Goal: Task Accomplishment & Management: Complete application form

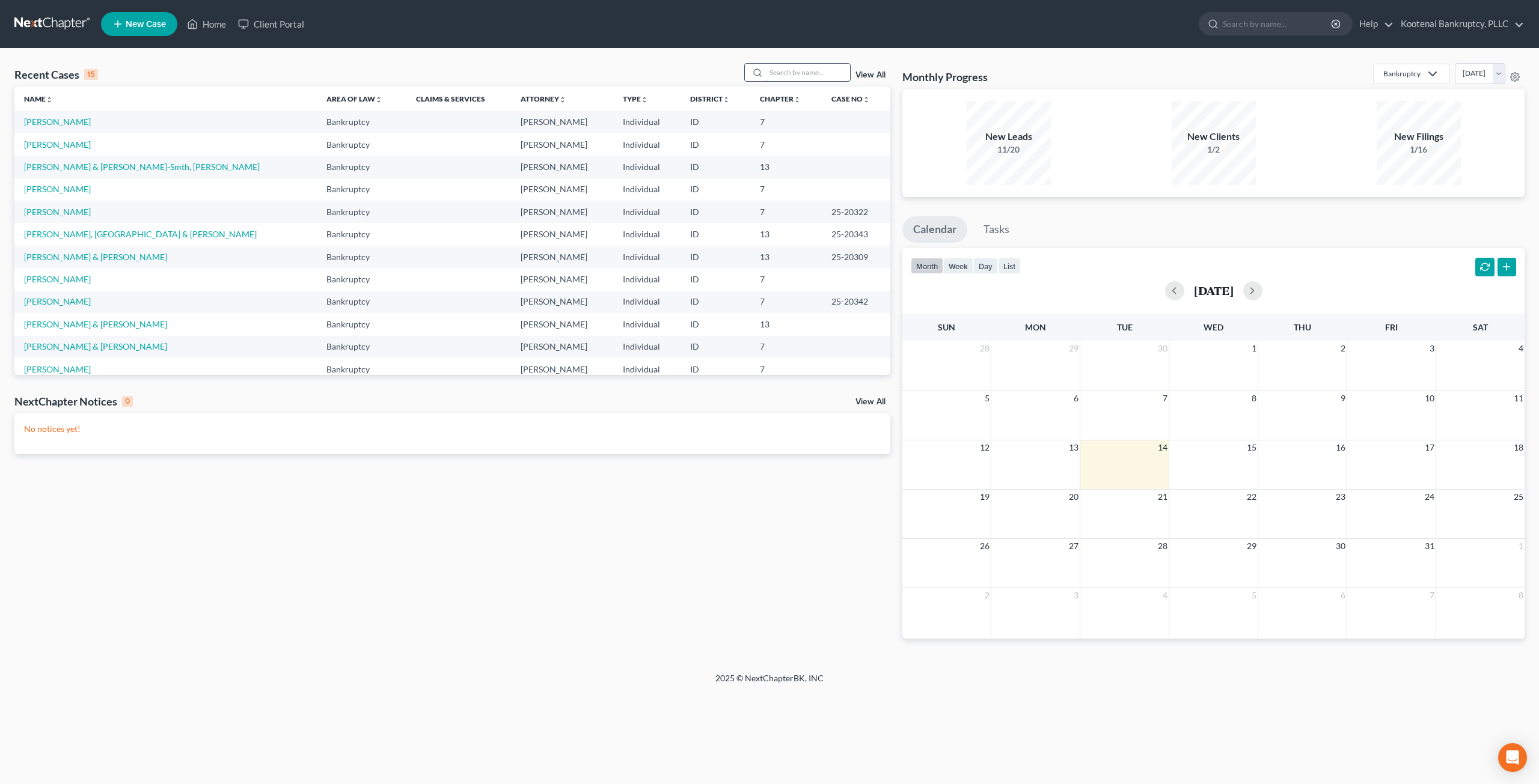
click at [795, 69] on input "search" at bounding box center [807, 72] width 84 height 17
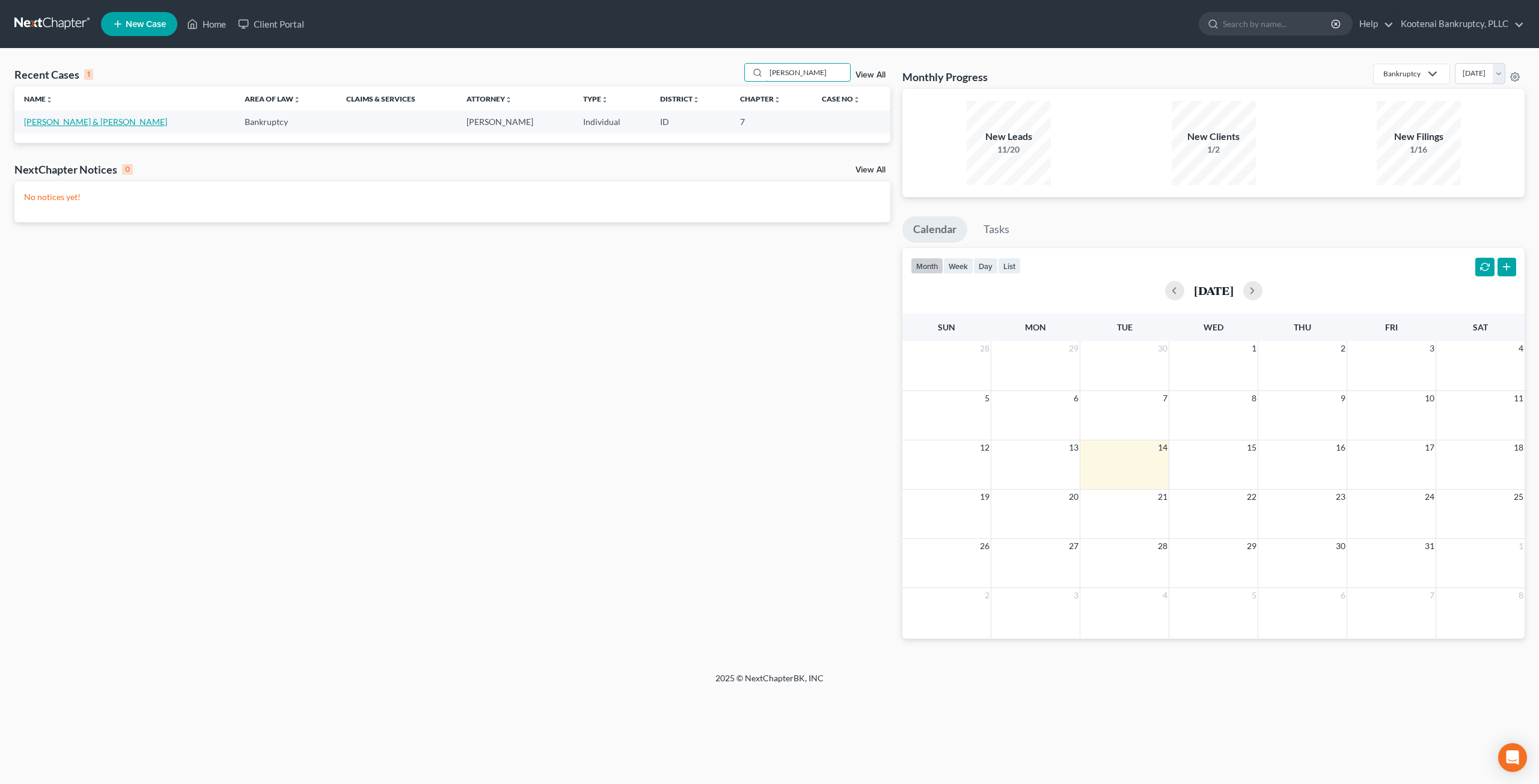
type input "[PERSON_NAME]"
click at [44, 117] on link "[PERSON_NAME] & [PERSON_NAME]" at bounding box center [95, 122] width 143 height 10
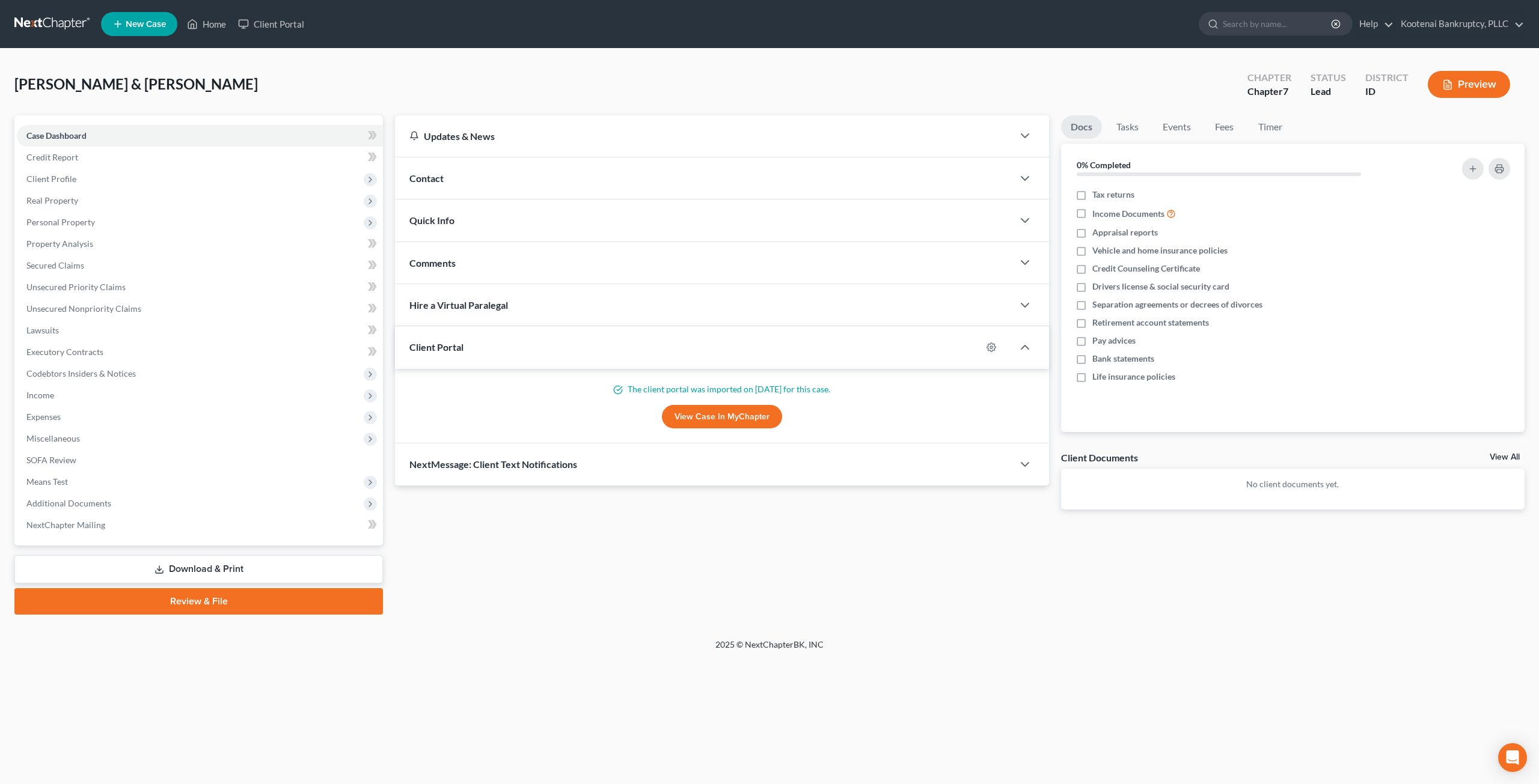
click at [590, 72] on div "[PERSON_NAME] & [PERSON_NAME] Upgraded Chapter Chapter 7 Status Lead District I…" at bounding box center [769, 89] width 1510 height 52
click at [429, 84] on div "[PERSON_NAME] & [PERSON_NAME] Upgraded Chapter Chapter 7 Status Lead District I…" at bounding box center [769, 89] width 1510 height 52
click at [215, 175] on span "Client Profile" at bounding box center [200, 179] width 366 height 22
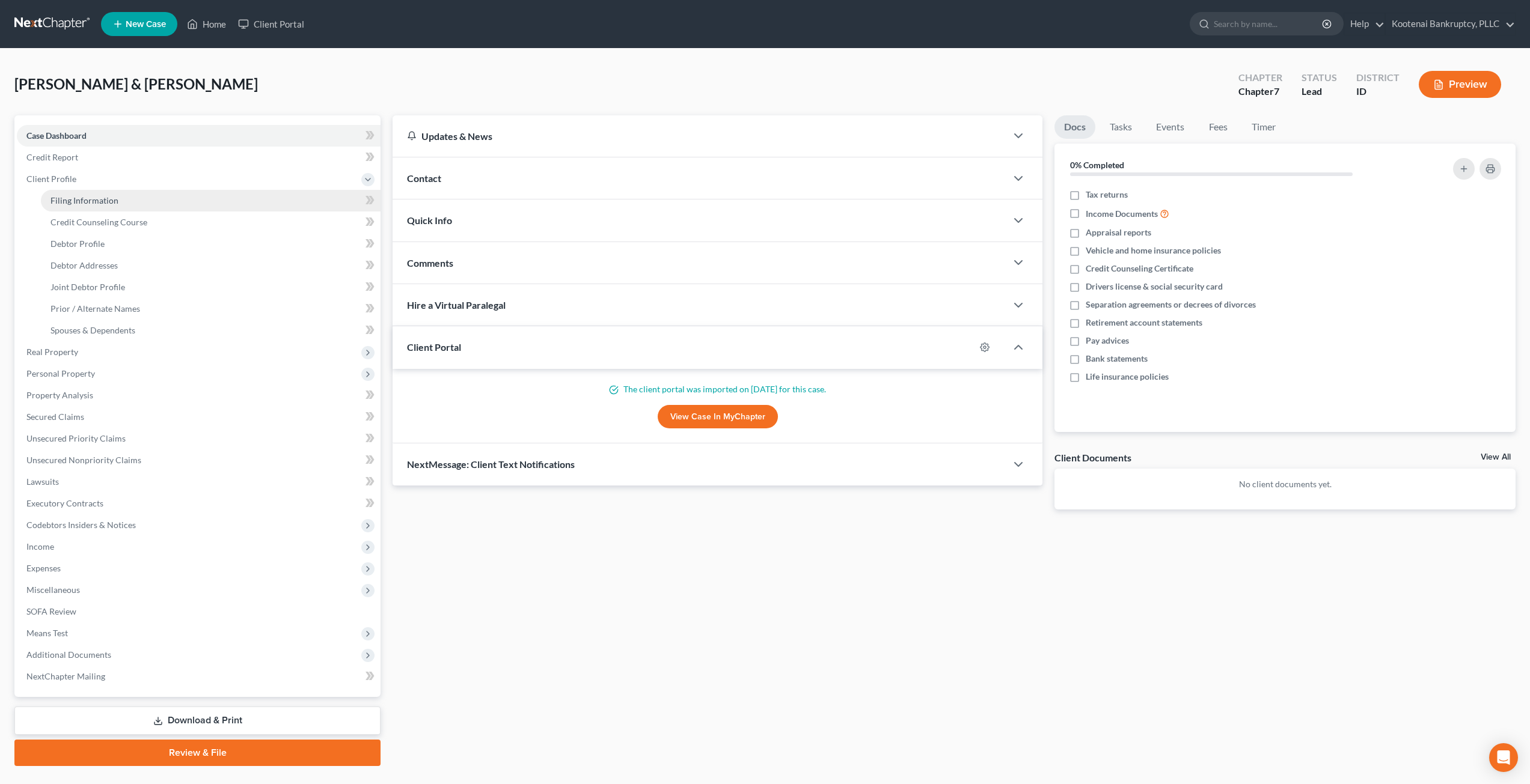
click at [215, 208] on link "Filing Information" at bounding box center [210, 200] width 339 height 22
select select "1"
select select "0"
select select "13"
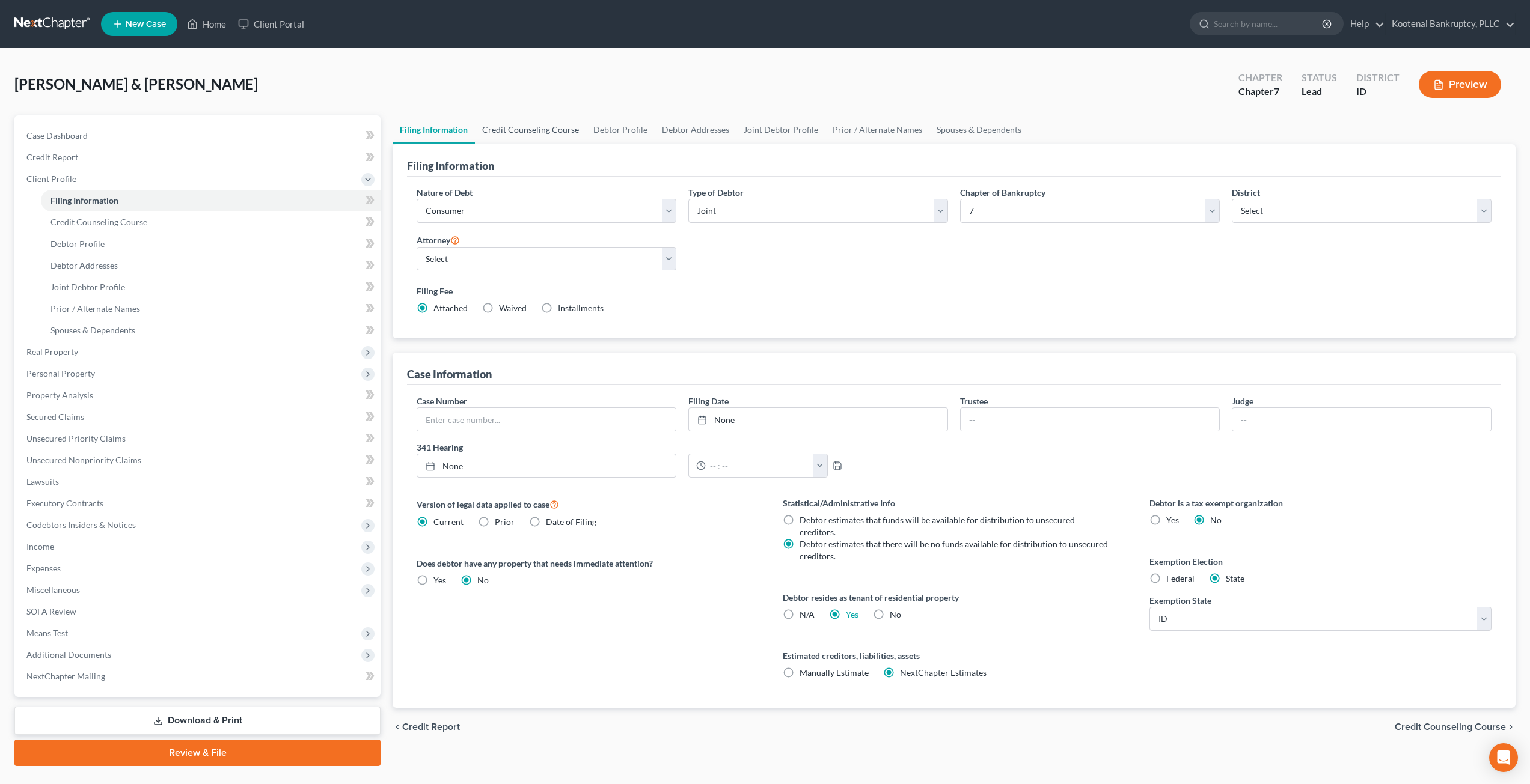
click at [502, 137] on link "Credit Counseling Course" at bounding box center [531, 129] width 111 height 29
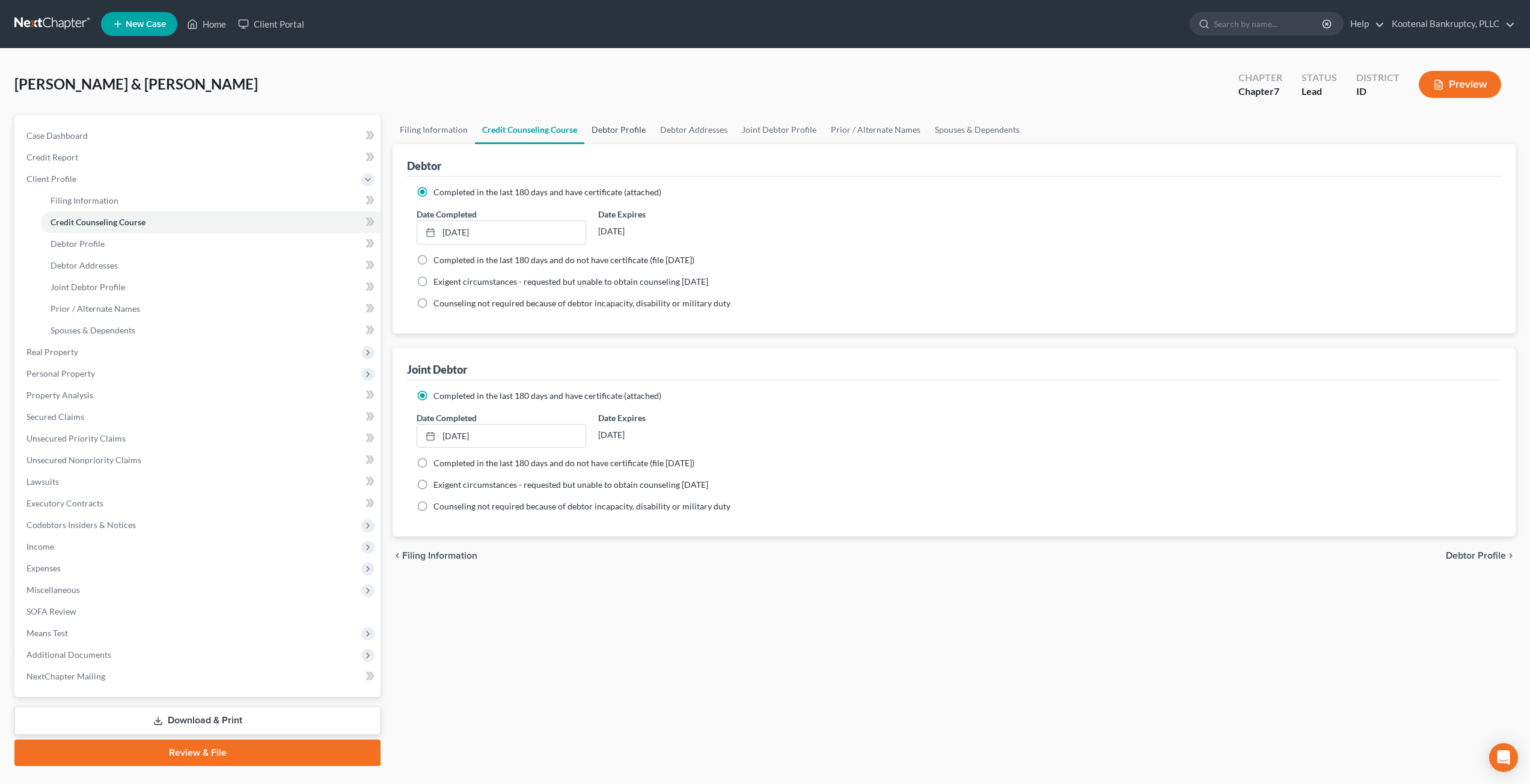
click at [640, 128] on link "Debtor Profile" at bounding box center [619, 129] width 68 height 29
select select "1"
select select "3"
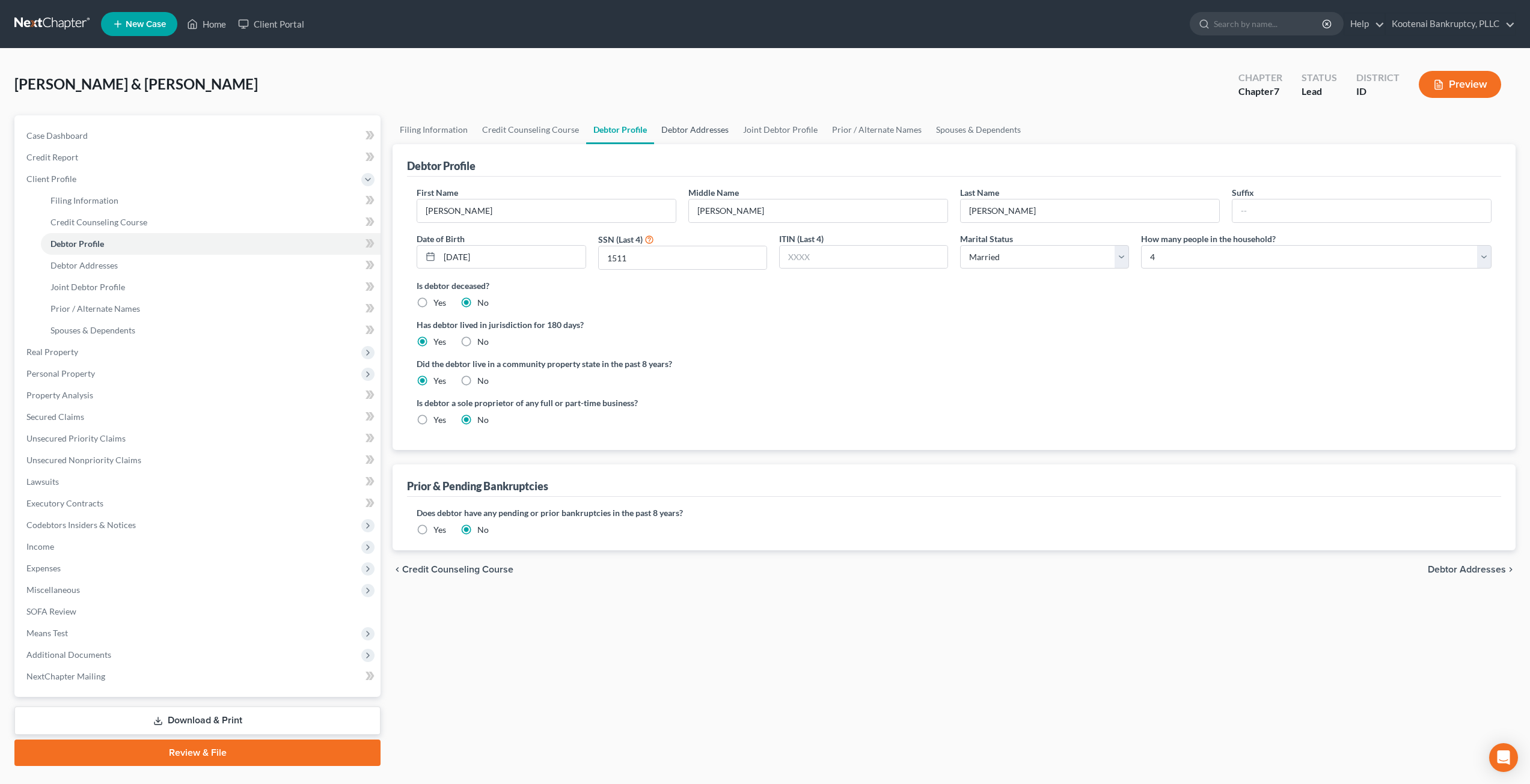
click at [686, 126] on link "Debtor Addresses" at bounding box center [695, 129] width 82 height 29
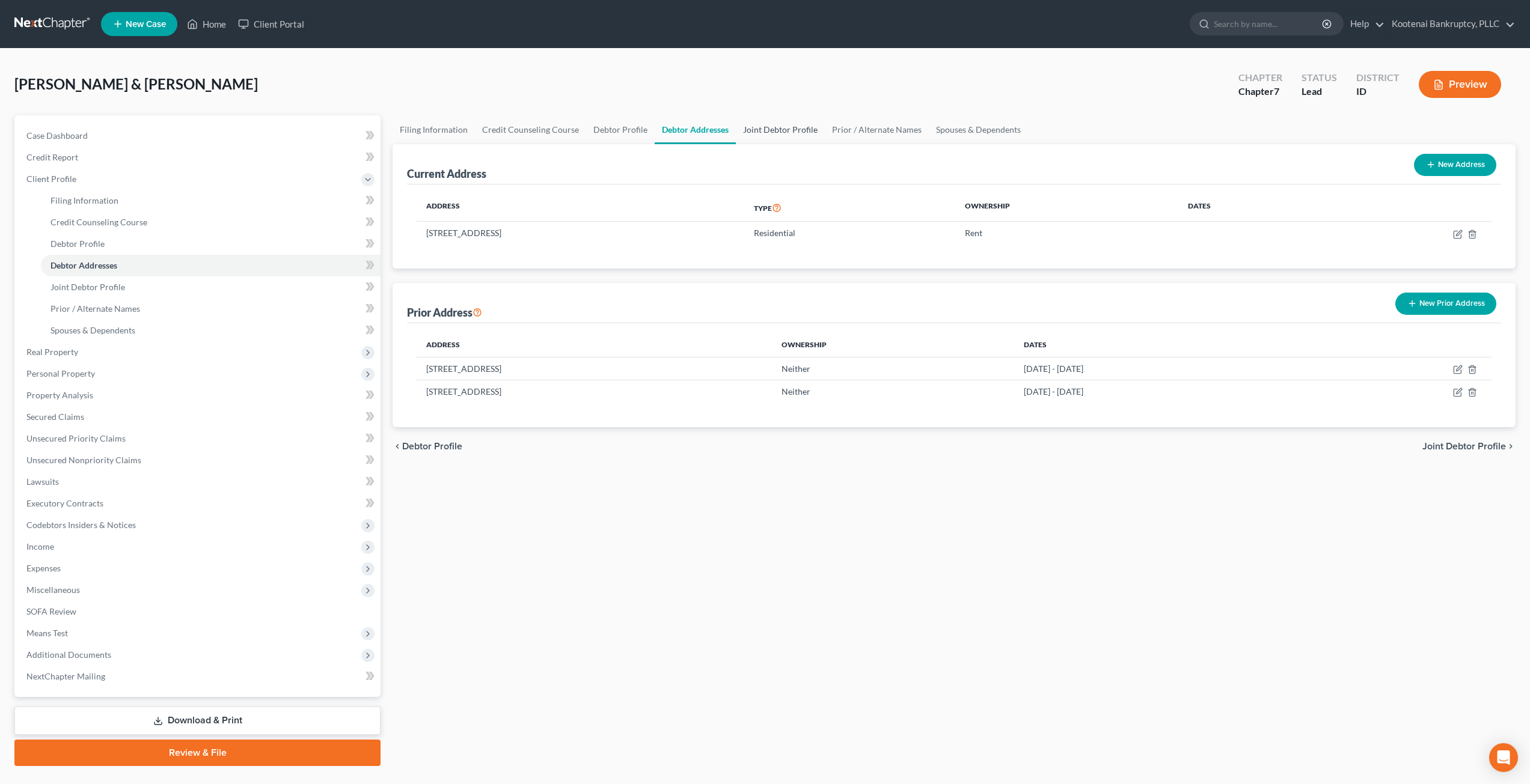
click at [773, 128] on link "Joint Debtor Profile" at bounding box center [781, 129] width 89 height 29
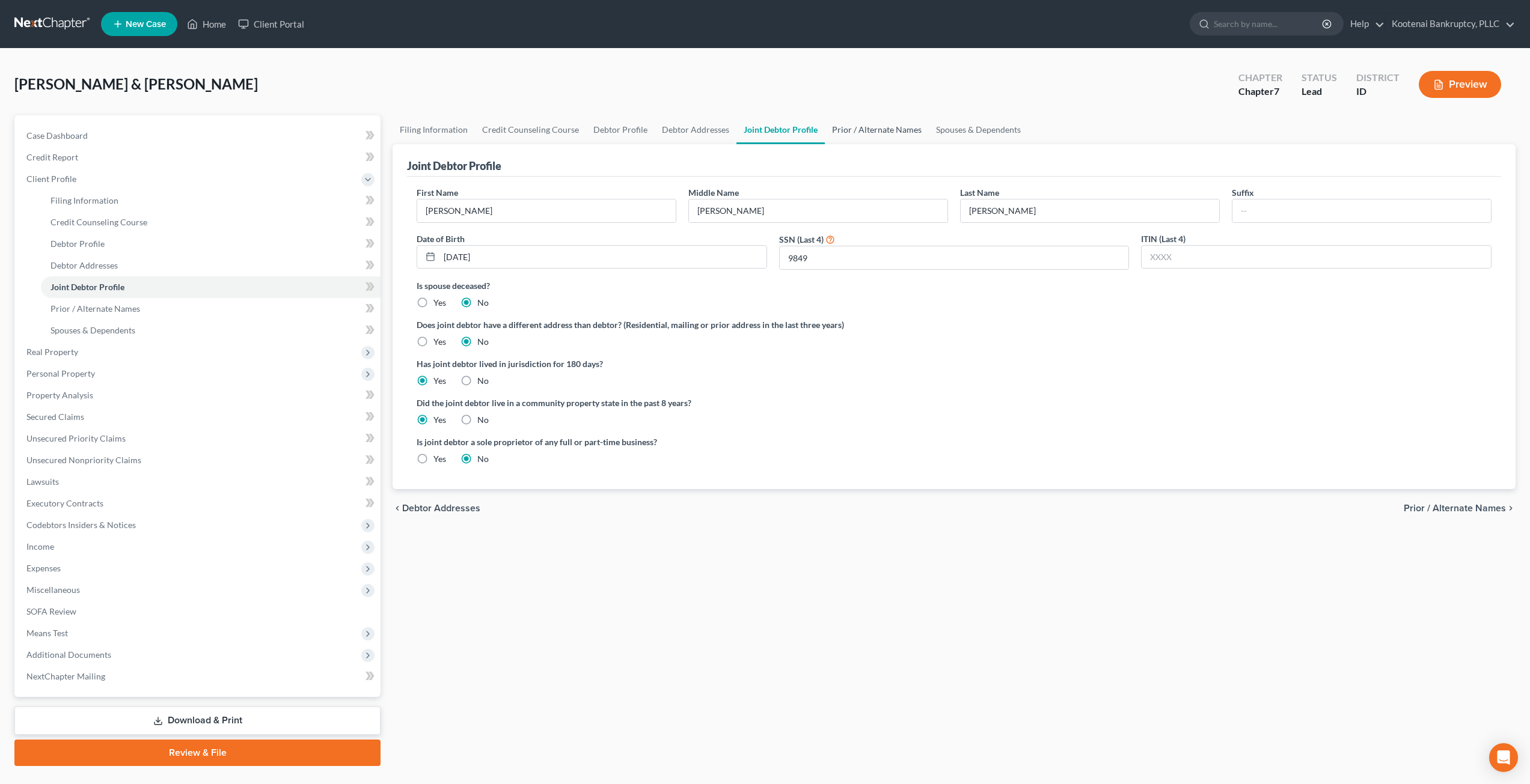
click at [879, 133] on link "Prior / Alternate Names" at bounding box center [877, 129] width 104 height 29
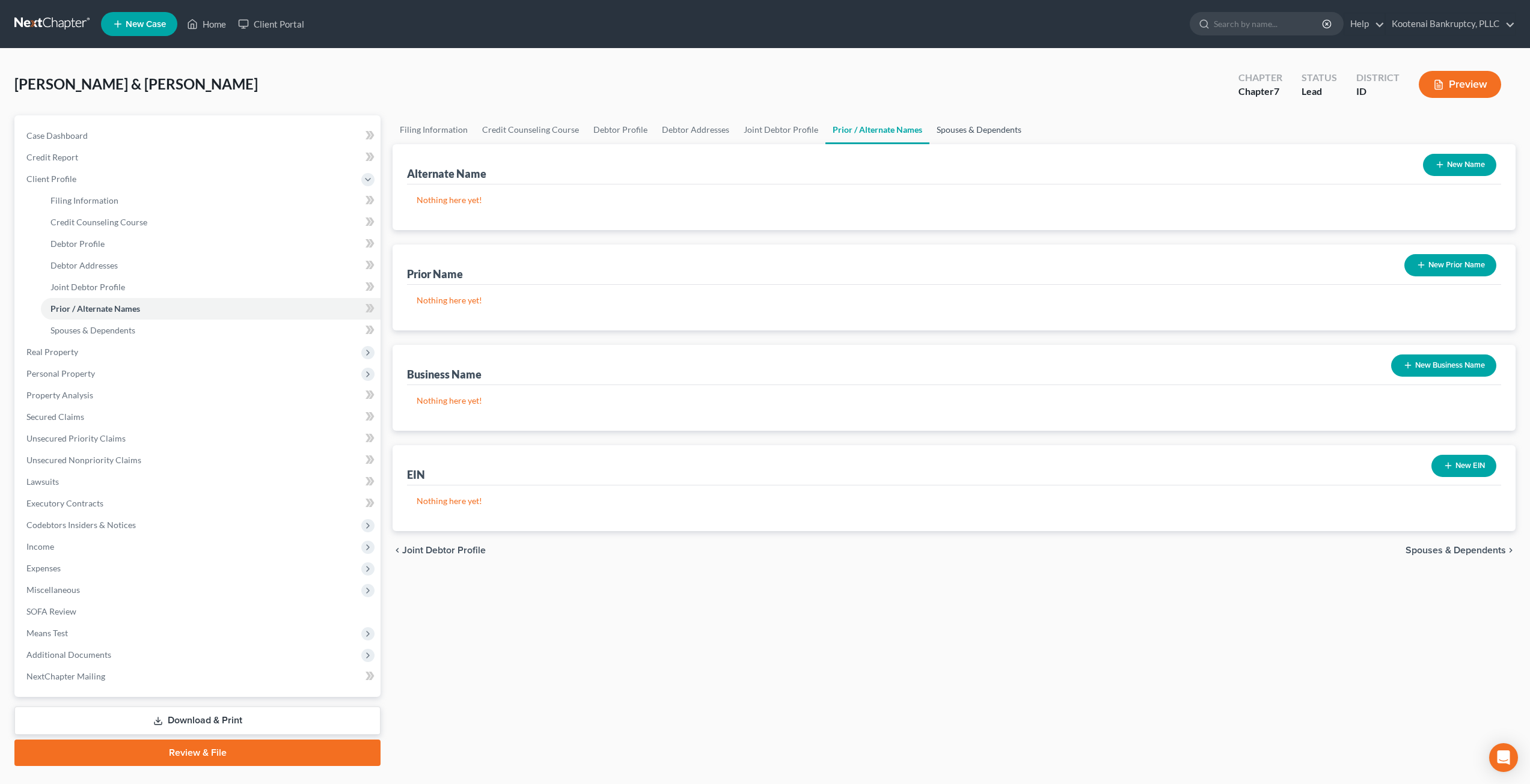
click at [975, 134] on link "Spouses & Dependents" at bounding box center [979, 129] width 100 height 29
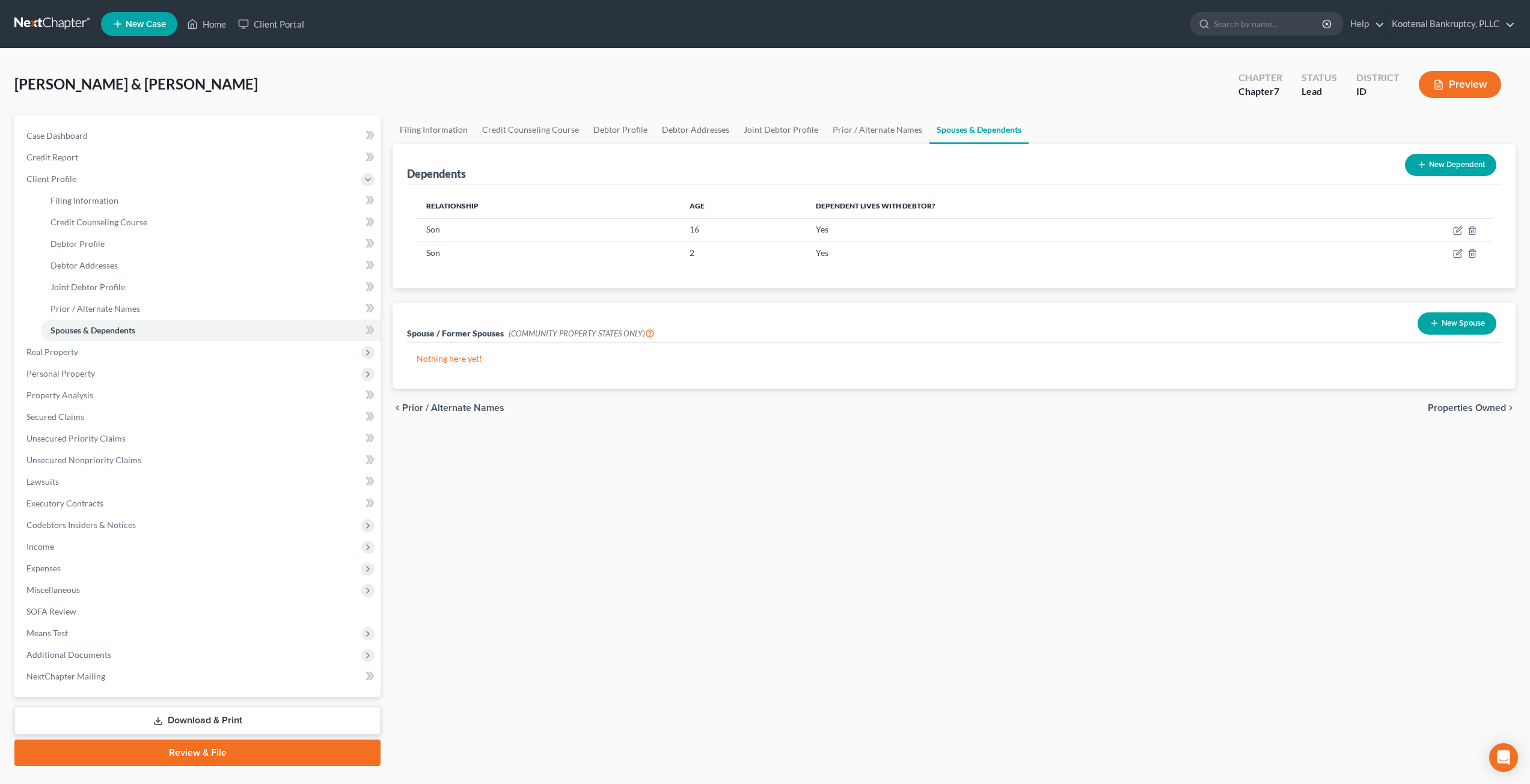
click at [749, 519] on div "Filing Information Credit Counseling Course Debtor Profile Debtor Addresses Joi…" at bounding box center [954, 440] width 1135 height 651
click at [78, 350] on span "Real Property" at bounding box center [199, 352] width 364 height 22
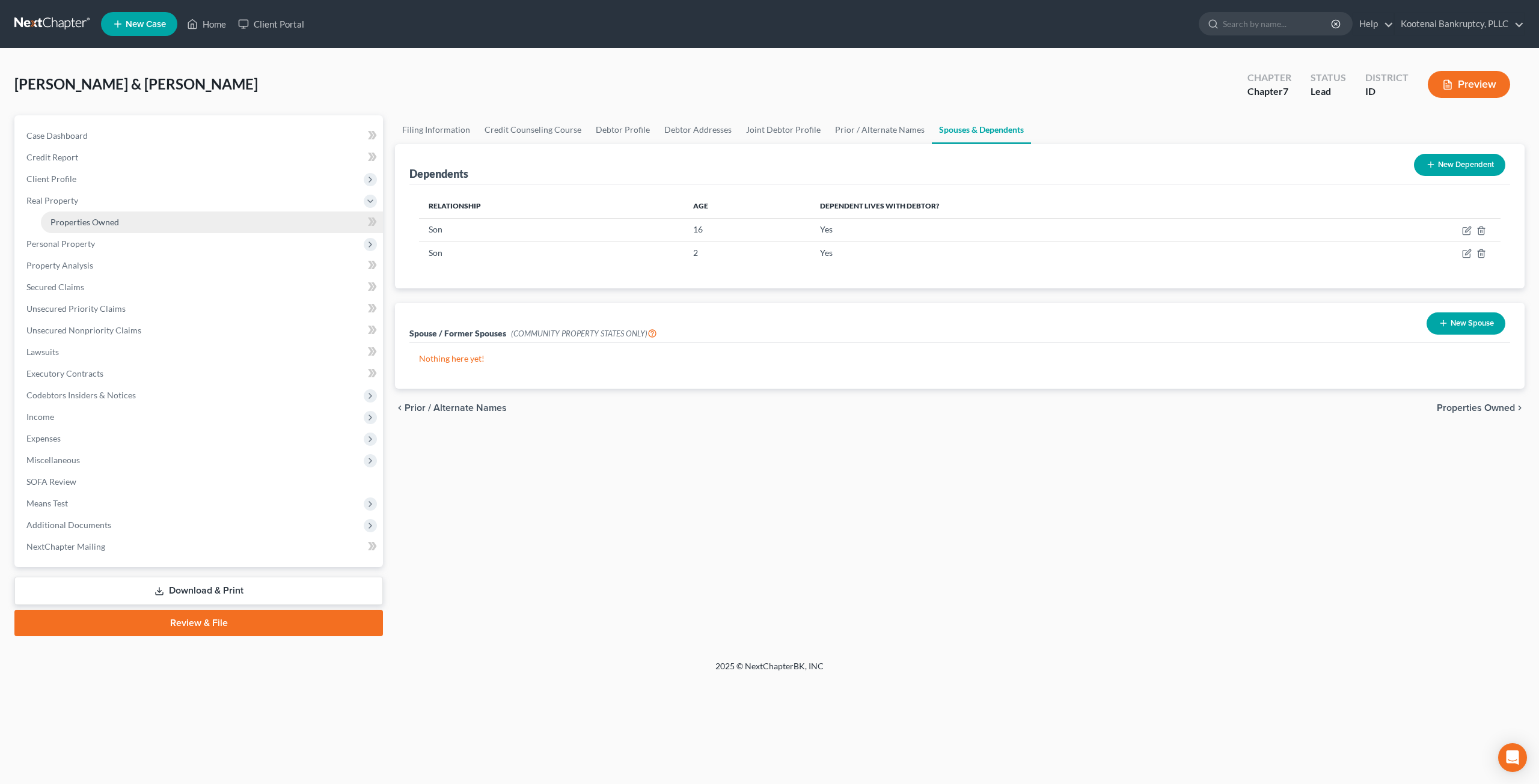
click at [105, 227] on link "Properties Owned" at bounding box center [212, 222] width 342 height 22
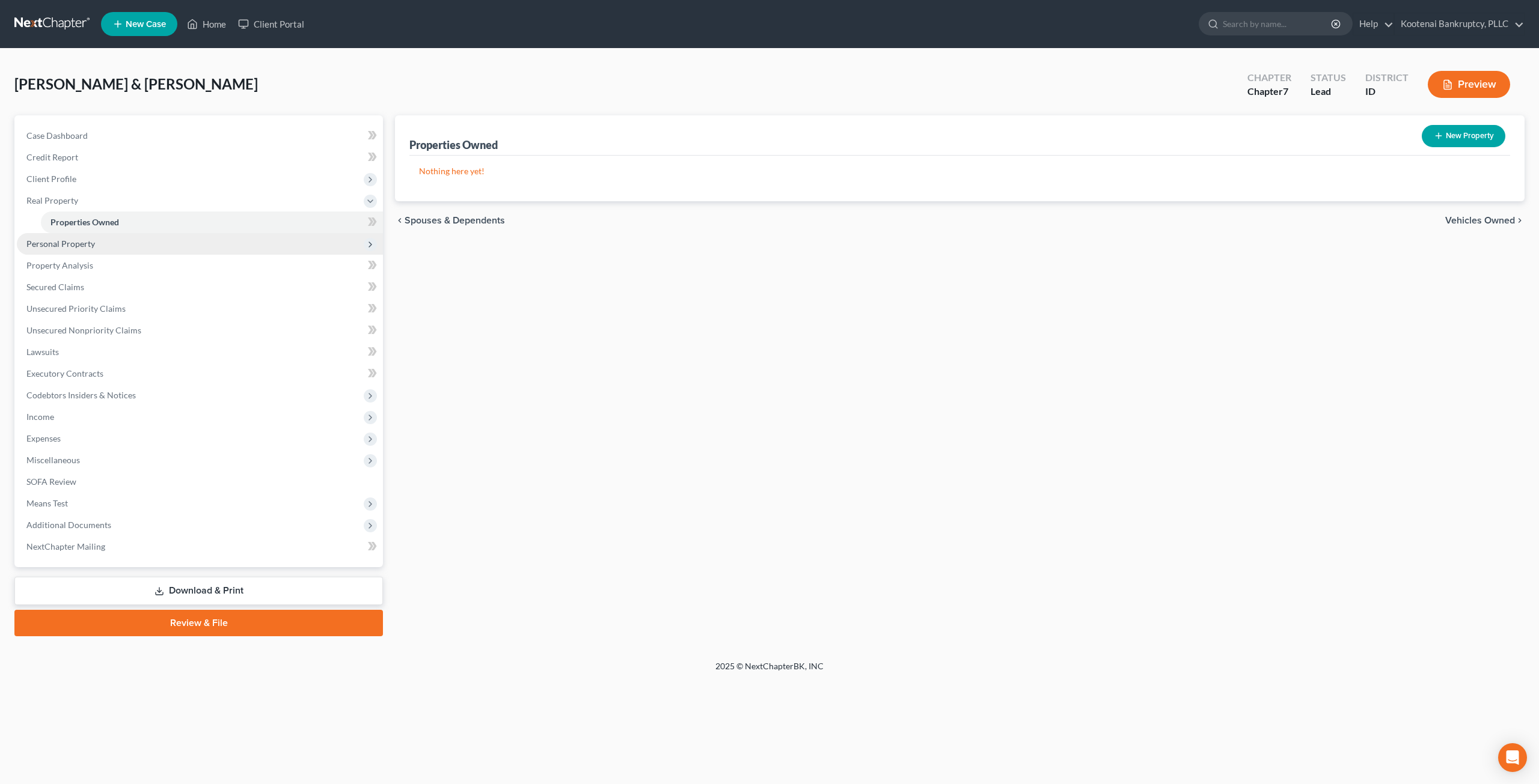
click at [213, 249] on span "Personal Property" at bounding box center [200, 244] width 366 height 22
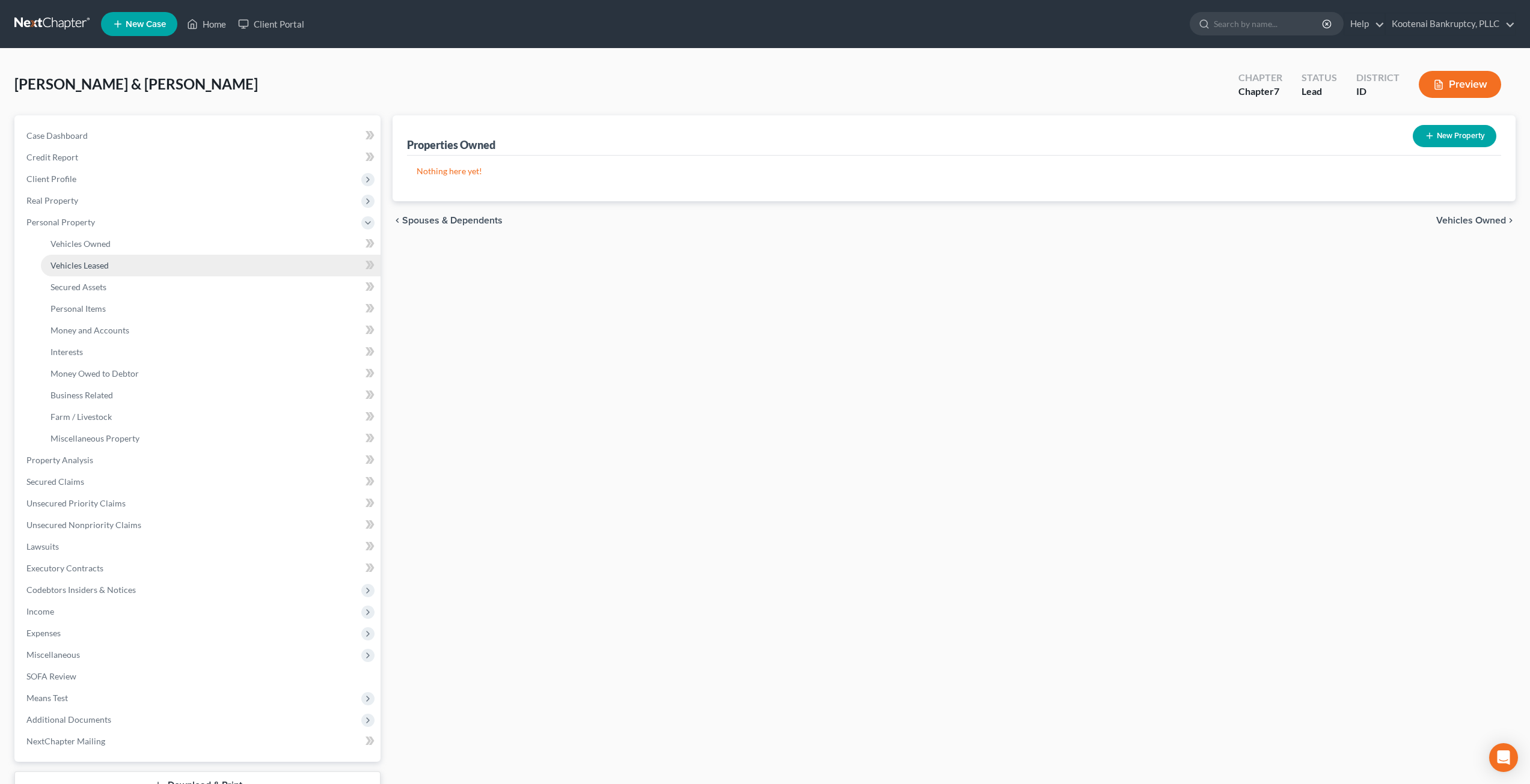
click at [213, 262] on link "Vehicles Leased" at bounding box center [210, 265] width 339 height 22
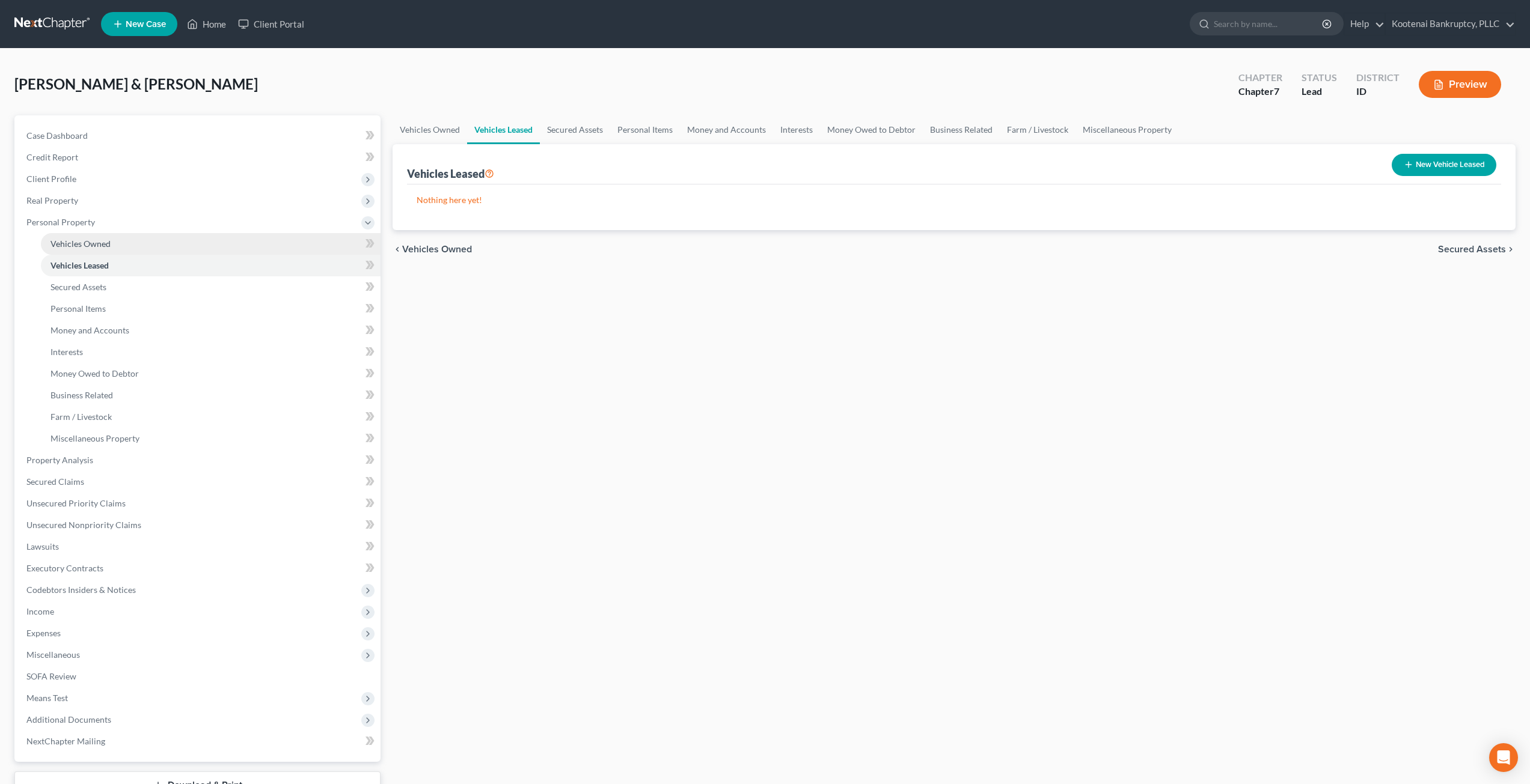
click at [207, 244] on link "Vehicles Owned" at bounding box center [210, 244] width 339 height 22
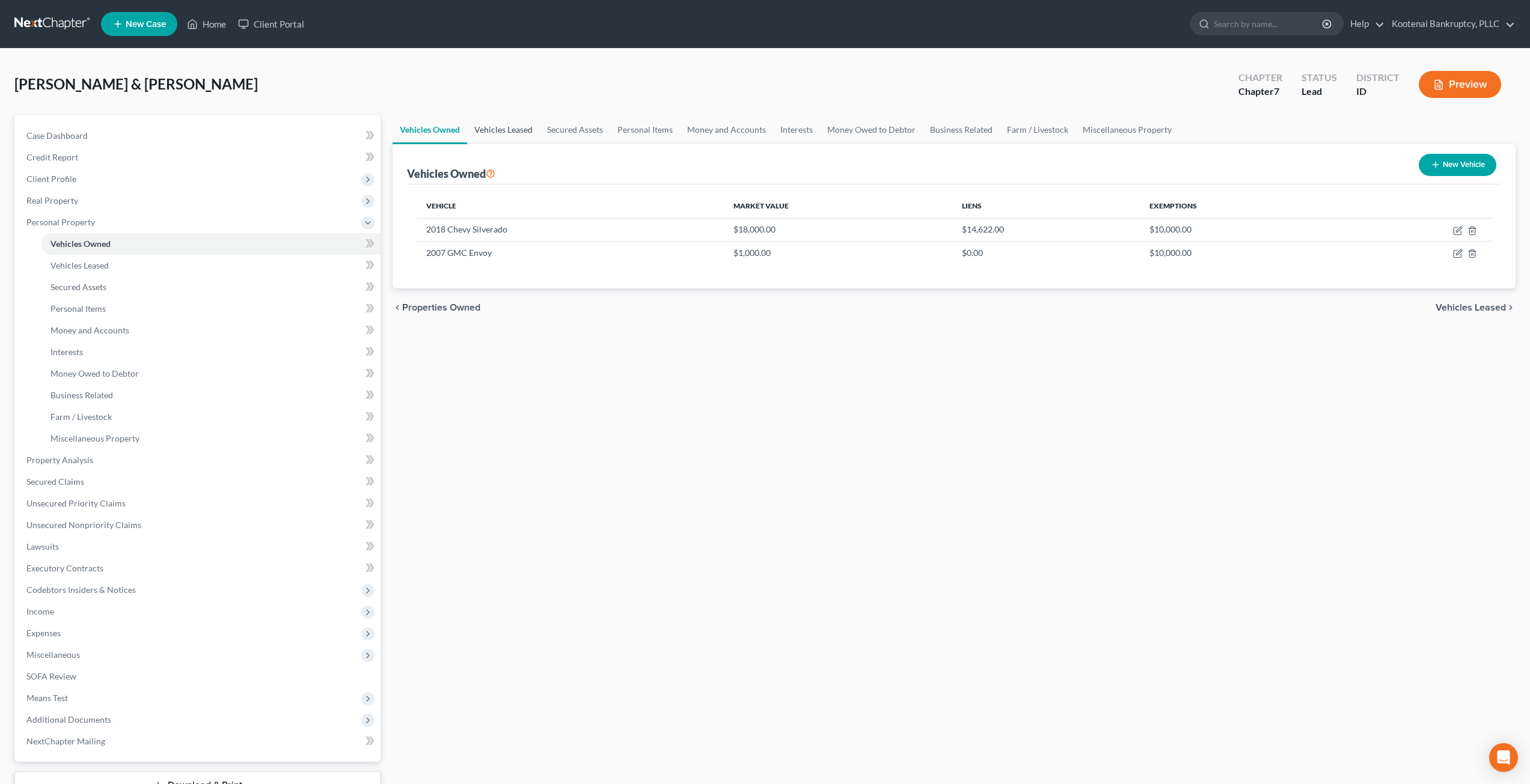
click at [515, 134] on link "Vehicles Leased" at bounding box center [504, 129] width 73 height 29
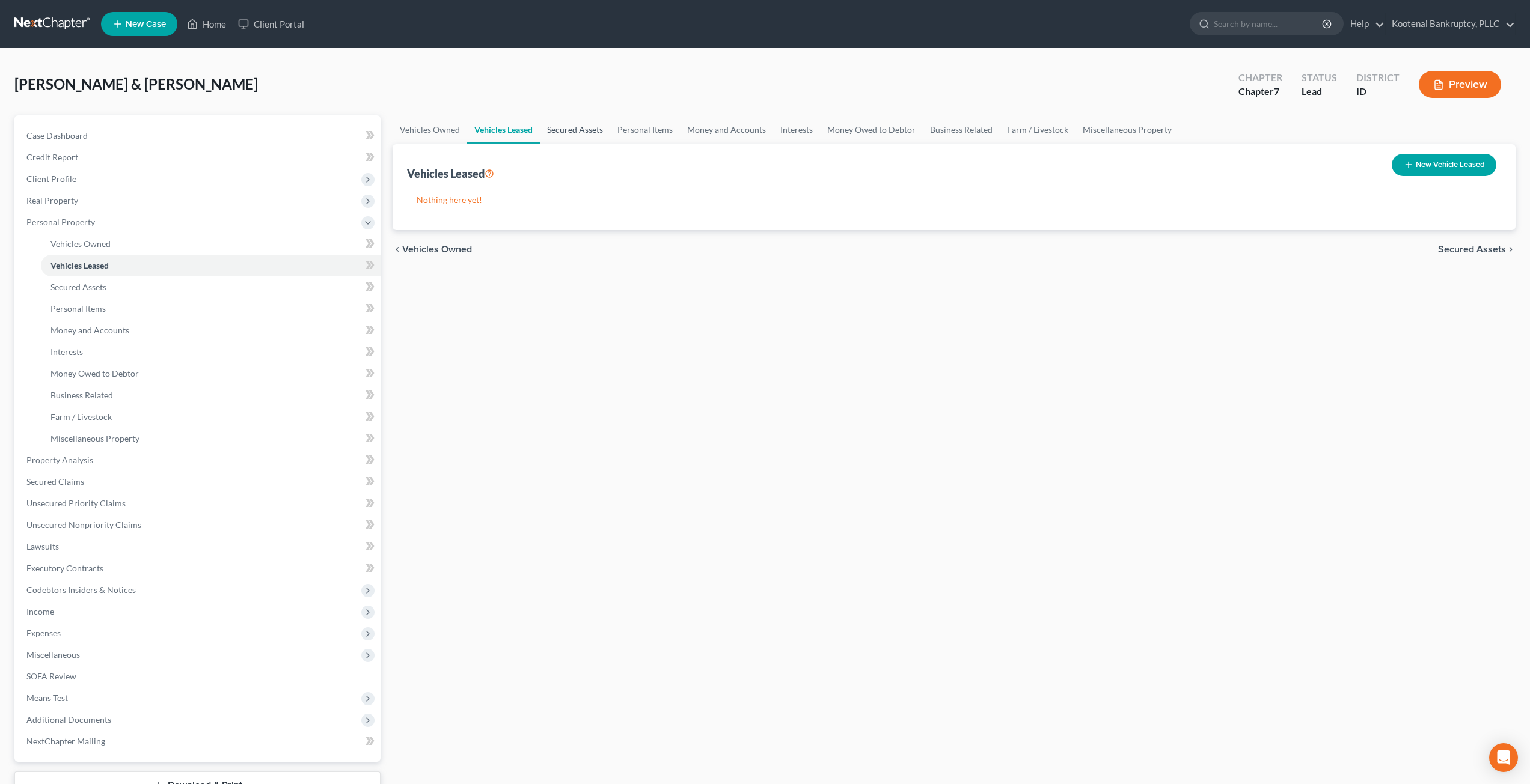
click at [570, 134] on link "Secured Assets" at bounding box center [575, 129] width 71 height 29
click at [639, 131] on link "Personal Items" at bounding box center [645, 129] width 70 height 29
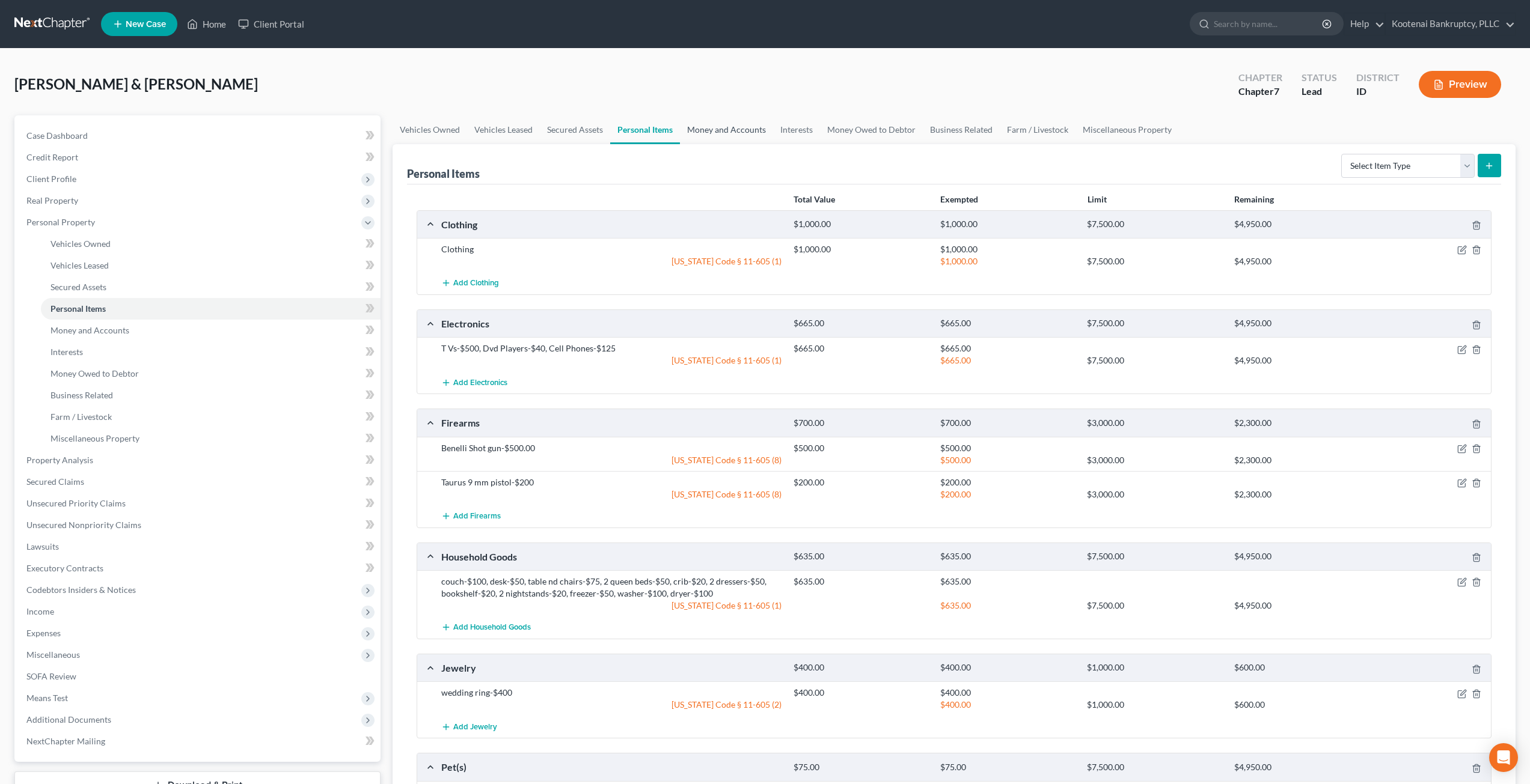
click at [719, 133] on link "Money and Accounts" at bounding box center [726, 129] width 93 height 29
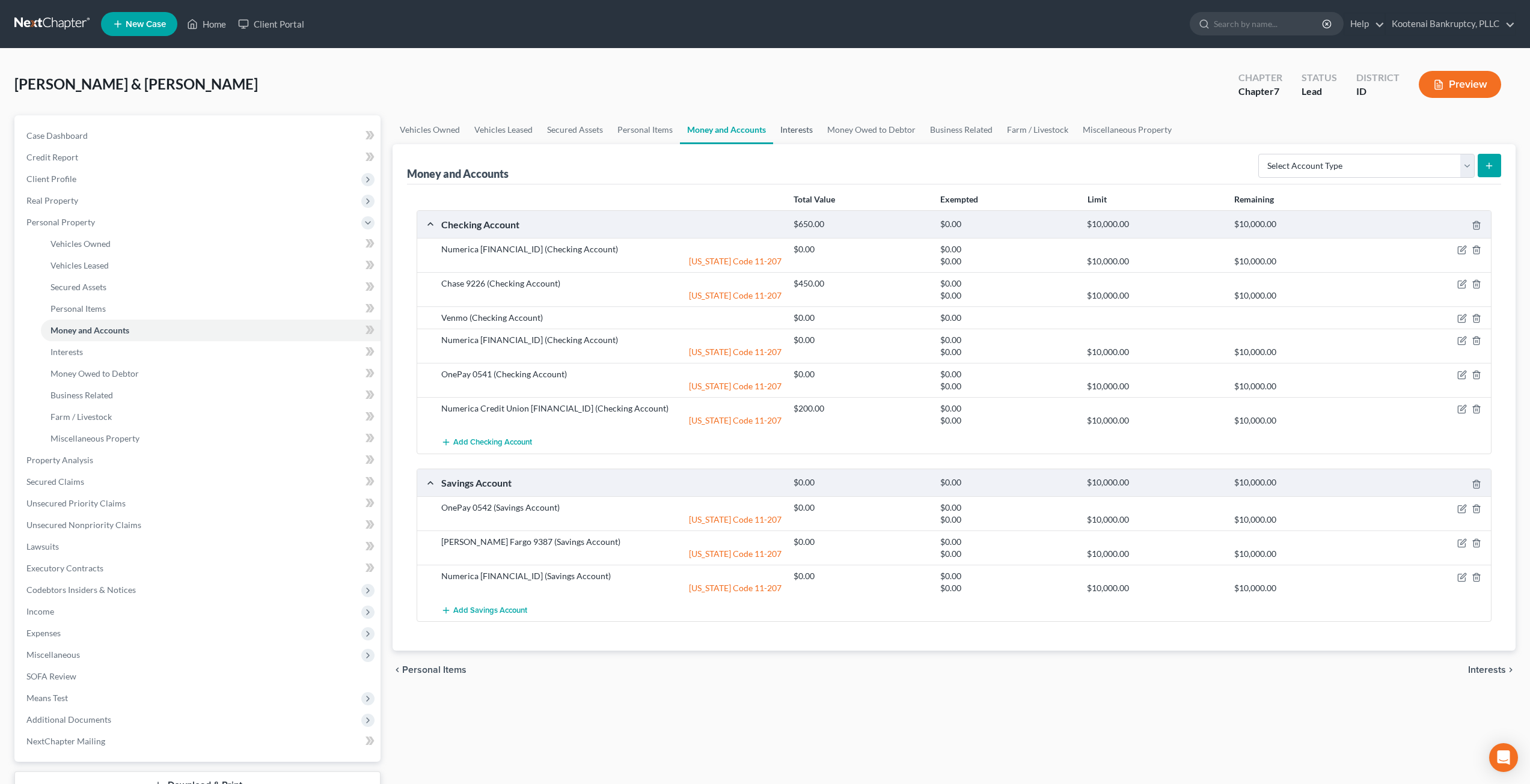
click at [789, 128] on link "Interests" at bounding box center [796, 129] width 47 height 29
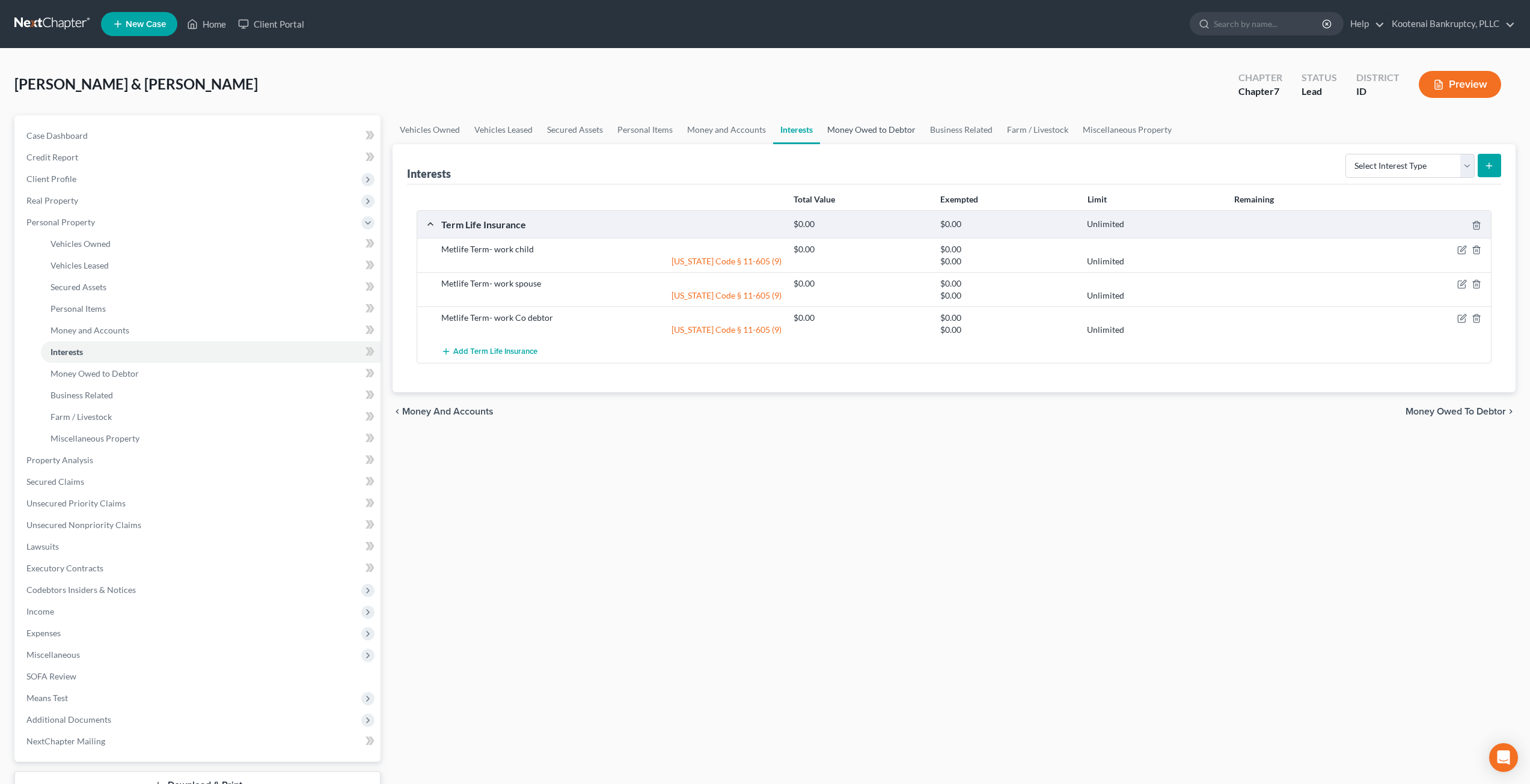
click at [874, 128] on link "Money Owed to Debtor" at bounding box center [871, 129] width 102 height 29
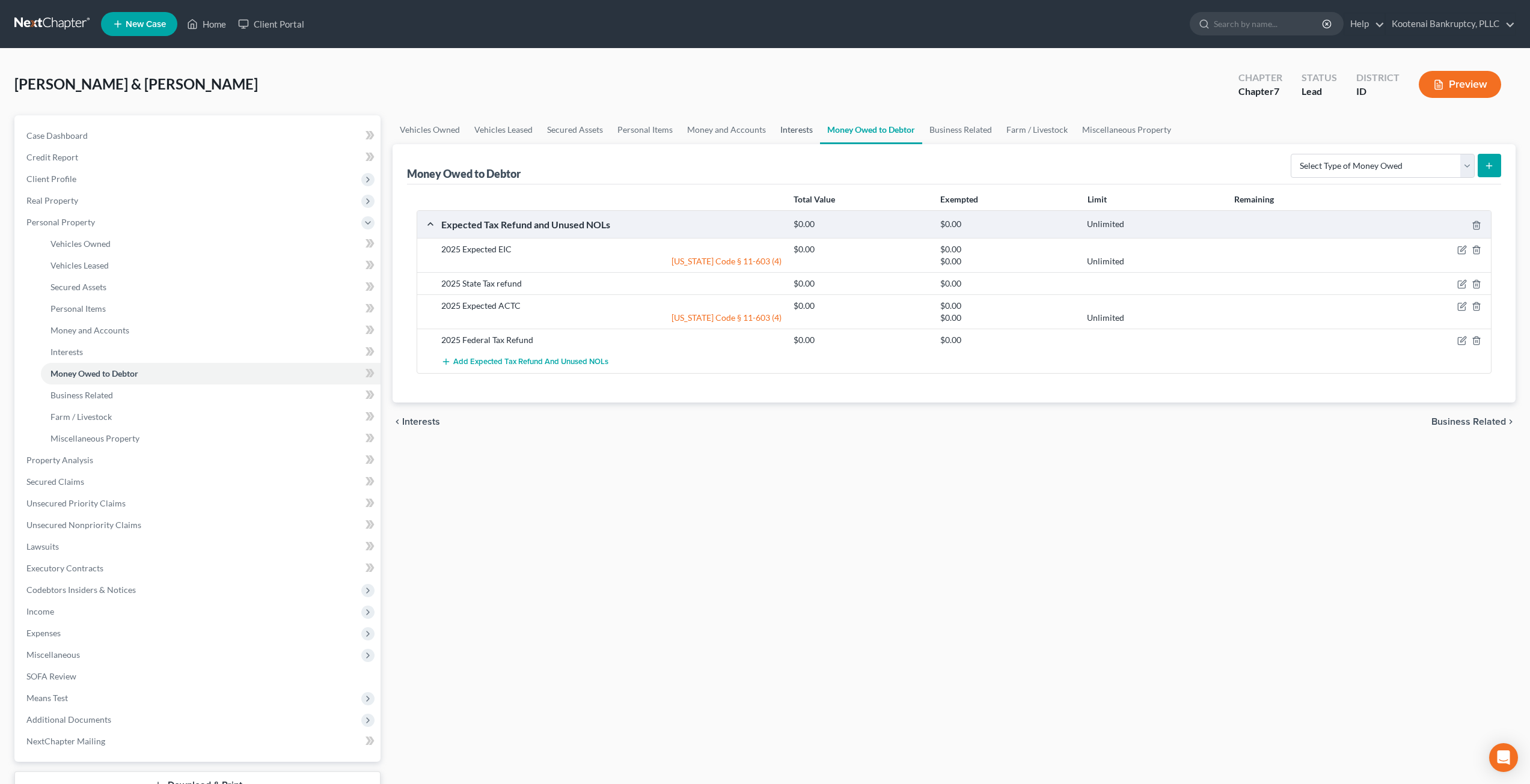
click at [798, 121] on link "Interests" at bounding box center [796, 129] width 47 height 29
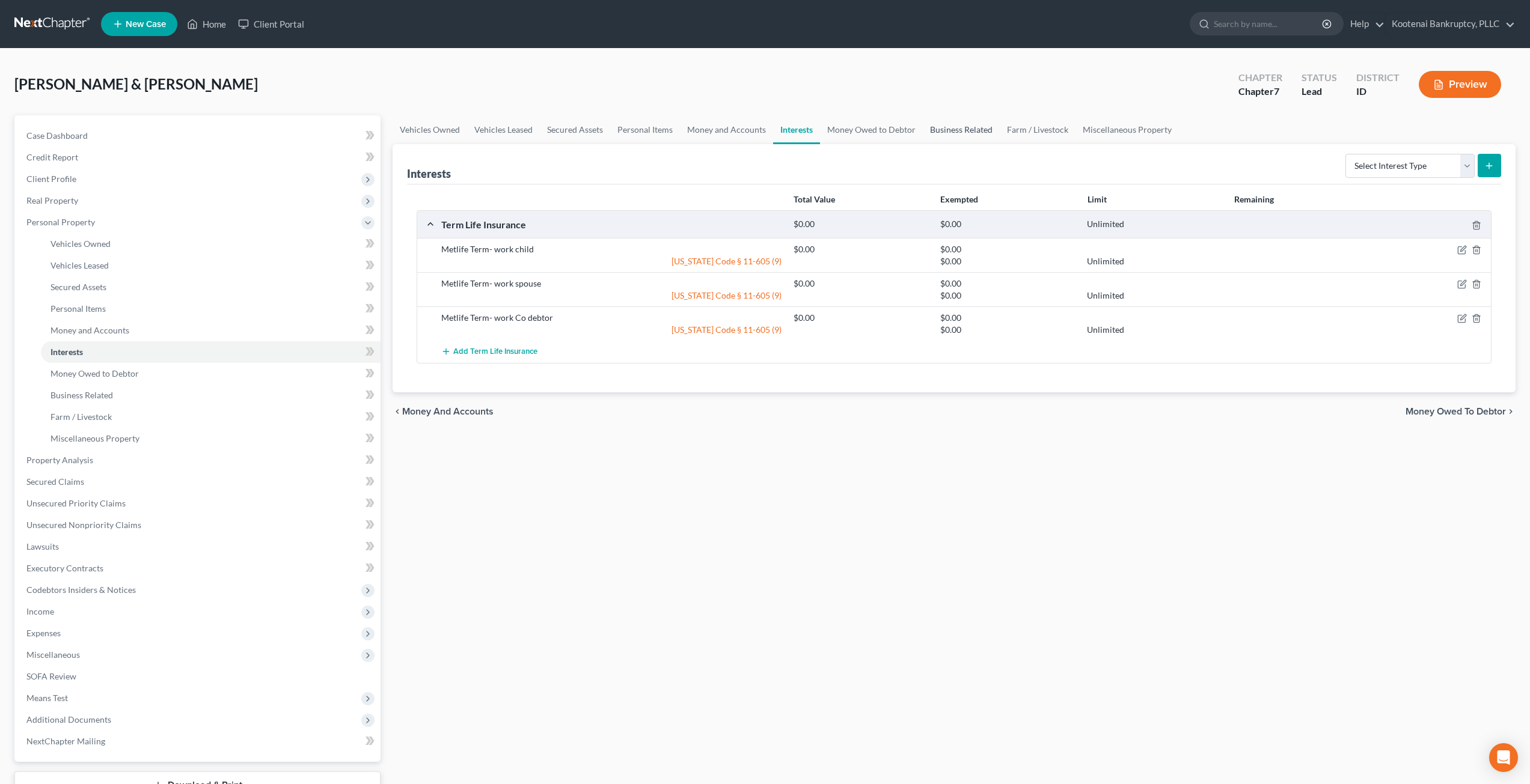
click at [945, 130] on link "Business Related" at bounding box center [962, 129] width 77 height 29
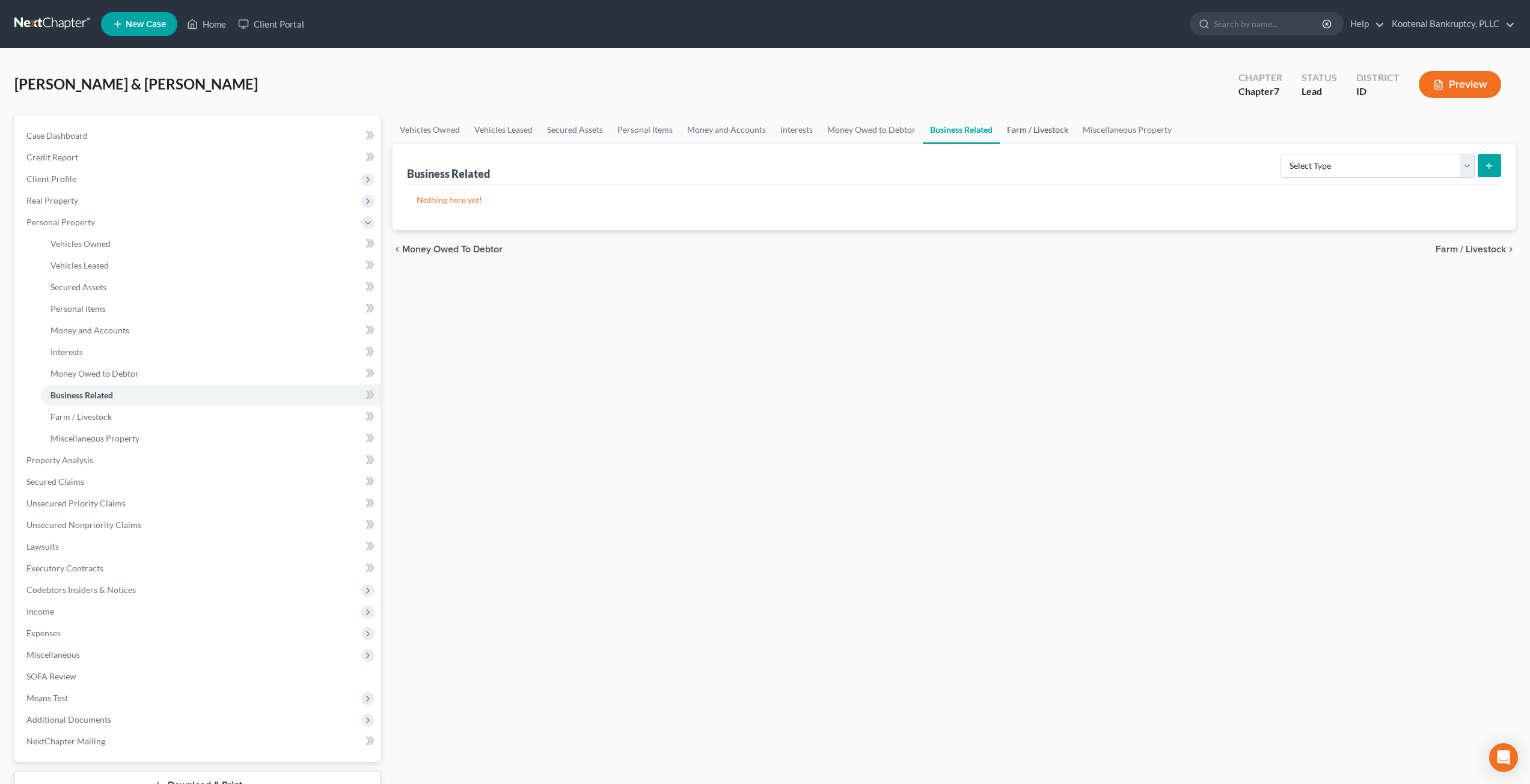
click at [1037, 134] on link "Farm / Livestock" at bounding box center [1038, 129] width 76 height 29
click at [1113, 131] on link "Miscellaneous Property" at bounding box center [1127, 129] width 103 height 29
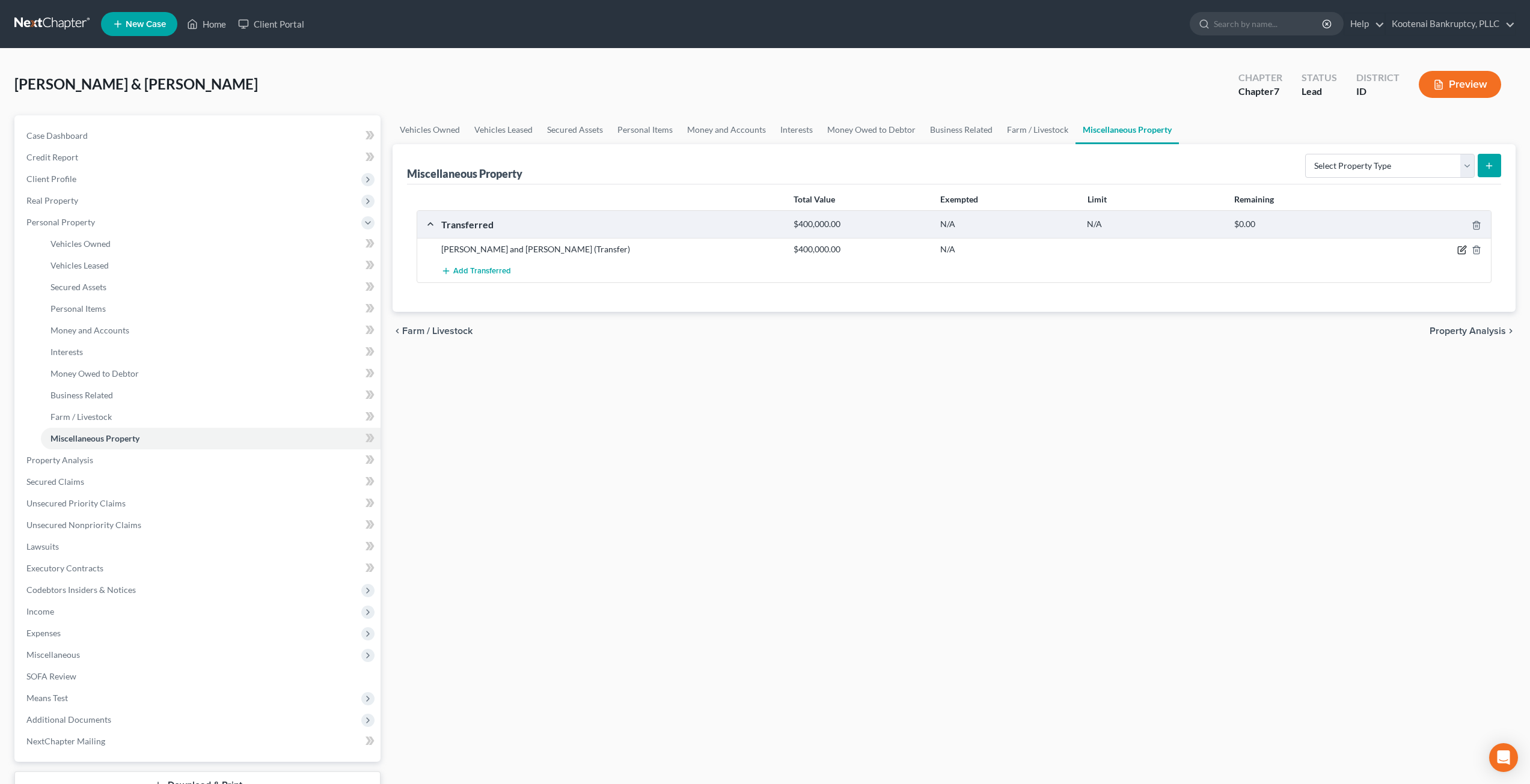
click at [1462, 249] on icon "button" at bounding box center [1462, 249] width 5 height 5
select select "Ordinary ([DATE])"
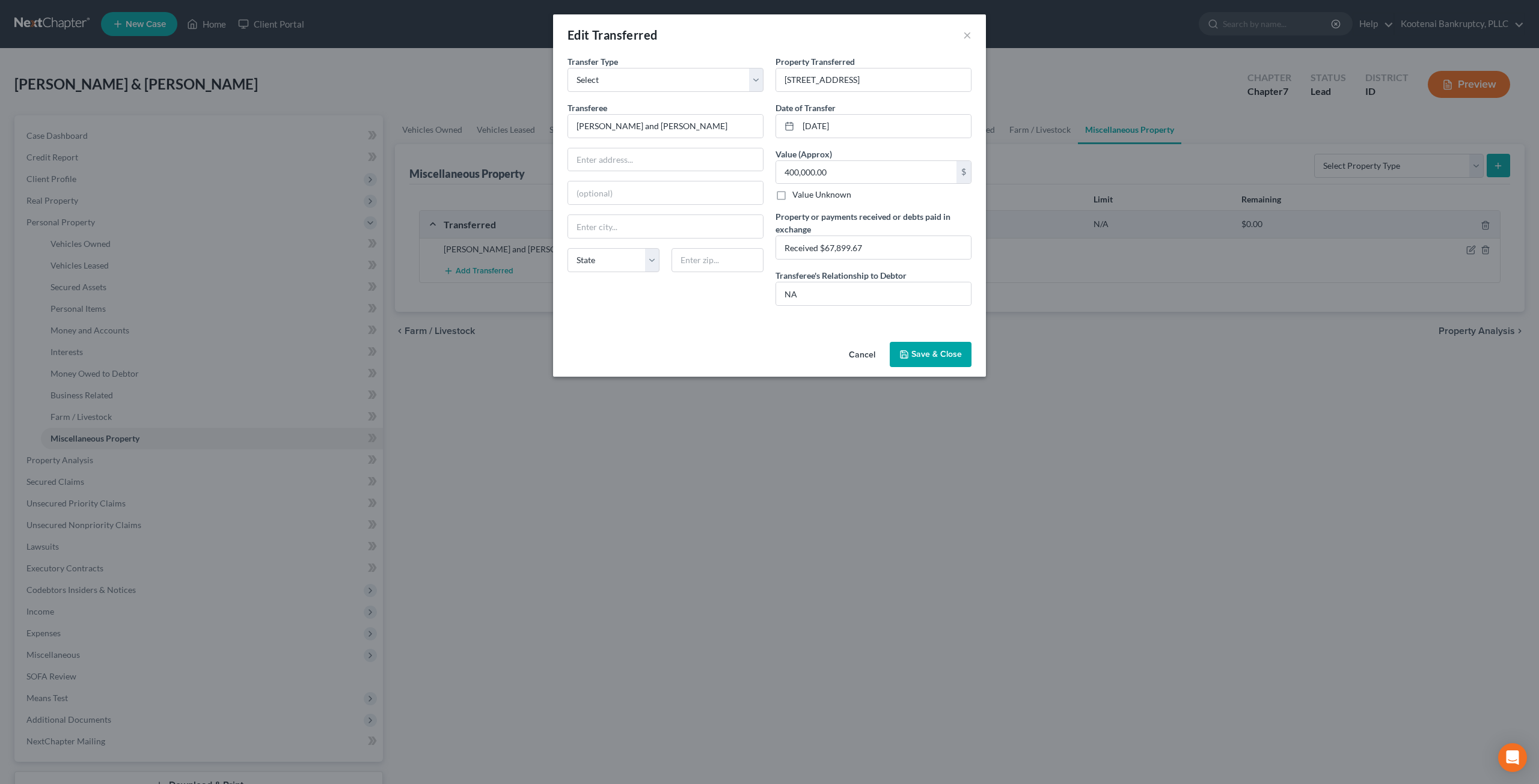
click at [870, 352] on button "Cancel" at bounding box center [862, 355] width 46 height 24
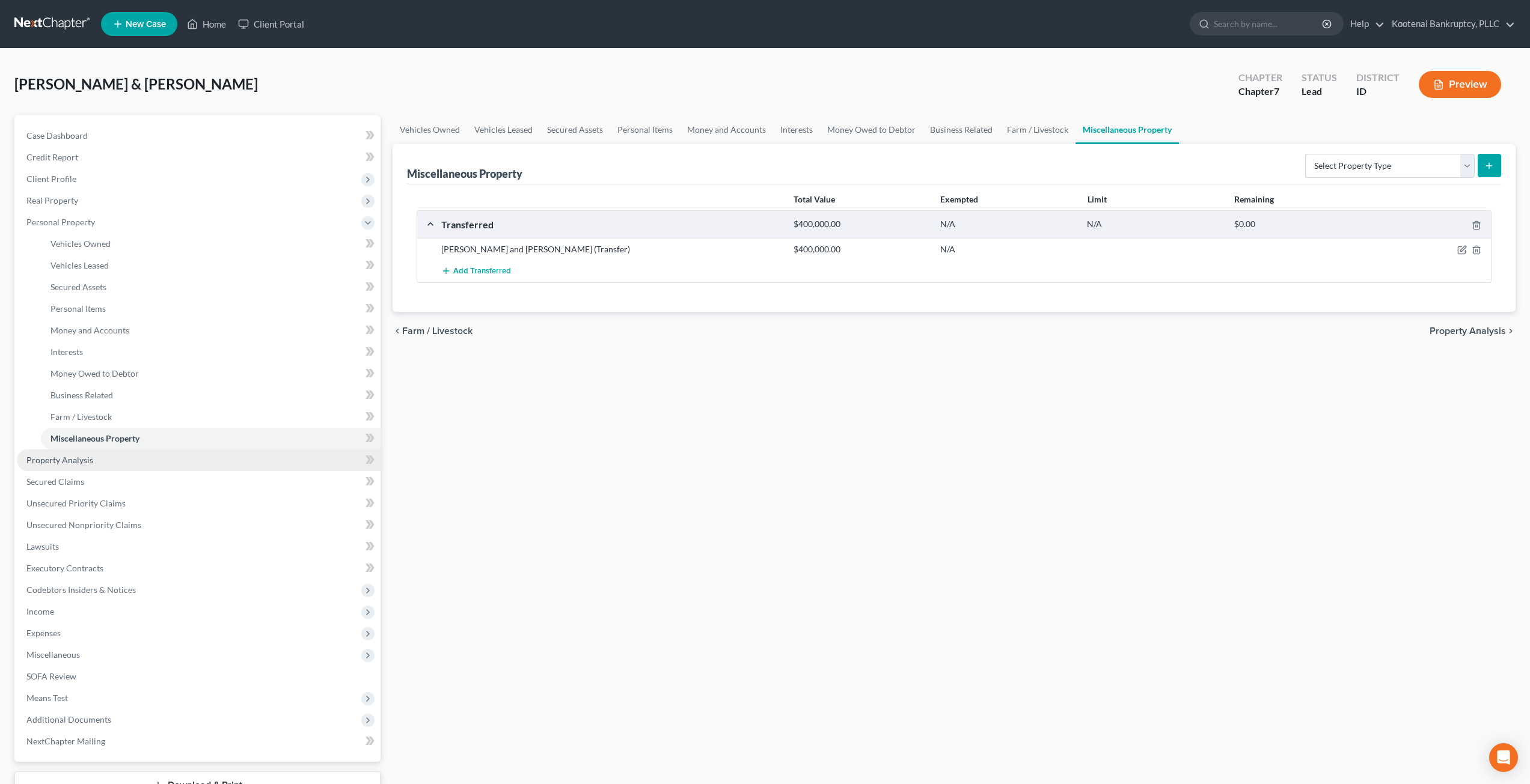
click at [172, 457] on link "Property Analysis" at bounding box center [199, 460] width 364 height 22
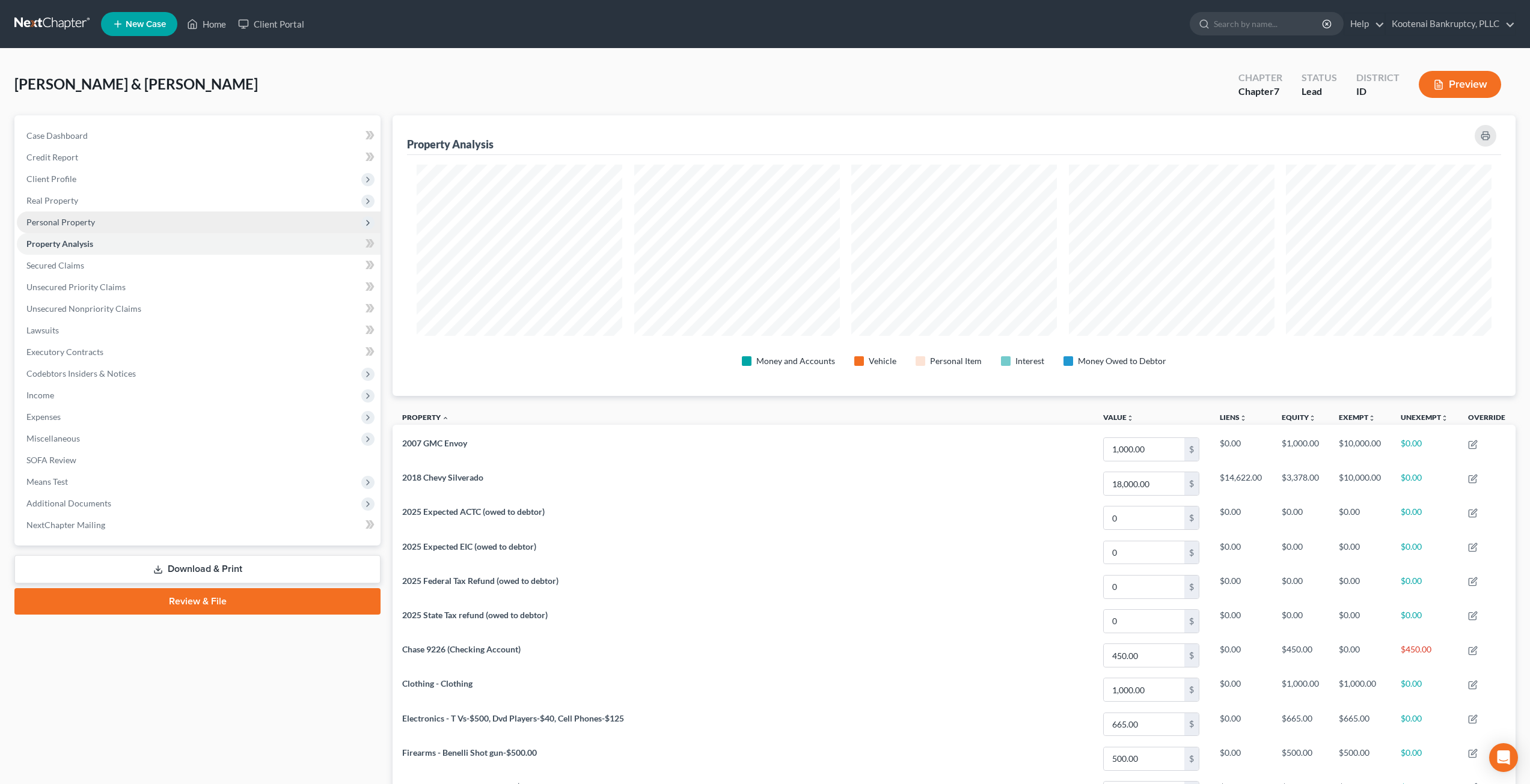
click at [100, 218] on span "Personal Property" at bounding box center [199, 222] width 364 height 22
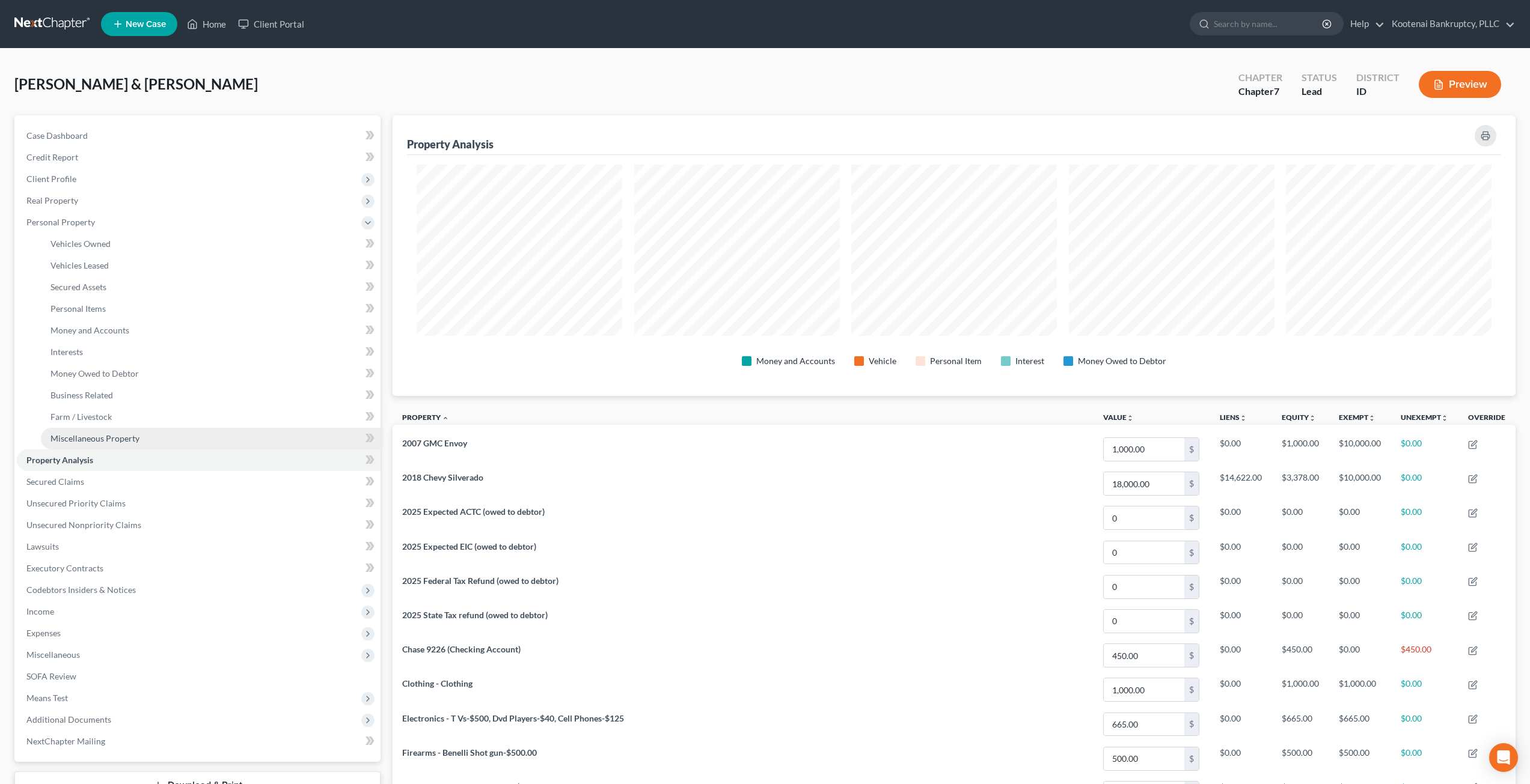
click at [134, 442] on span "Miscellaneous Property" at bounding box center [95, 439] width 89 height 10
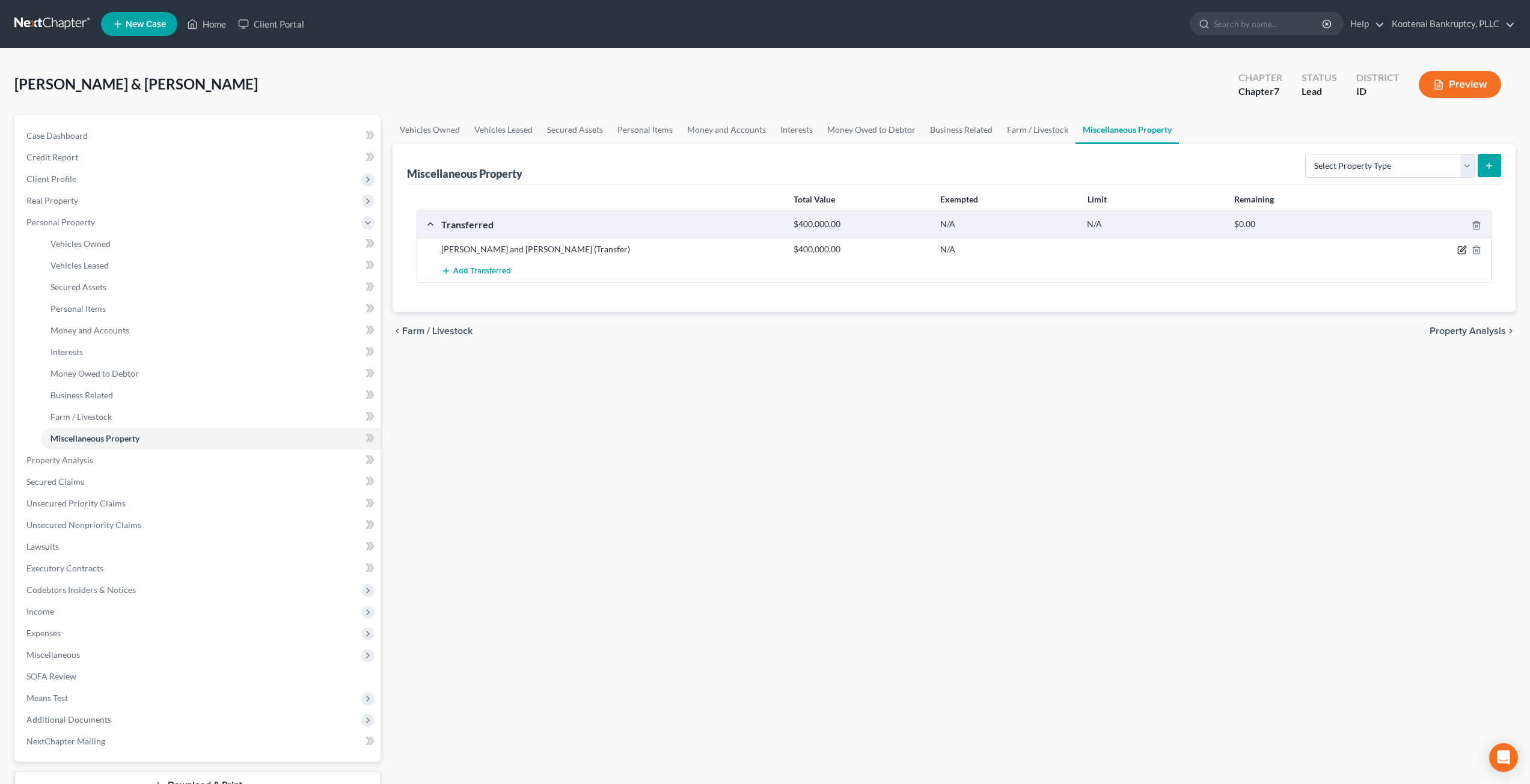
click at [1462, 248] on icon "button" at bounding box center [1462, 249] width 10 height 10
select select "Ordinary ([DATE])"
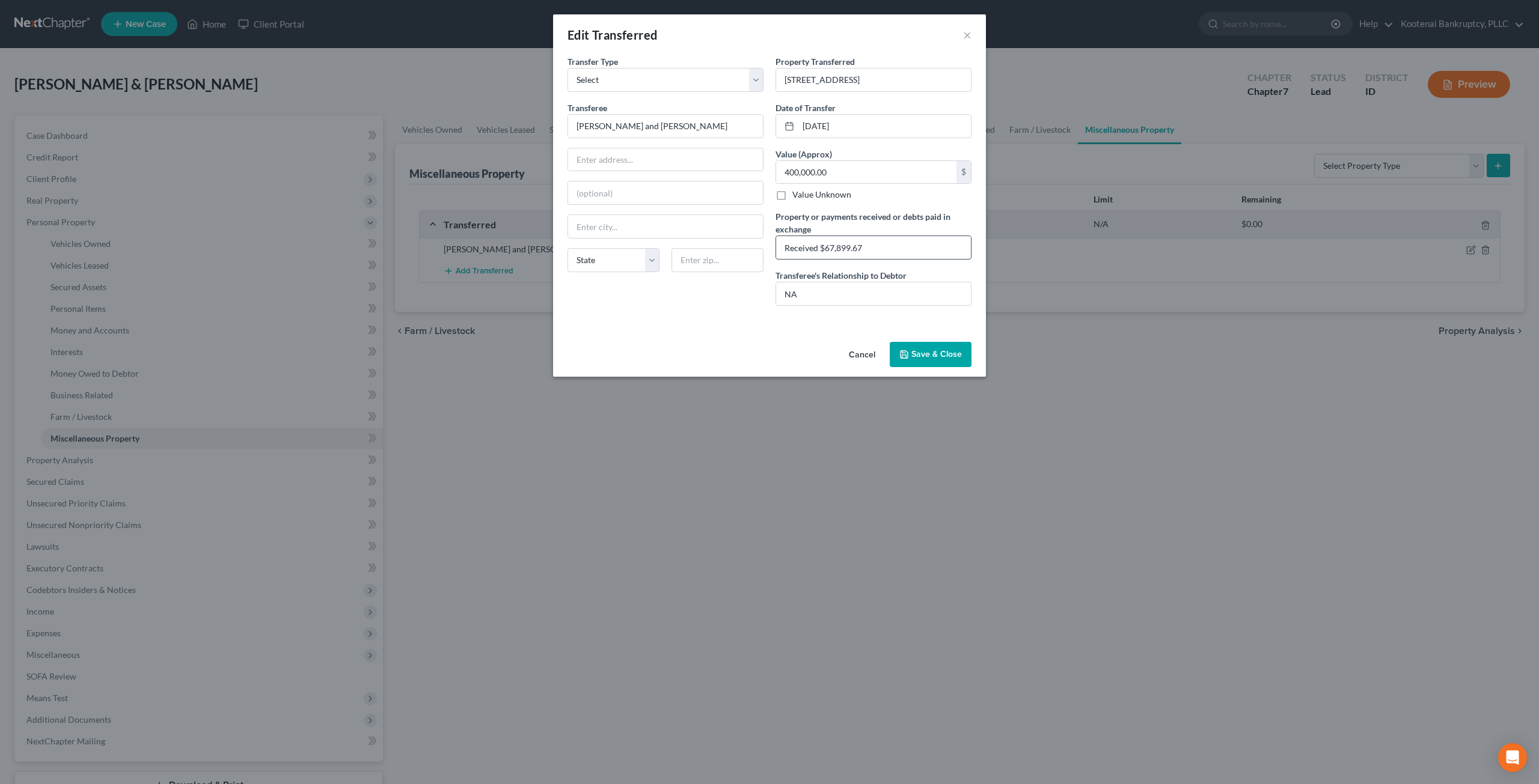
click at [899, 248] on input "Received $67,899.67" at bounding box center [873, 247] width 195 height 23
type input "Received $67,899.67 after cost of sale."
click at [941, 368] on div "Cancel Save & Close" at bounding box center [770, 356] width 433 height 39
click at [942, 360] on button "Save & Close" at bounding box center [931, 355] width 82 height 25
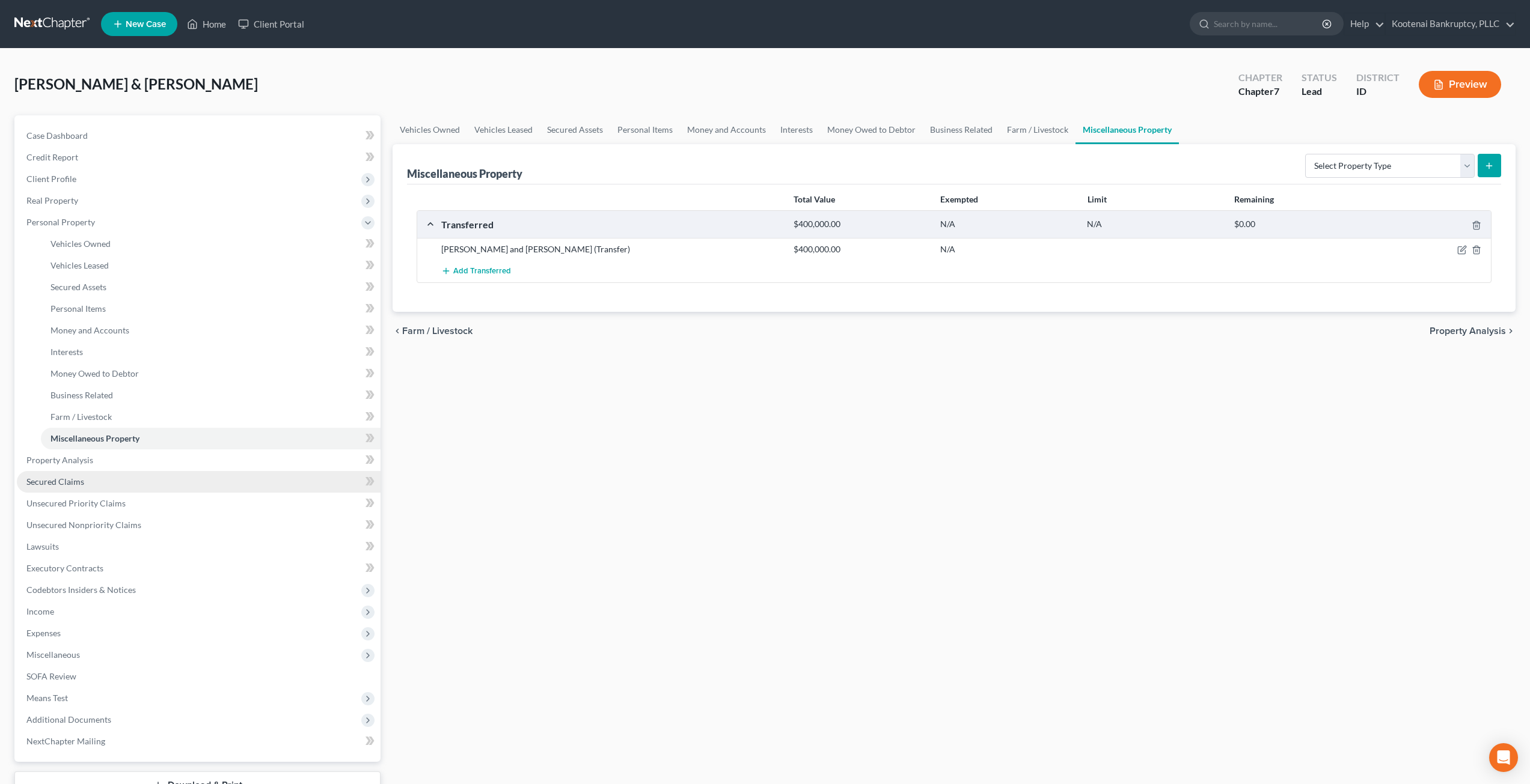
click at [198, 480] on link "Secured Claims" at bounding box center [199, 482] width 364 height 22
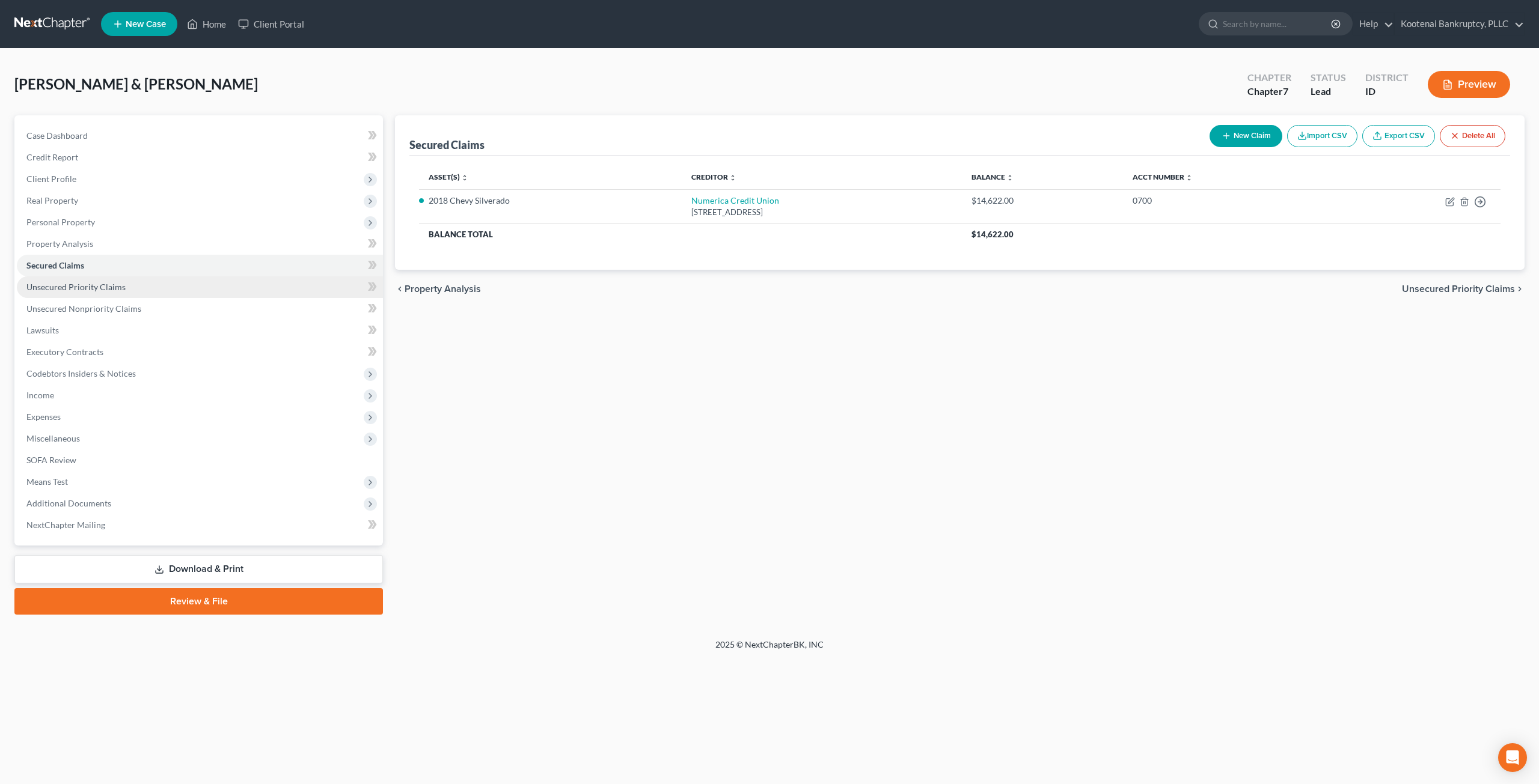
click at [98, 290] on span "Unsecured Priority Claims" at bounding box center [77, 287] width 100 height 10
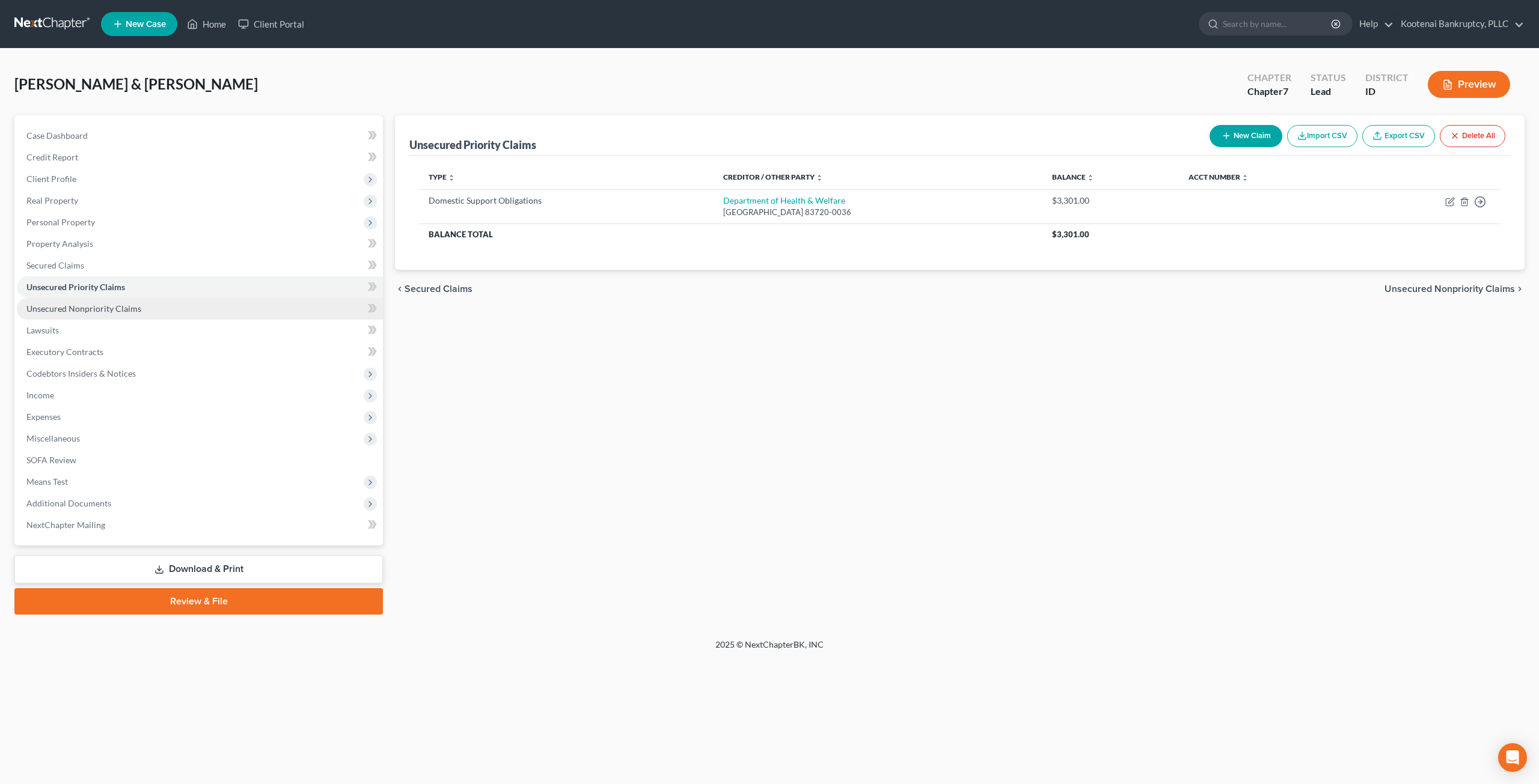
click at [192, 315] on link "Unsecured Nonpriority Claims" at bounding box center [200, 309] width 366 height 22
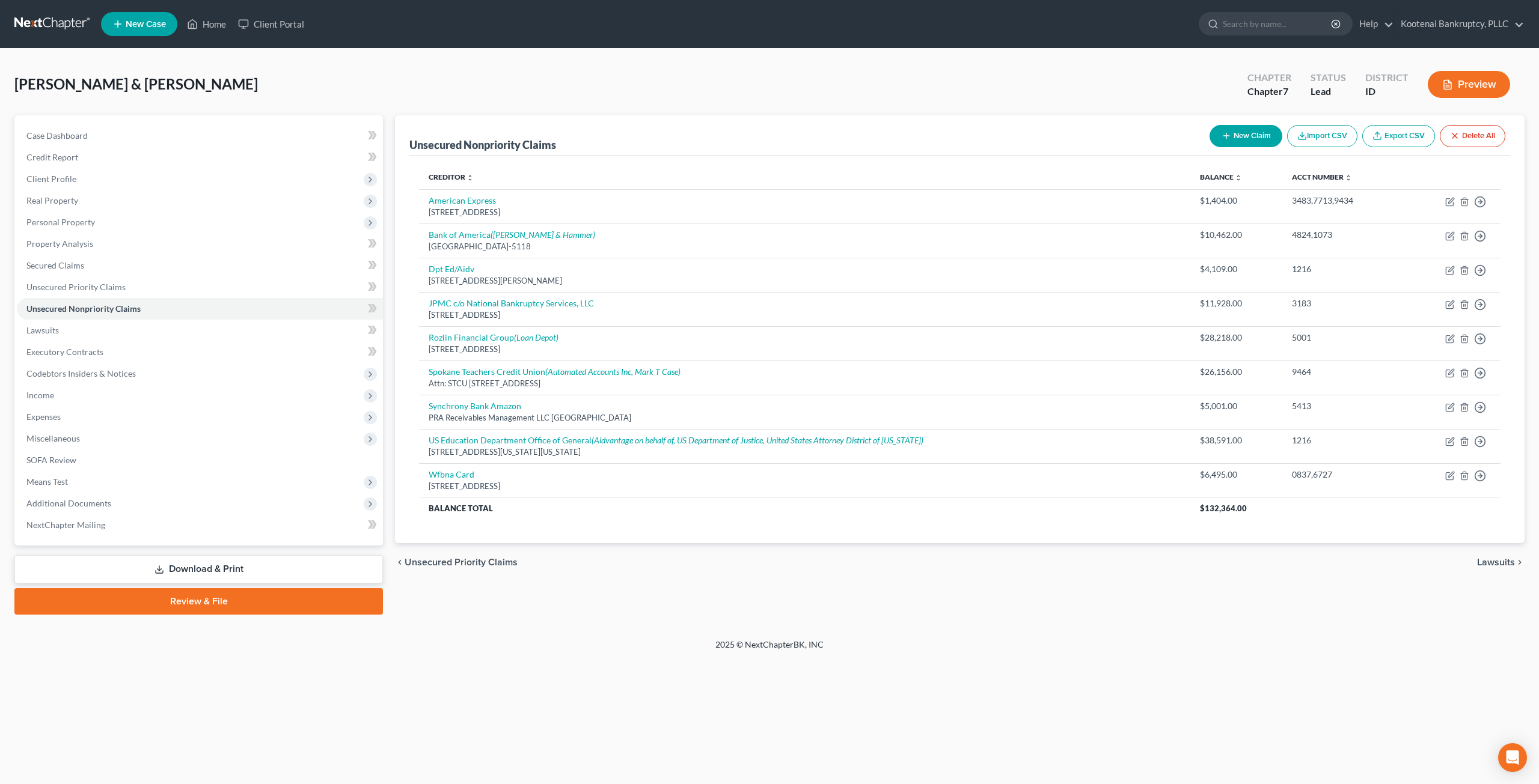
click at [920, 595] on div "Unsecured Nonpriority Claims New Claim Import CSV Export CSV Delete All Credito…" at bounding box center [960, 365] width 1142 height 500
click at [697, 337] on td "Rozlin Financial Group (Loan Depot) [STREET_ADDRESS]" at bounding box center [804, 344] width 772 height 34
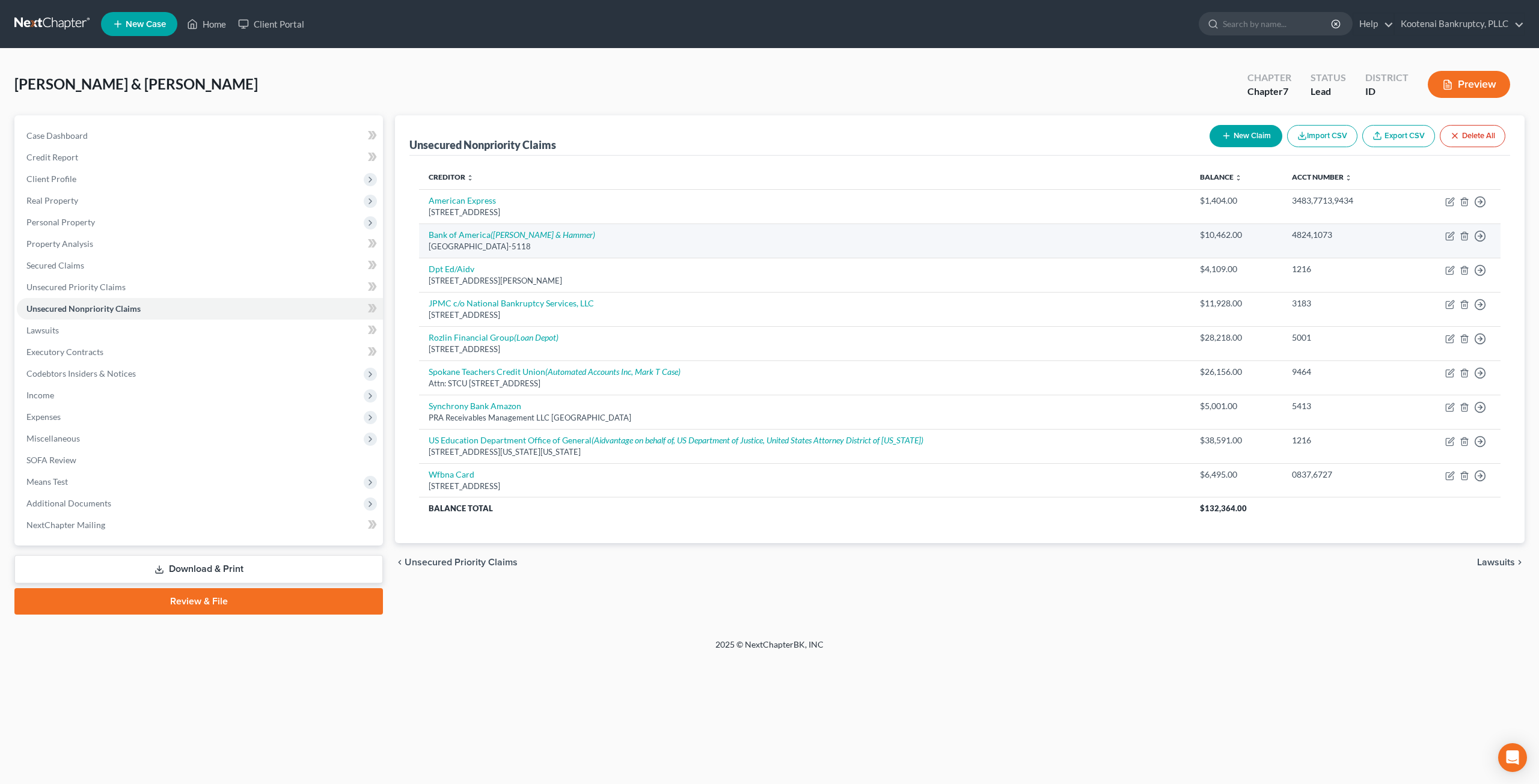
click at [782, 231] on td "Bank of America ([PERSON_NAME] & Hammer) [GEOGRAPHIC_DATA]-5118" at bounding box center [804, 241] width 772 height 34
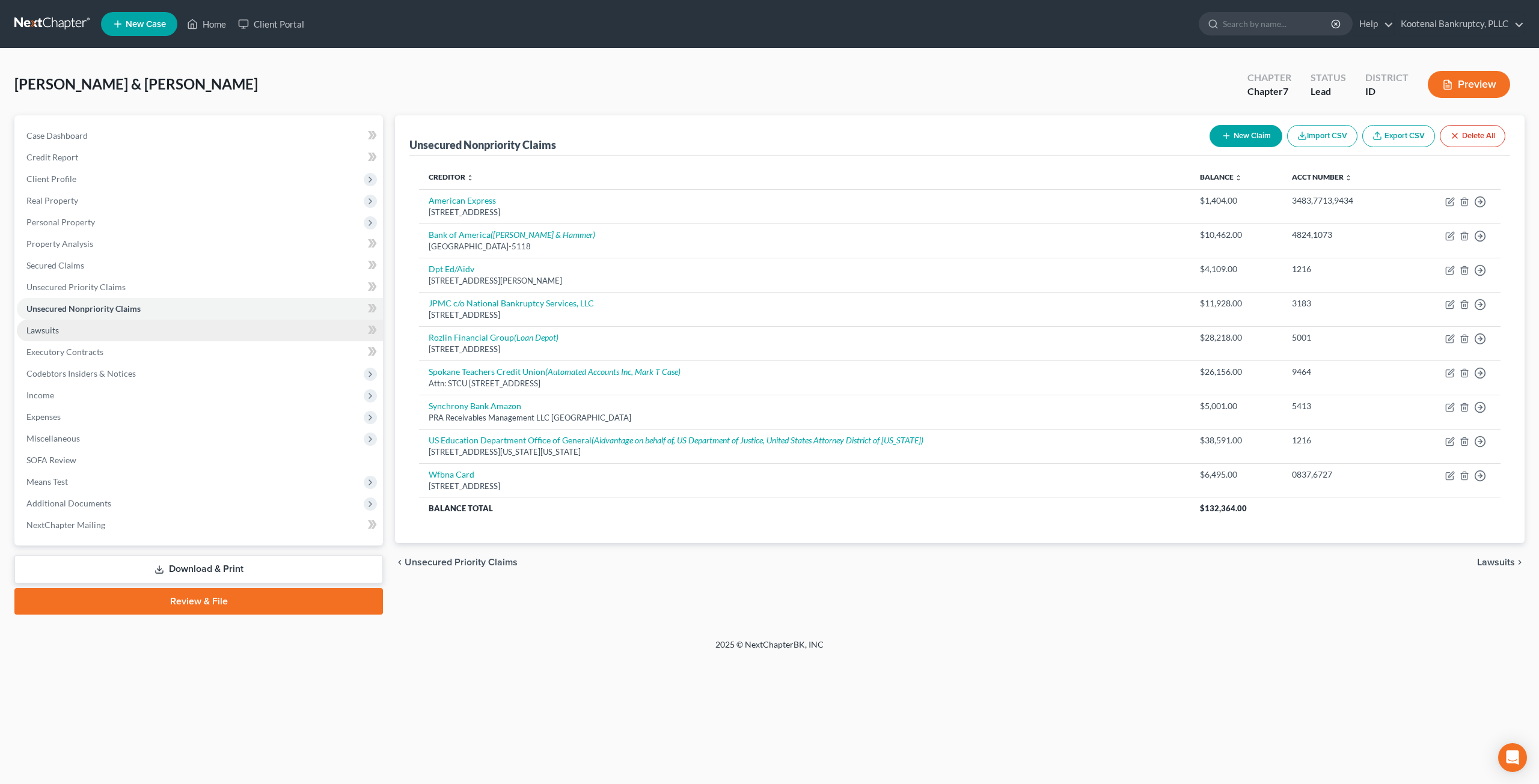
click at [131, 333] on link "Lawsuits" at bounding box center [200, 330] width 366 height 22
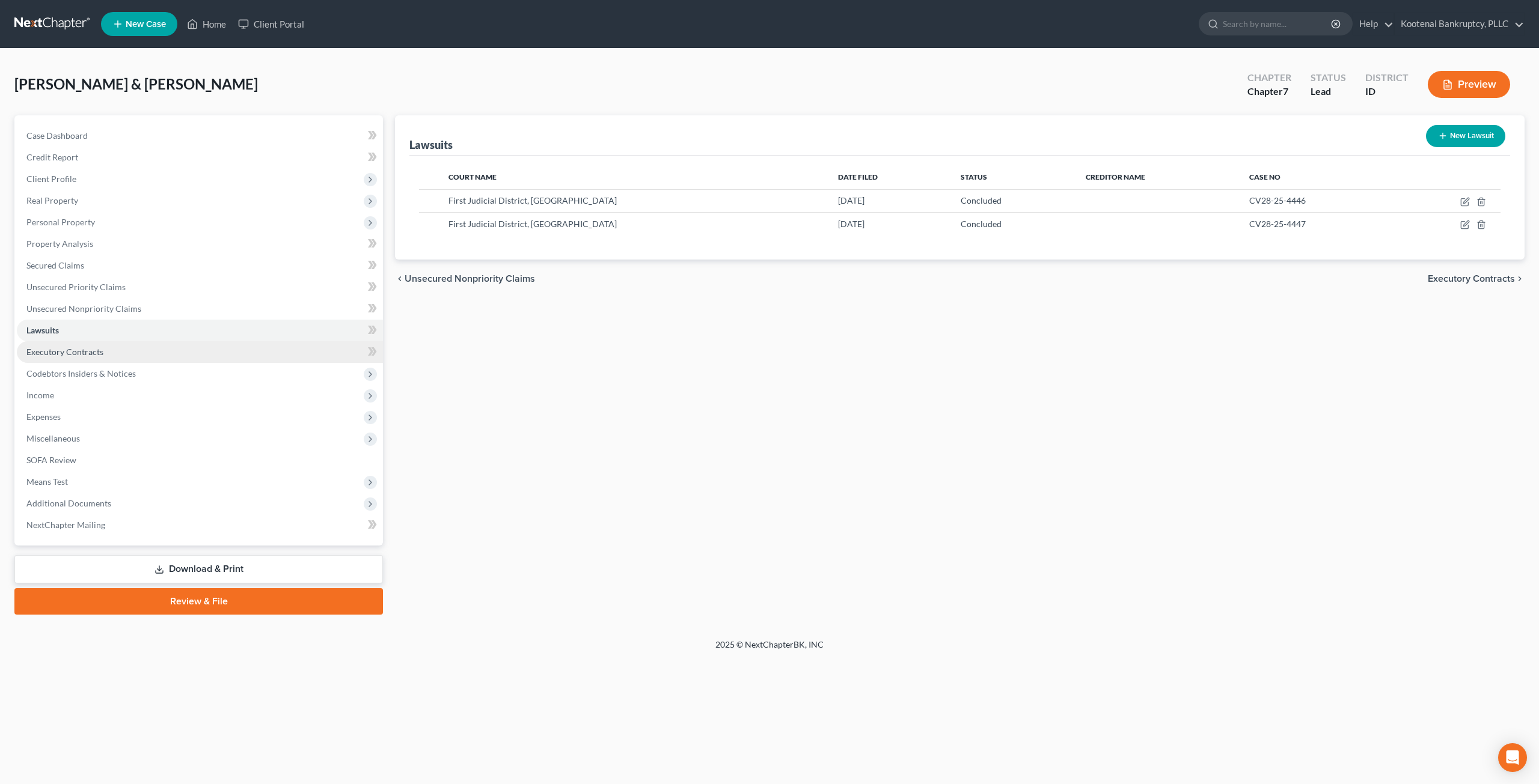
click at [152, 347] on link "Executory Contracts" at bounding box center [200, 352] width 366 height 22
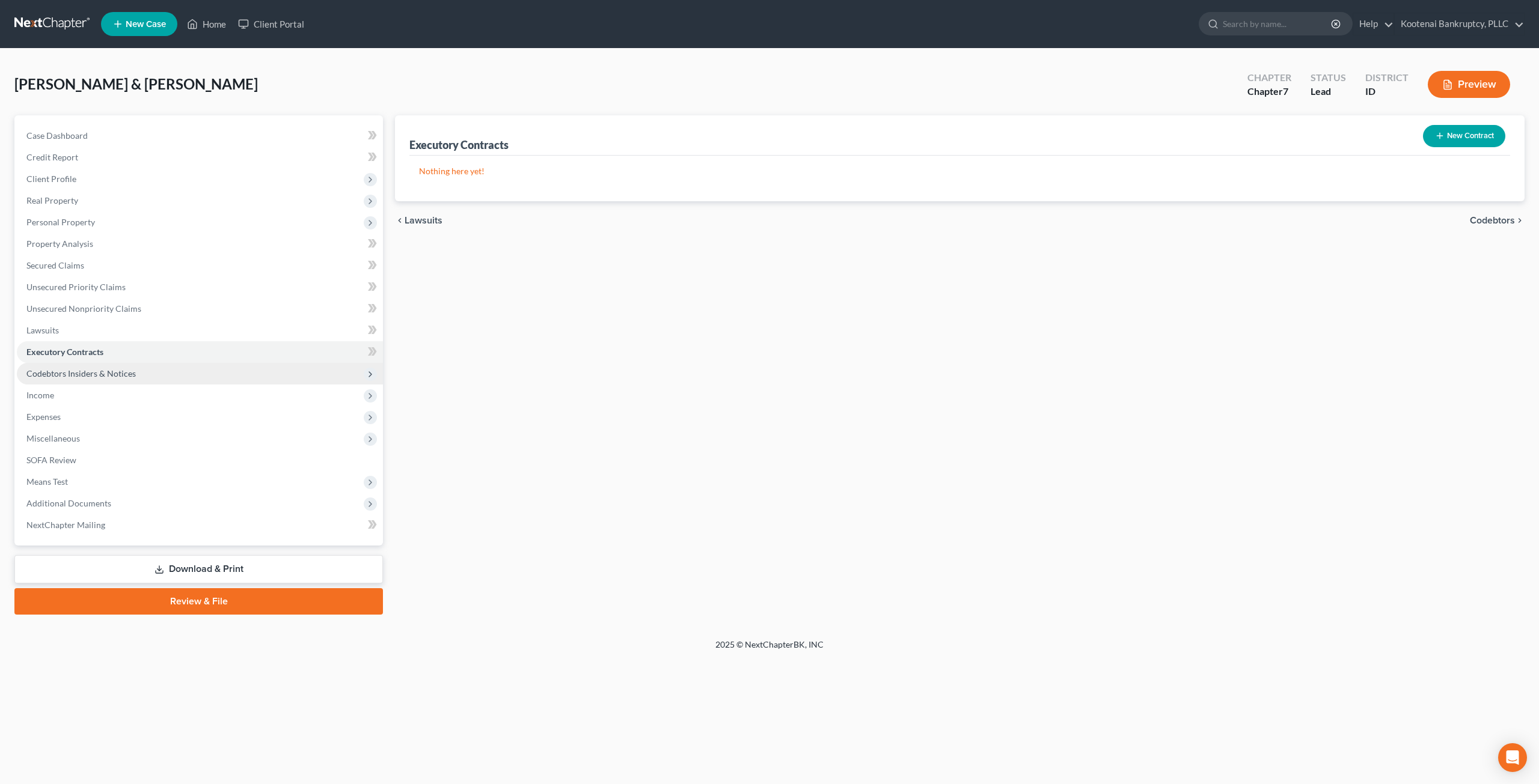
click at [161, 376] on span "Codebtors Insiders & Notices" at bounding box center [200, 373] width 366 height 22
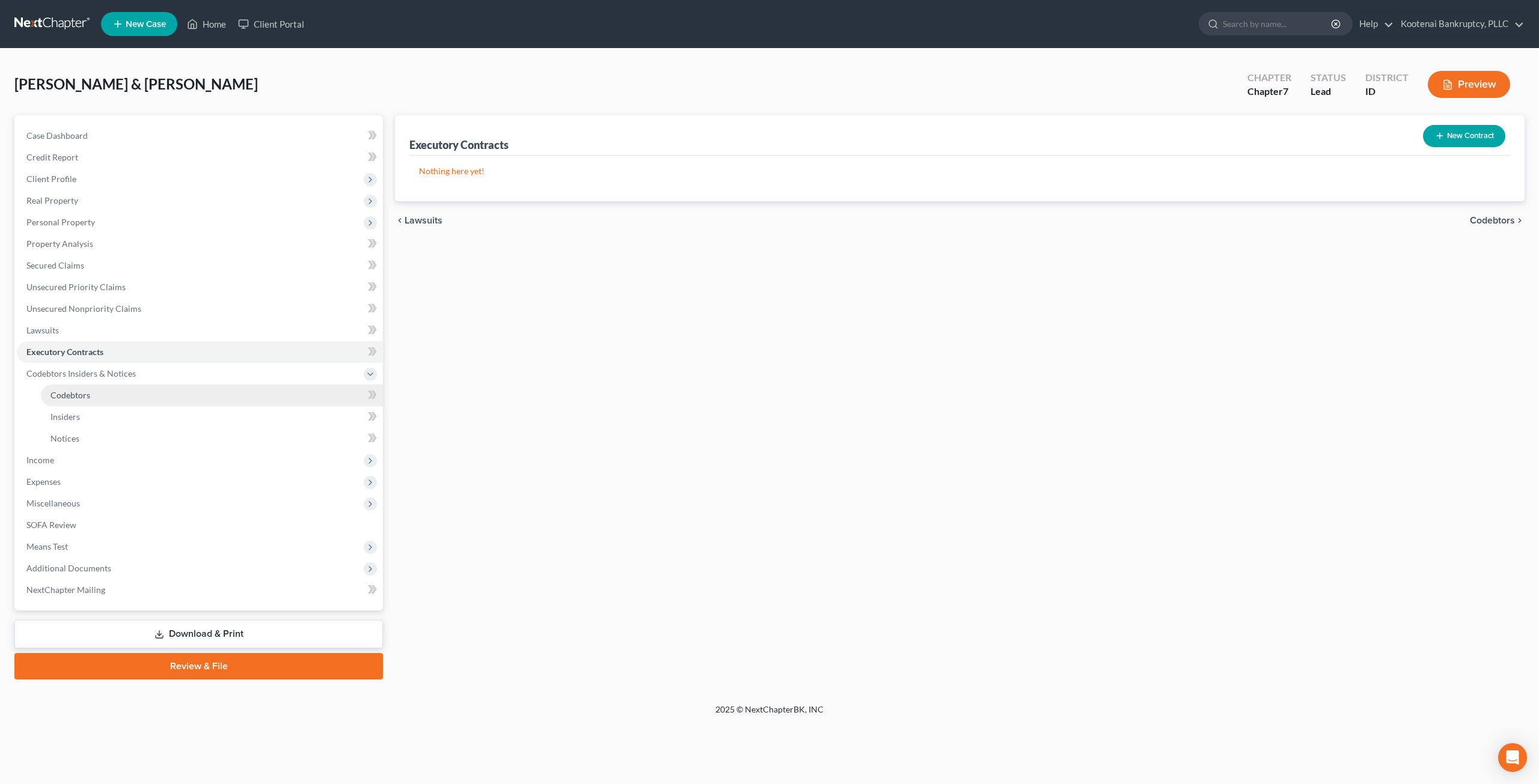
click at [172, 390] on link "Codebtors" at bounding box center [212, 395] width 342 height 22
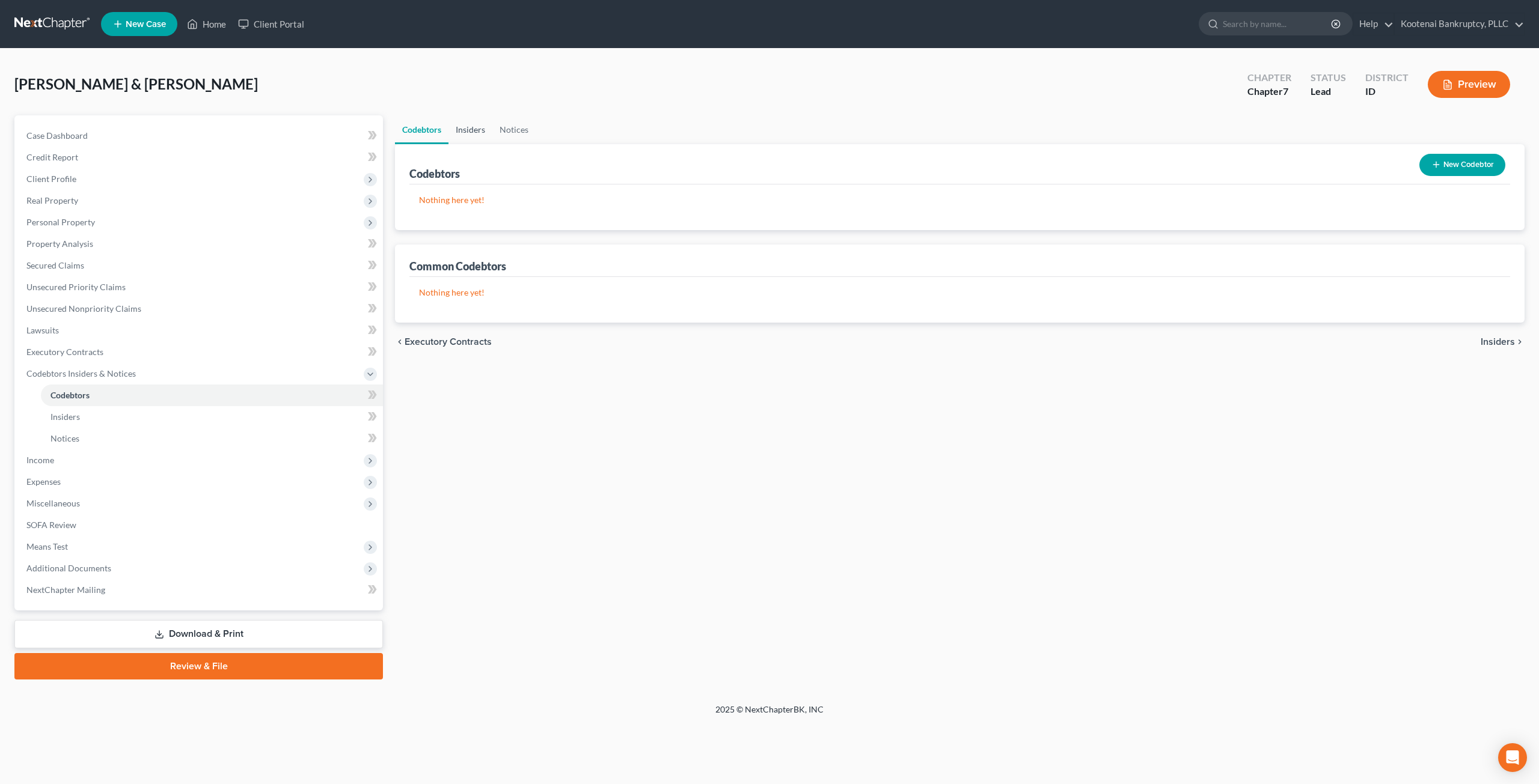
click at [475, 131] on link "Insiders" at bounding box center [470, 129] width 44 height 29
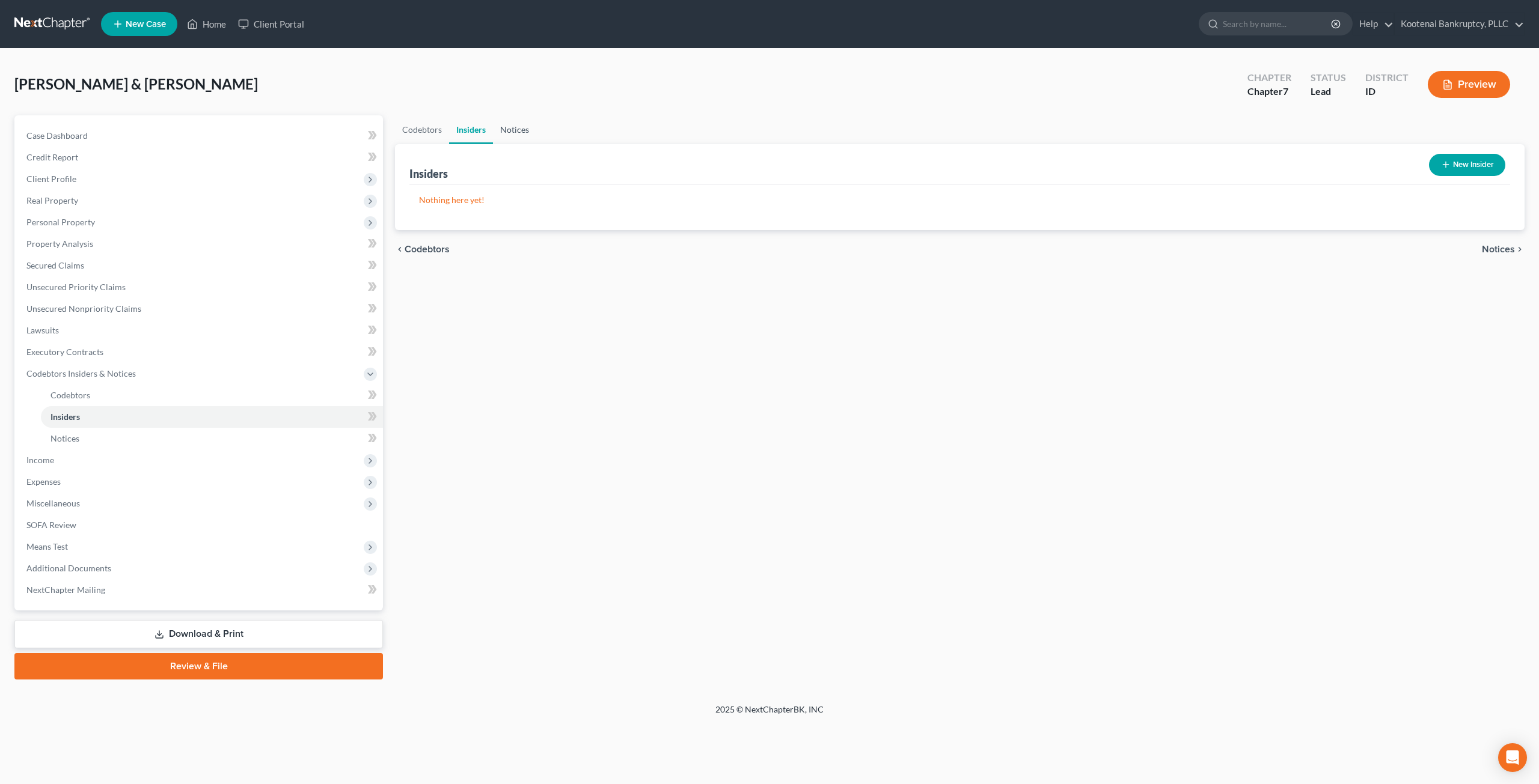
click at [520, 129] on link "Notices" at bounding box center [515, 129] width 43 height 29
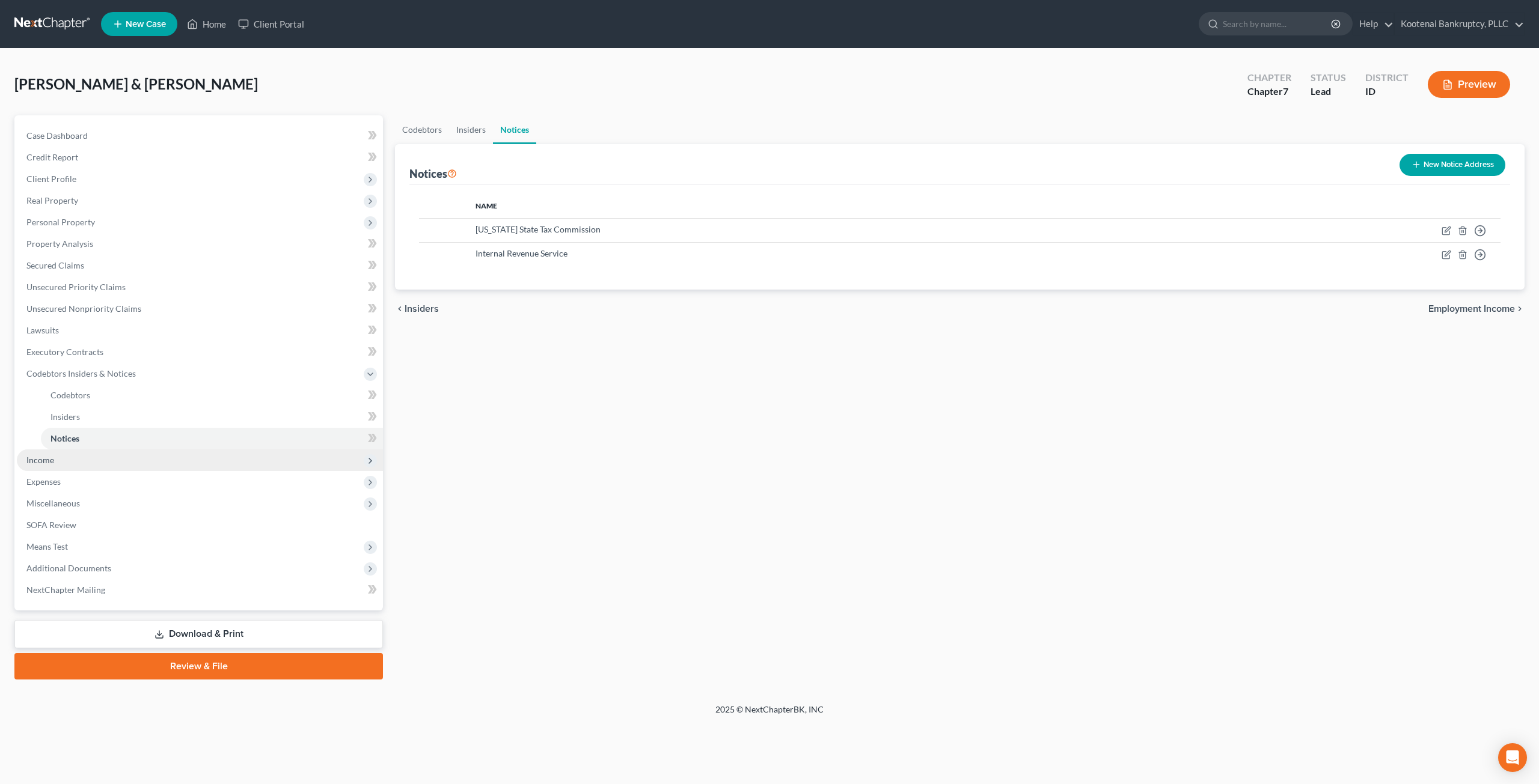
click at [126, 456] on span "Income" at bounding box center [200, 460] width 366 height 22
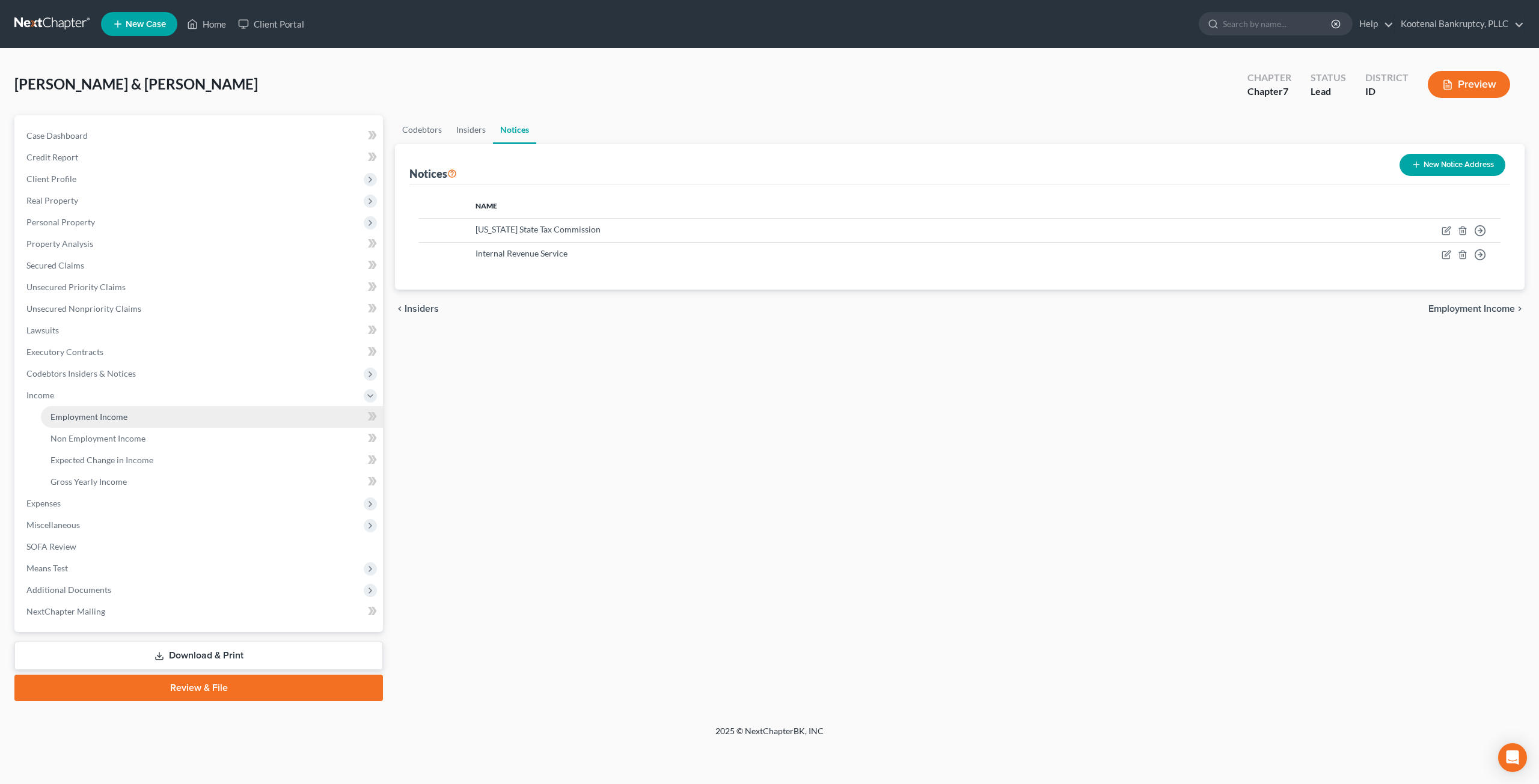
click at [135, 415] on link "Employment Income" at bounding box center [212, 416] width 342 height 22
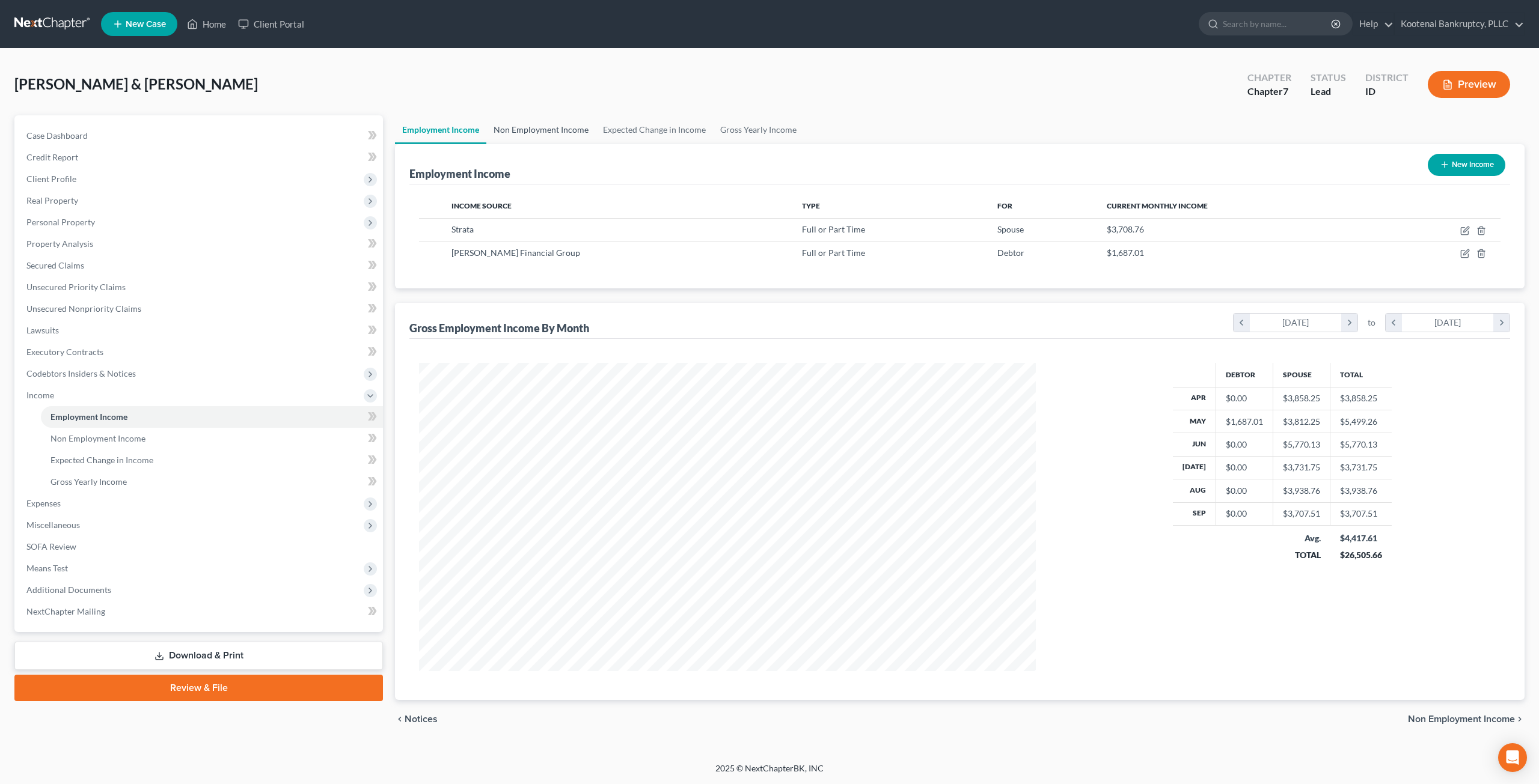
click at [529, 129] on link "Non Employment Income" at bounding box center [541, 129] width 109 height 29
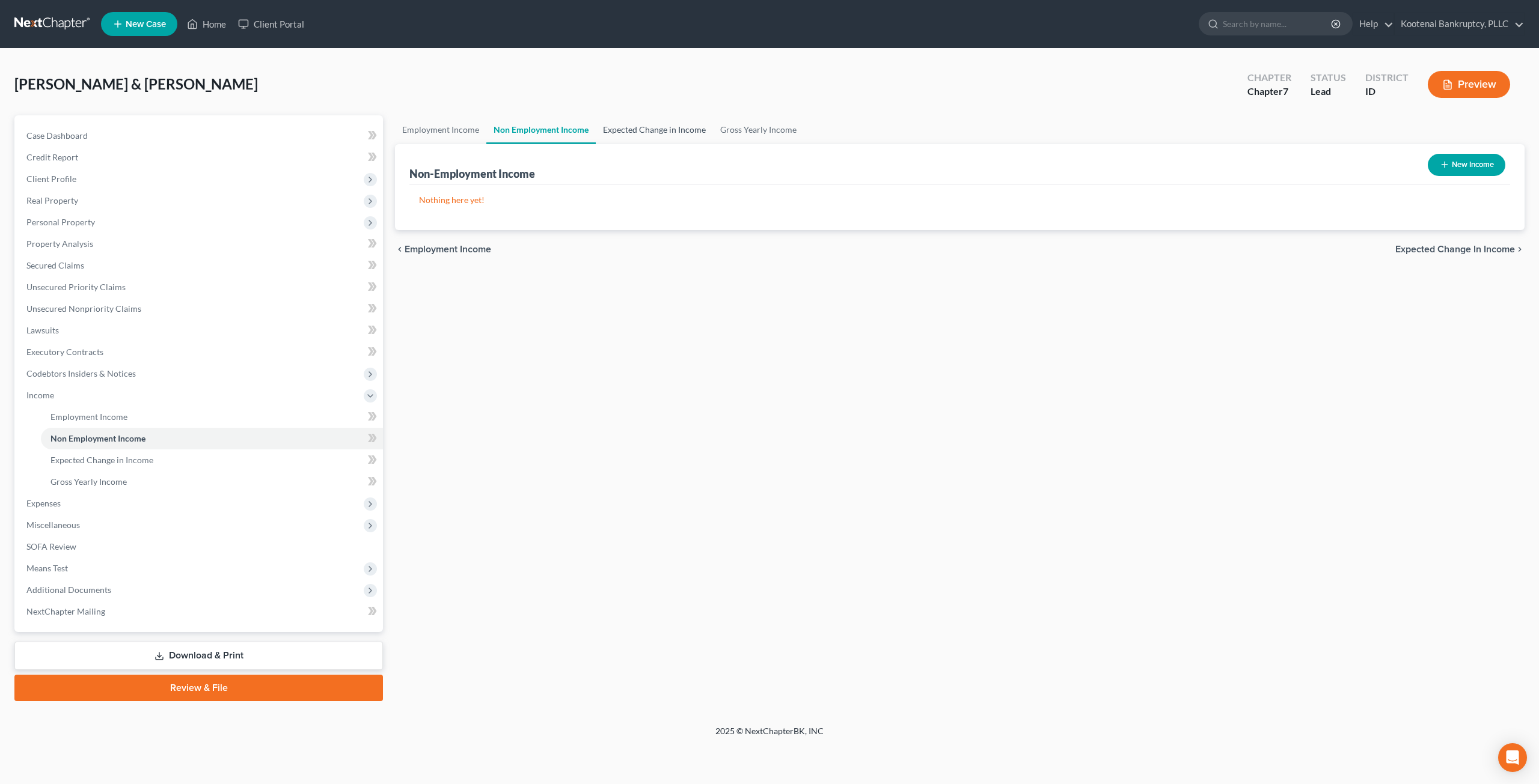
click at [667, 129] on link "Expected Change in Income" at bounding box center [654, 129] width 117 height 29
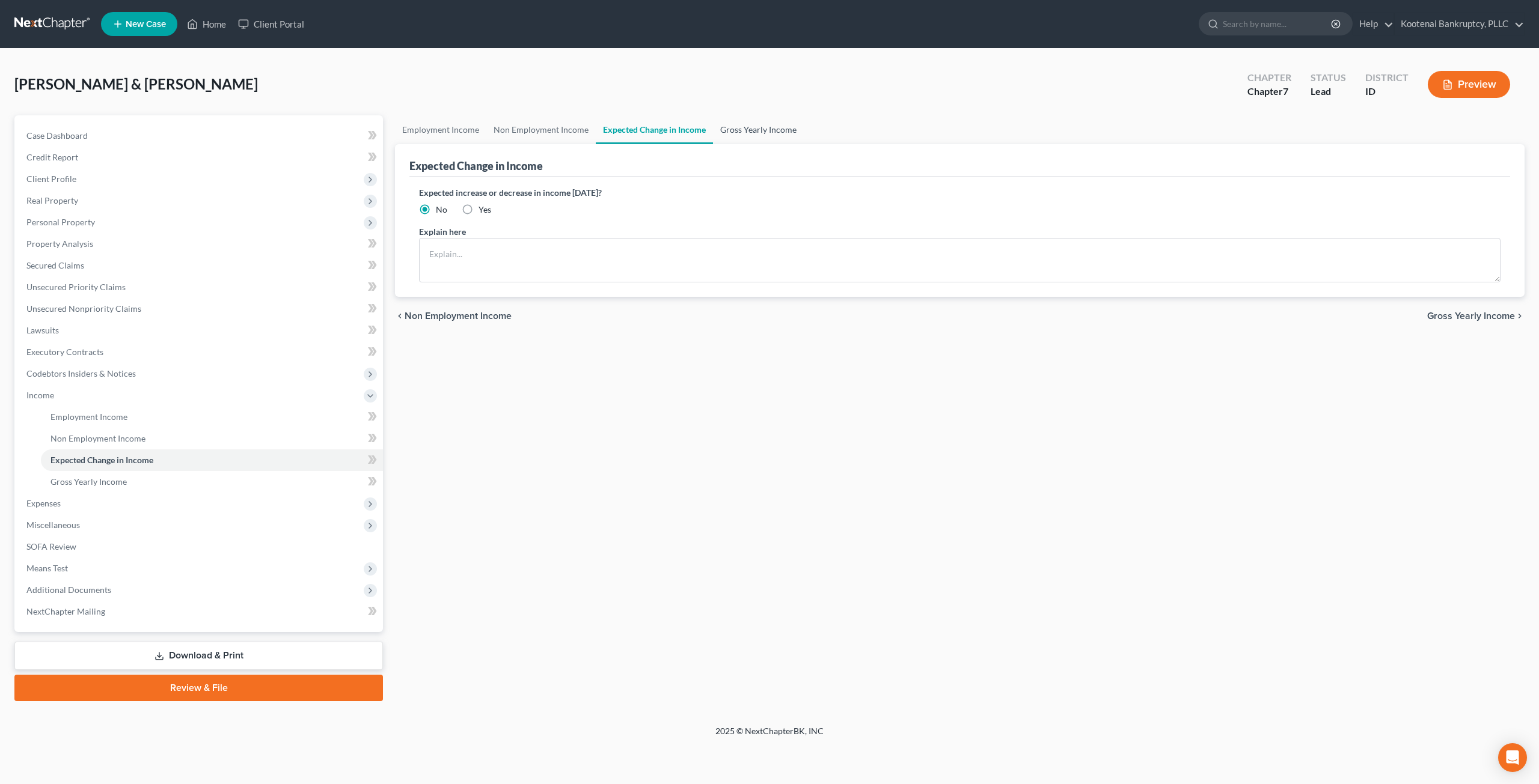
click at [777, 130] on link "Gross Yearly Income" at bounding box center [758, 129] width 91 height 29
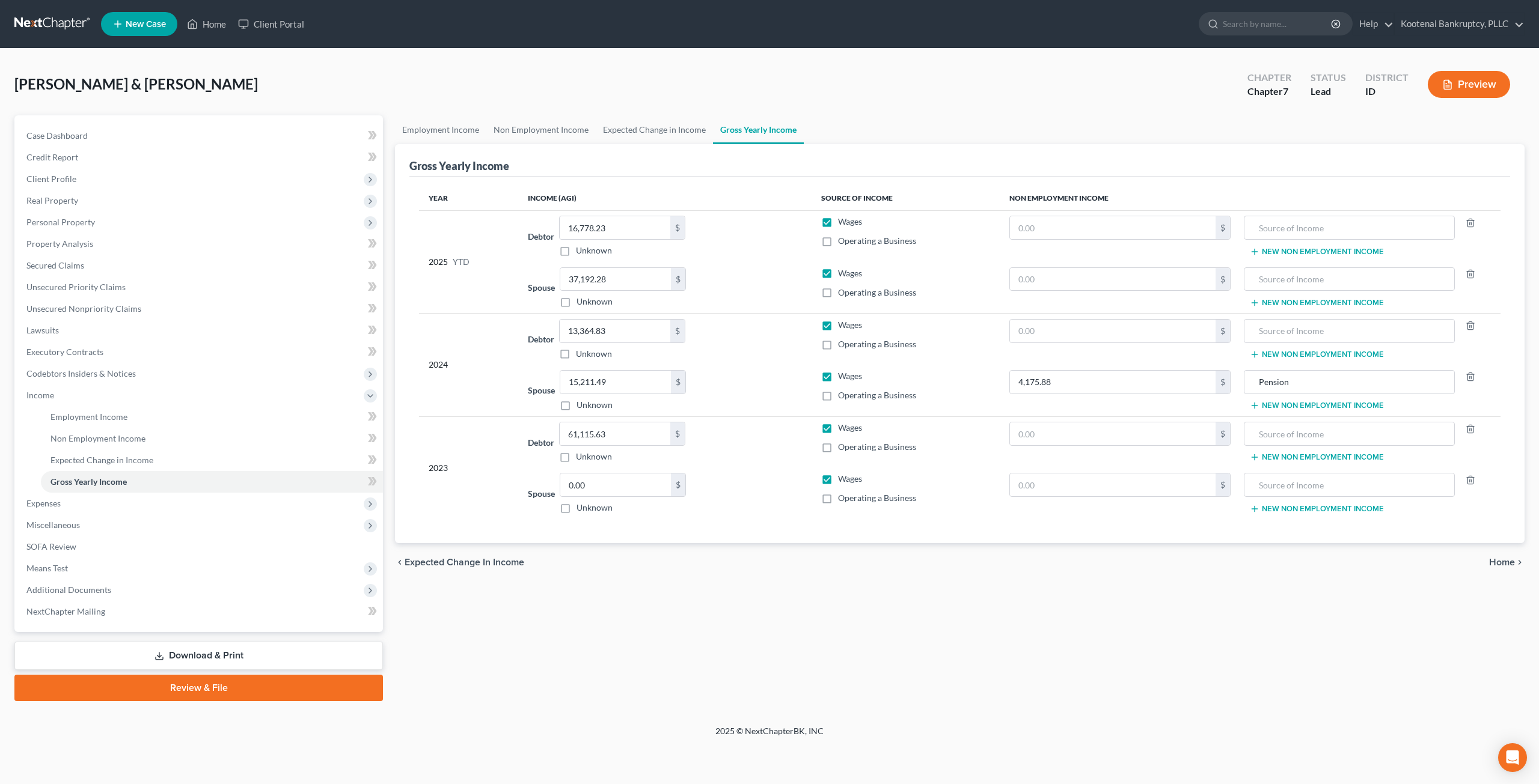
click at [497, 612] on div "Employment Income Non Employment Income Expected Change in Income Gross Yearly …" at bounding box center [960, 408] width 1142 height 586
click at [134, 500] on span "Expenses" at bounding box center [200, 503] width 366 height 22
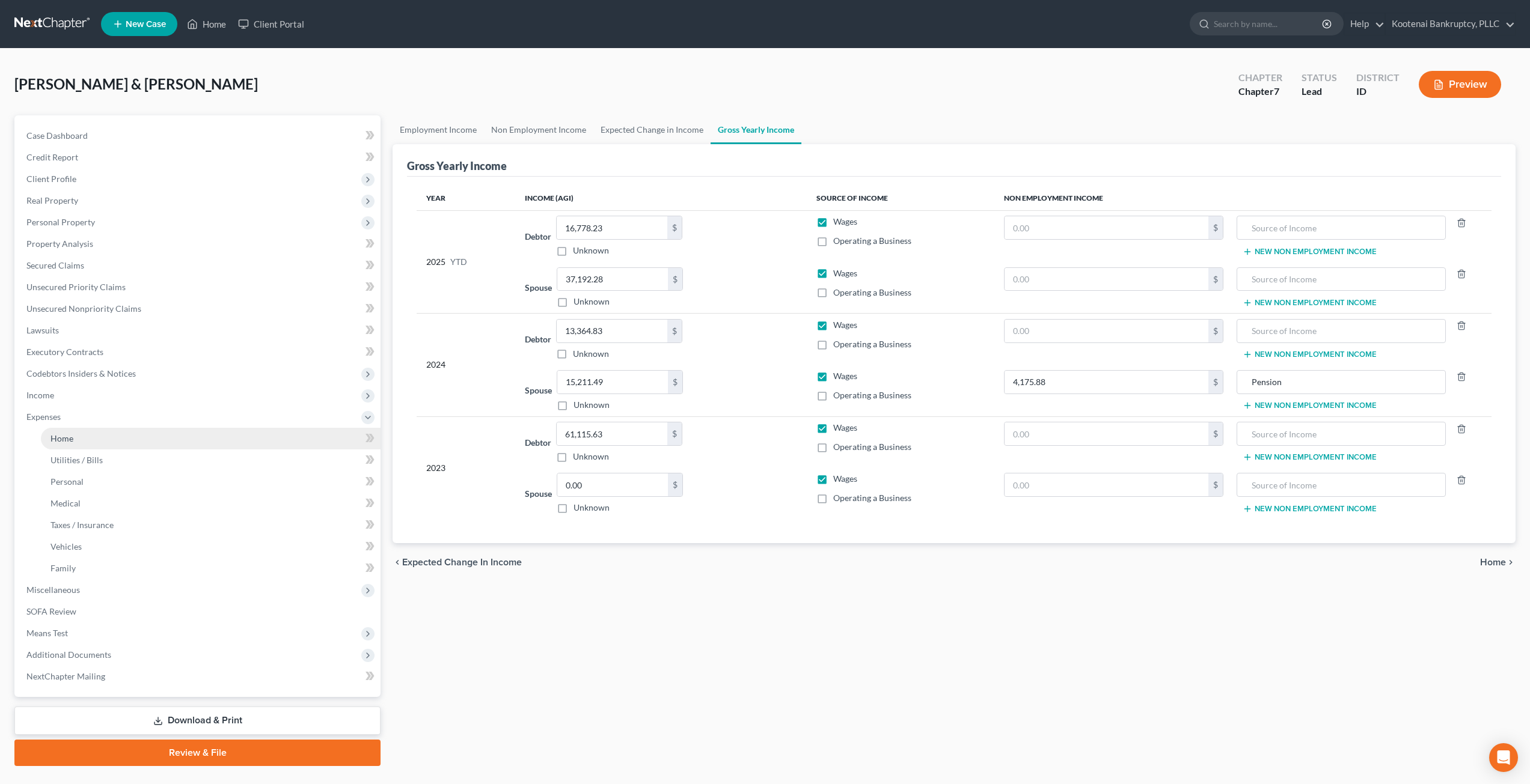
click at [147, 445] on link "Home" at bounding box center [210, 438] width 339 height 22
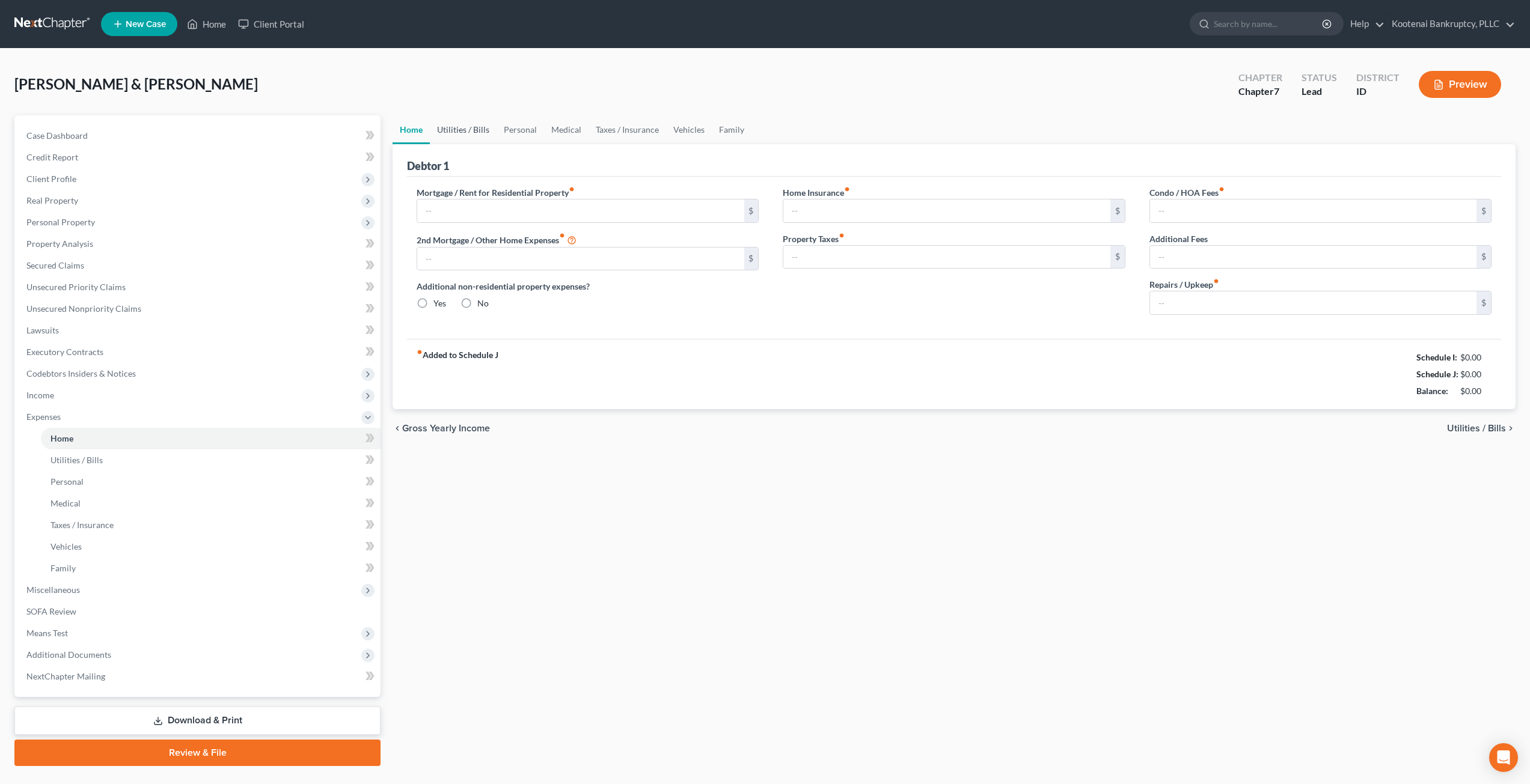
type input "1,600.00"
type input "0.00"
radio input "true"
type input "0.00"
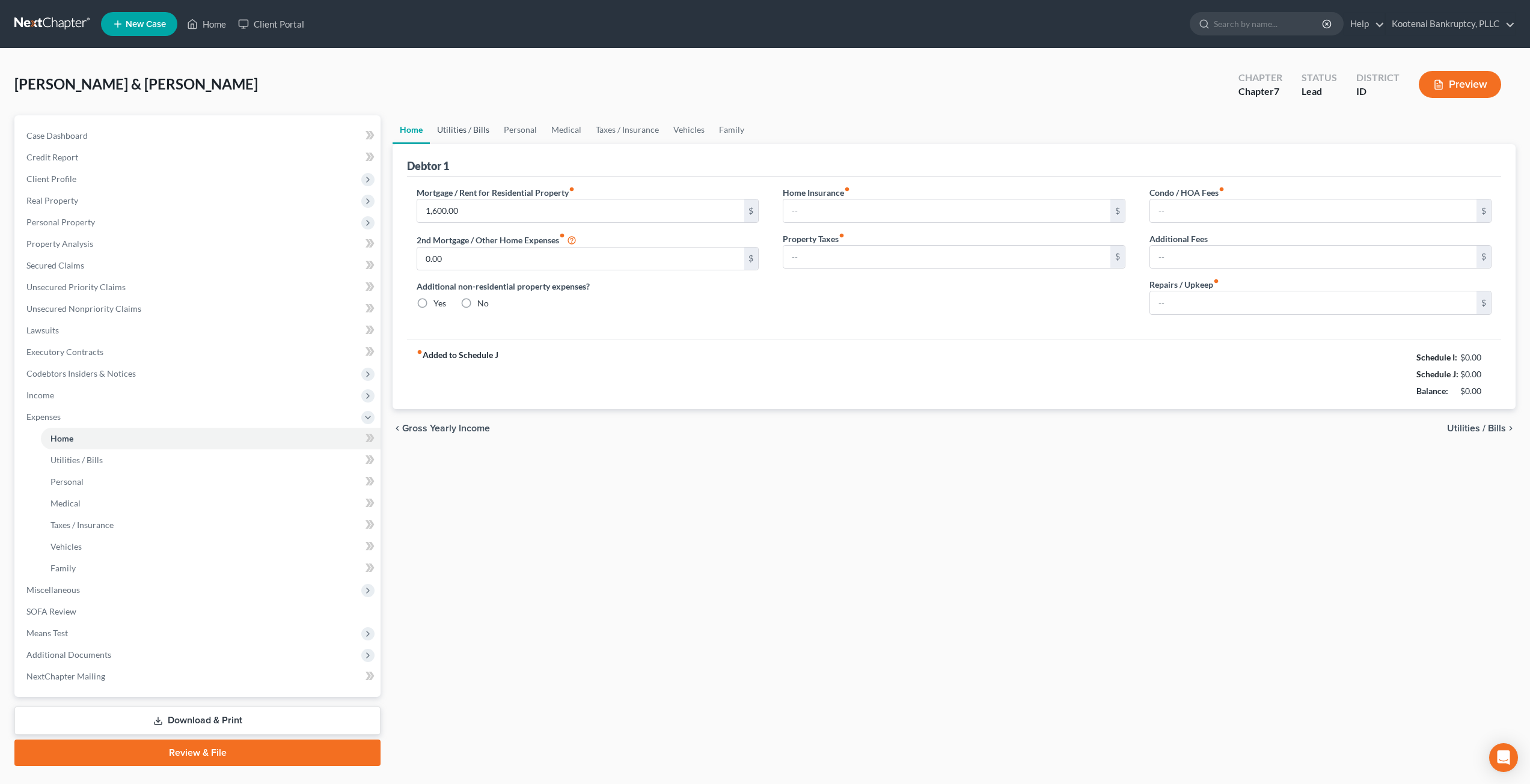
type input "0.00"
click at [478, 124] on link "Utilities / Bills" at bounding box center [463, 129] width 67 height 29
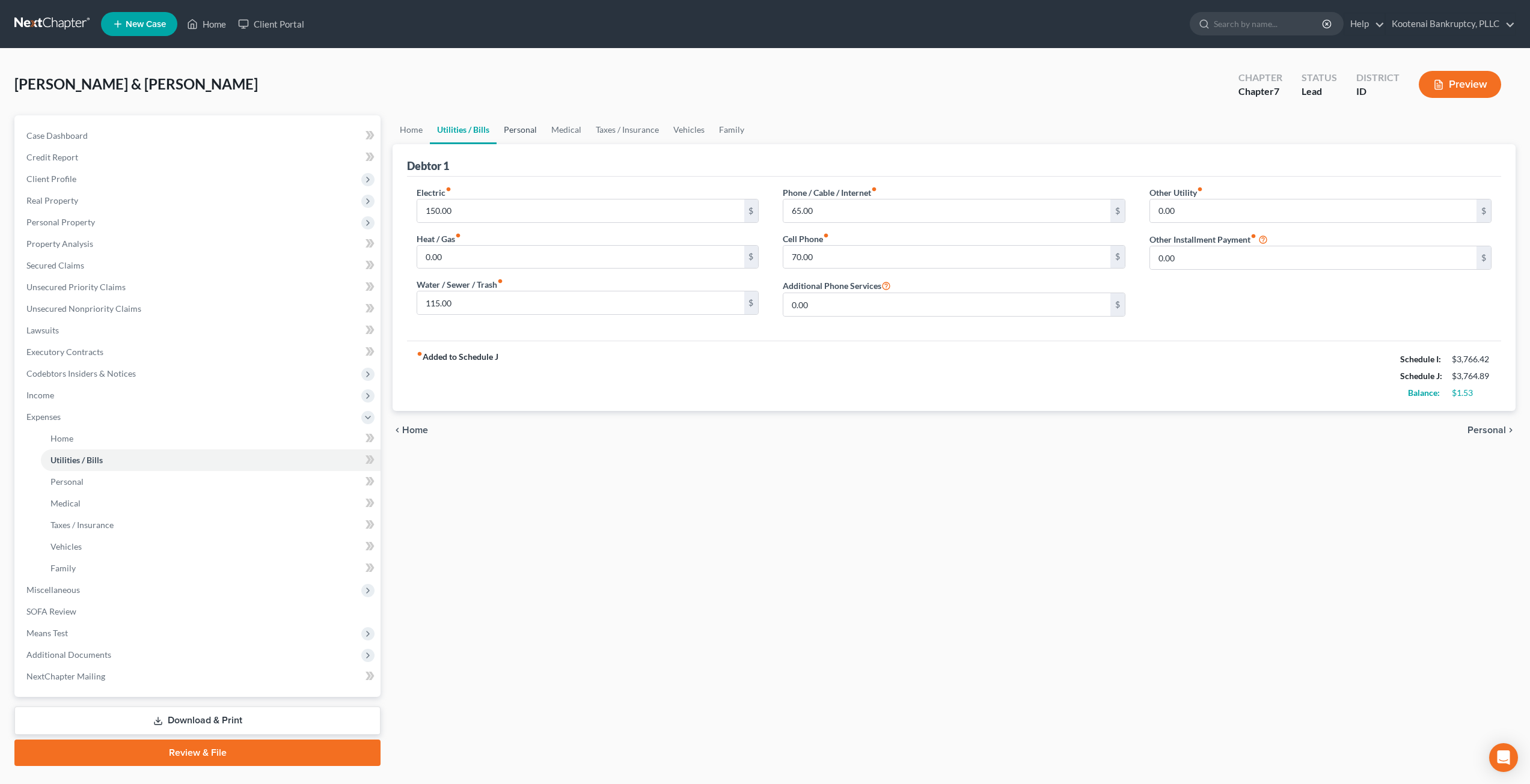
click at [510, 126] on link "Personal" at bounding box center [521, 129] width 48 height 29
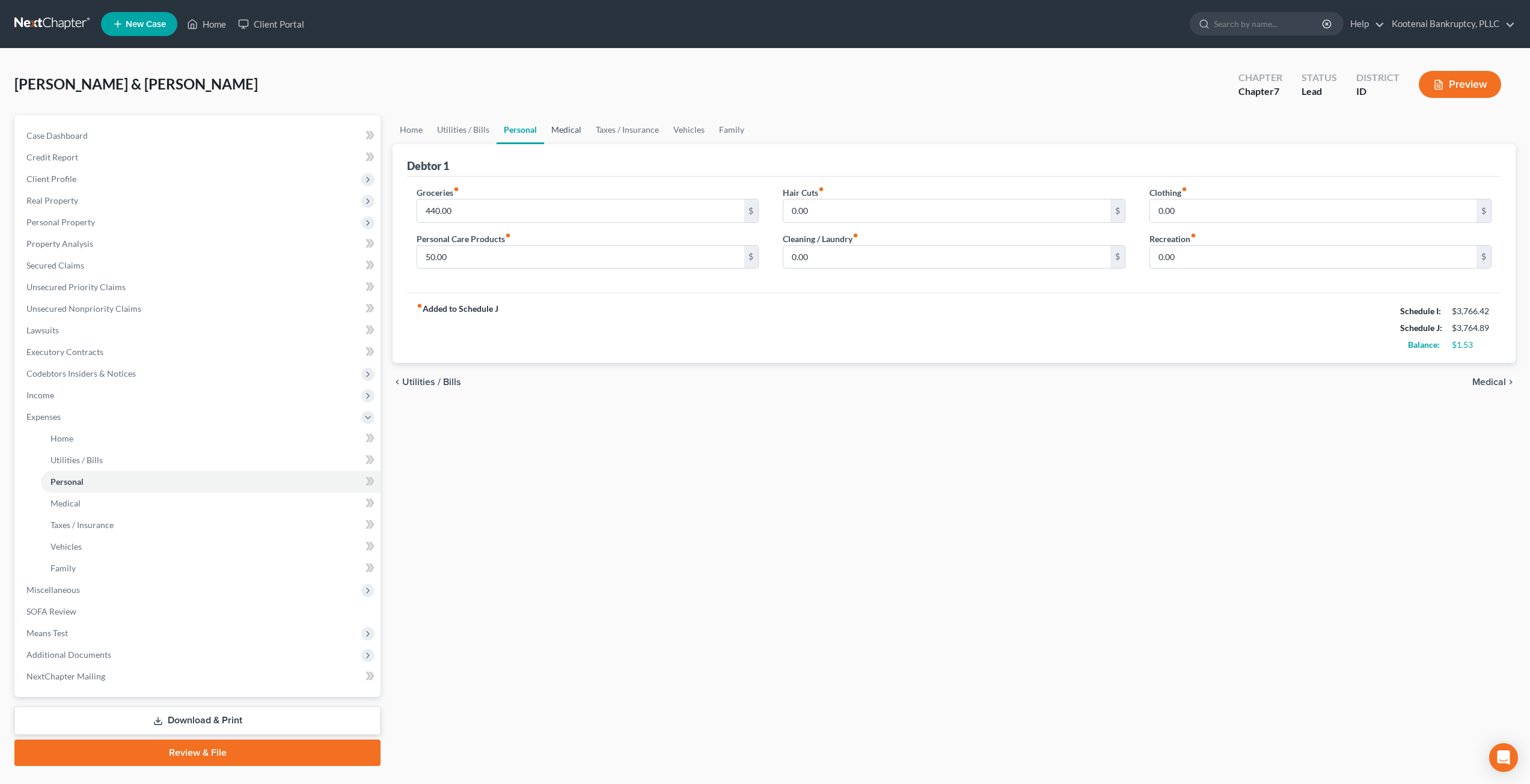
click at [564, 125] on link "Medical" at bounding box center [567, 129] width 45 height 29
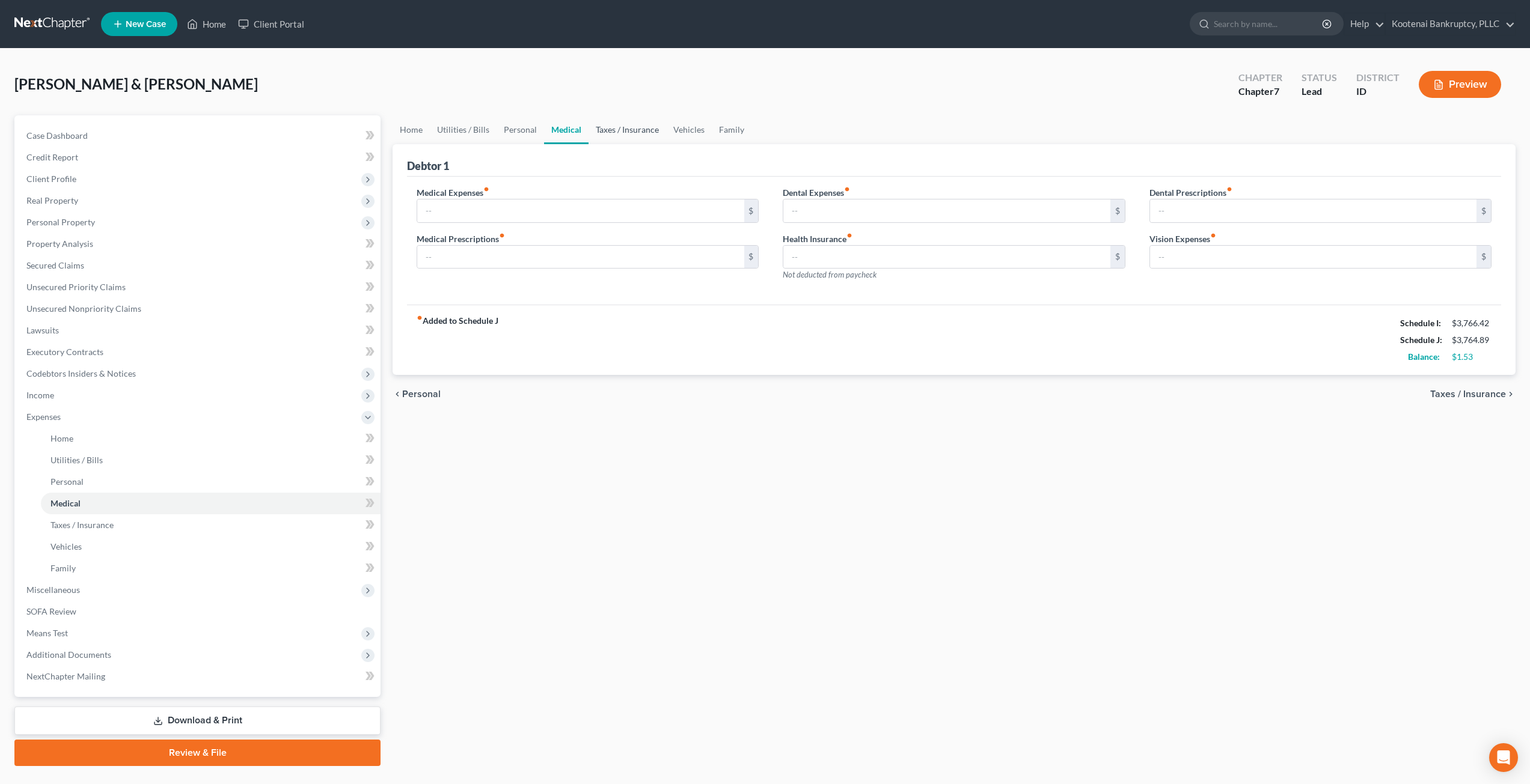
click at [616, 128] on link "Taxes / Insurance" at bounding box center [628, 129] width 77 height 29
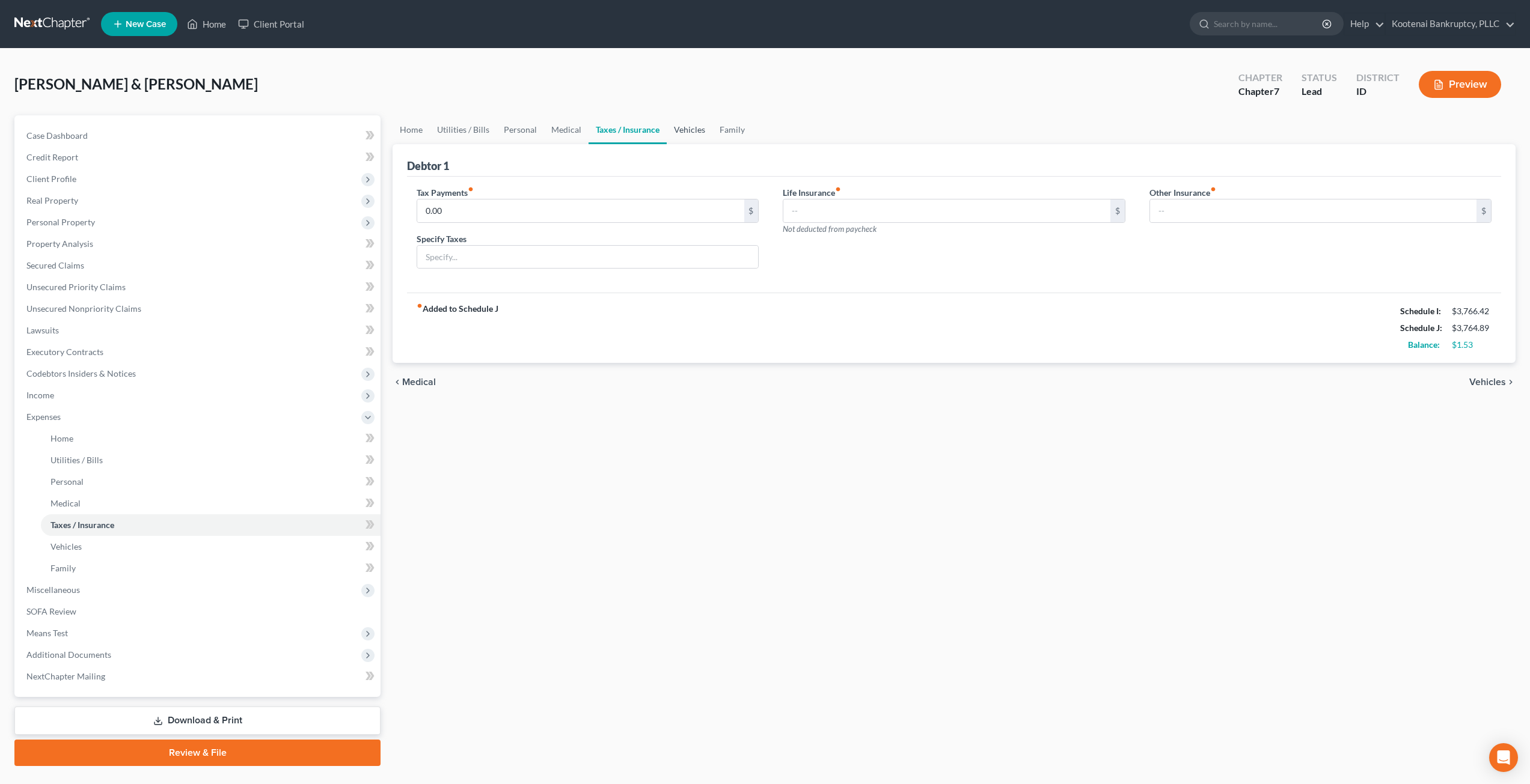
click at [670, 131] on link "Vehicles" at bounding box center [690, 129] width 46 height 29
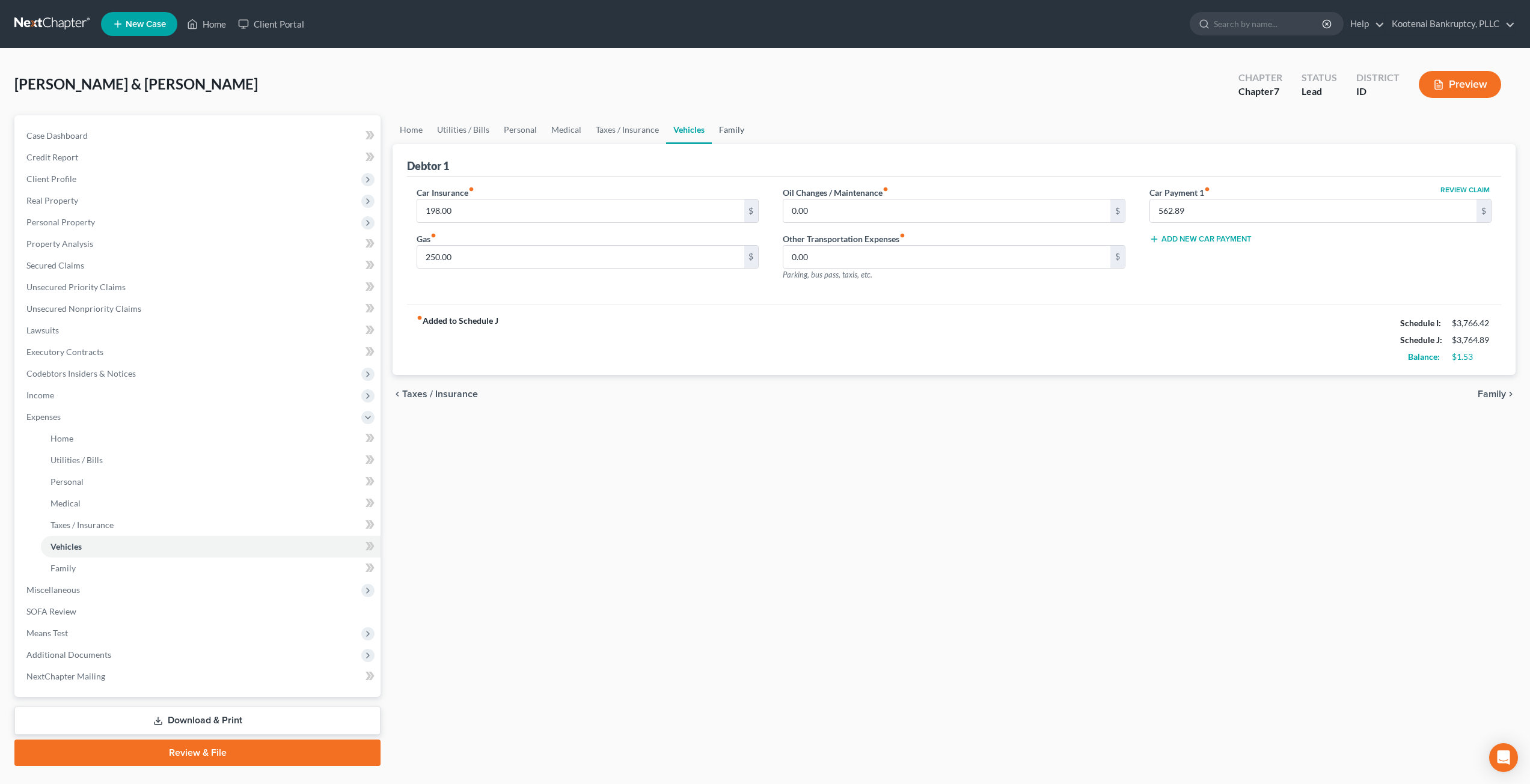
click at [722, 128] on link "Family" at bounding box center [731, 129] width 39 height 29
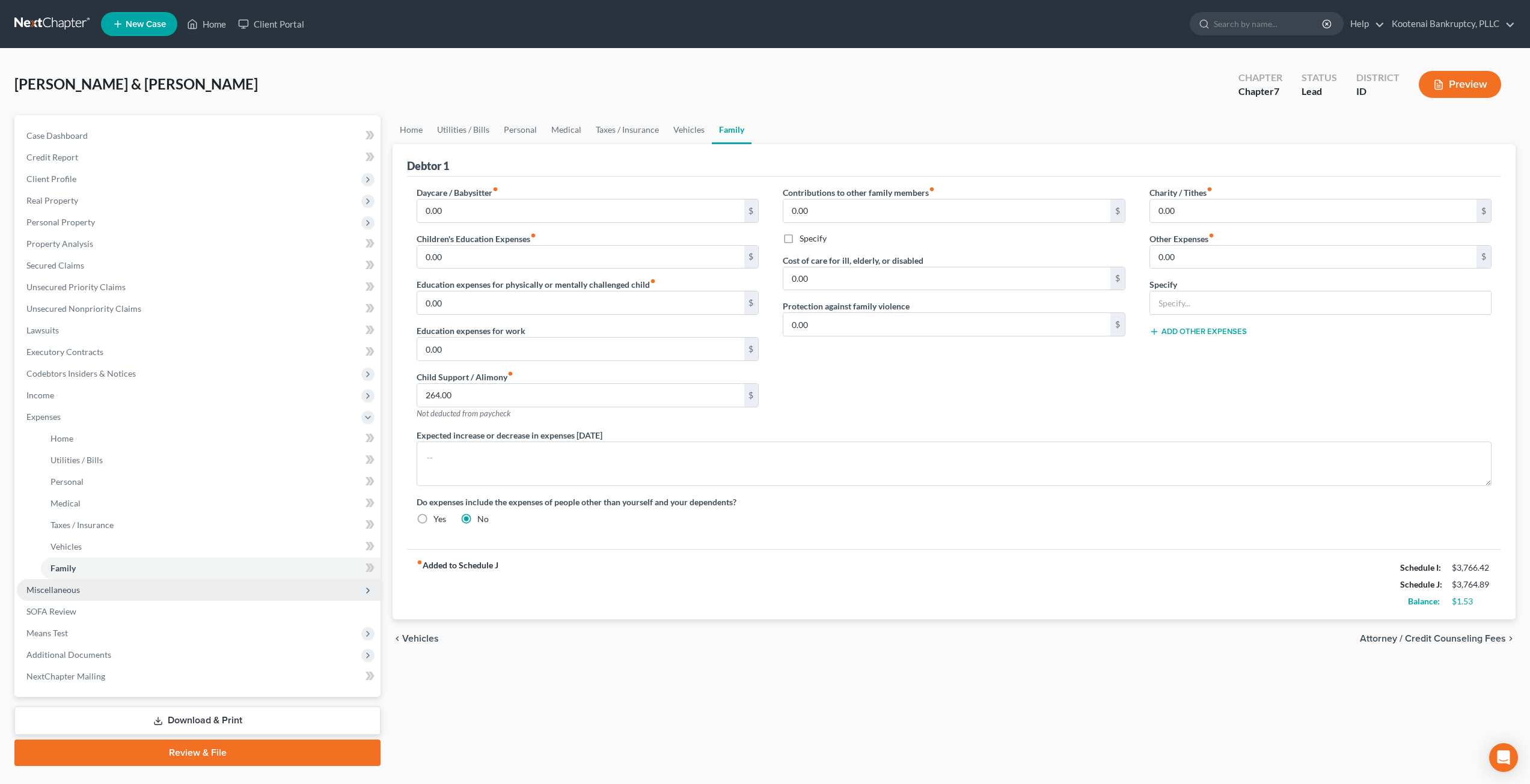
click at [175, 599] on span "Miscellaneous" at bounding box center [199, 589] width 364 height 22
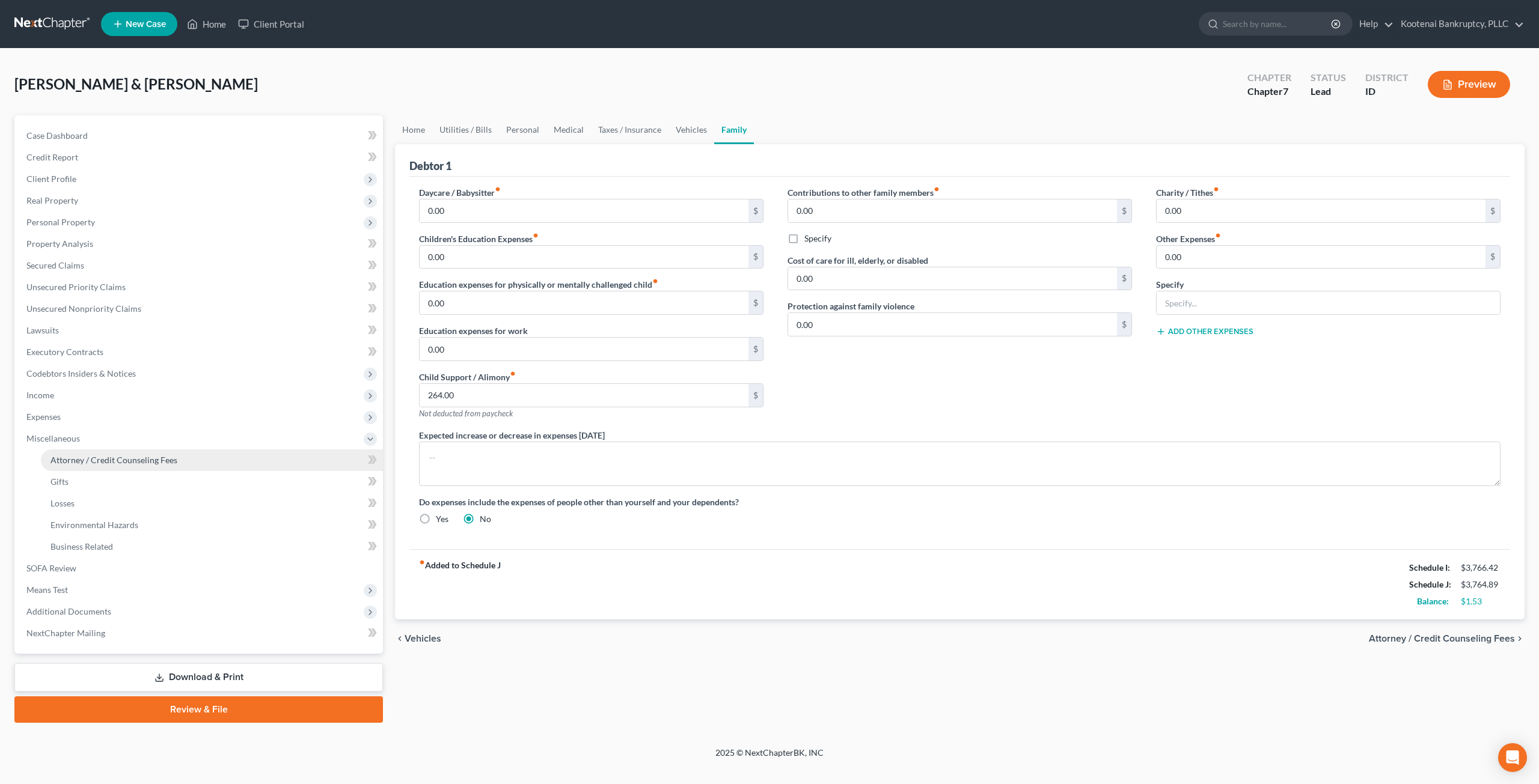
click at [186, 453] on link "Attorney / Credit Counseling Fees" at bounding box center [212, 460] width 342 height 22
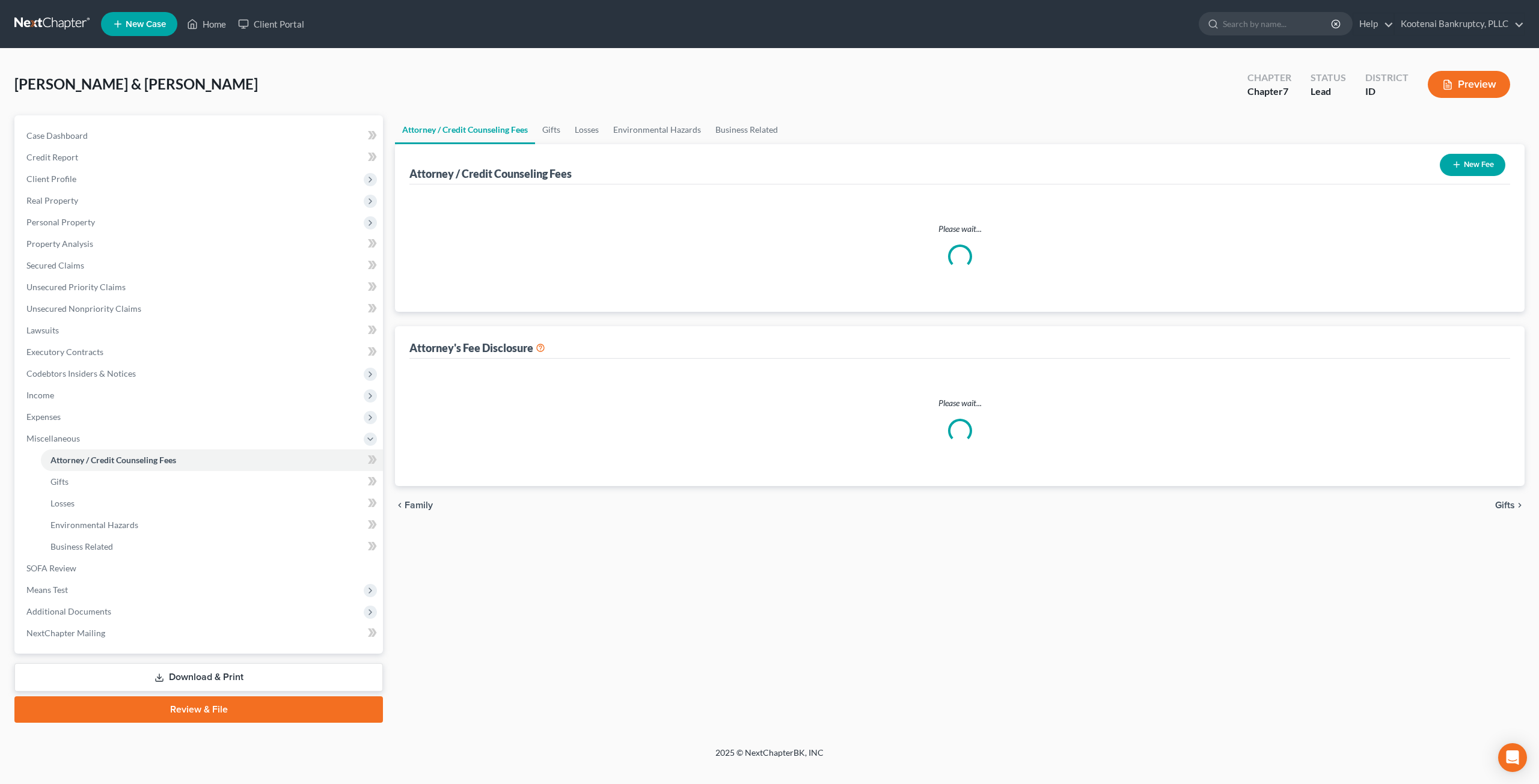
select select "3"
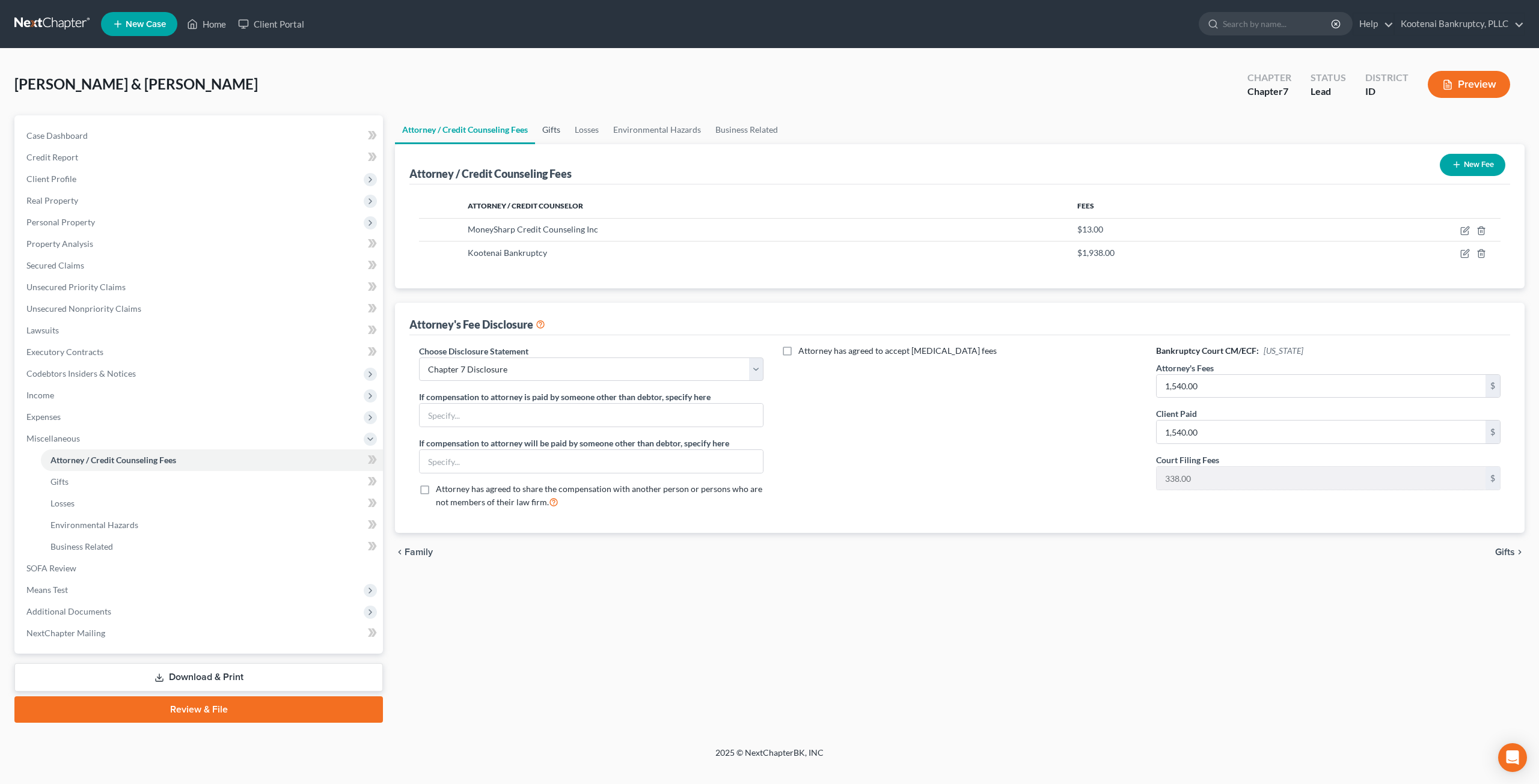
click at [557, 128] on link "Gifts" at bounding box center [551, 129] width 33 height 29
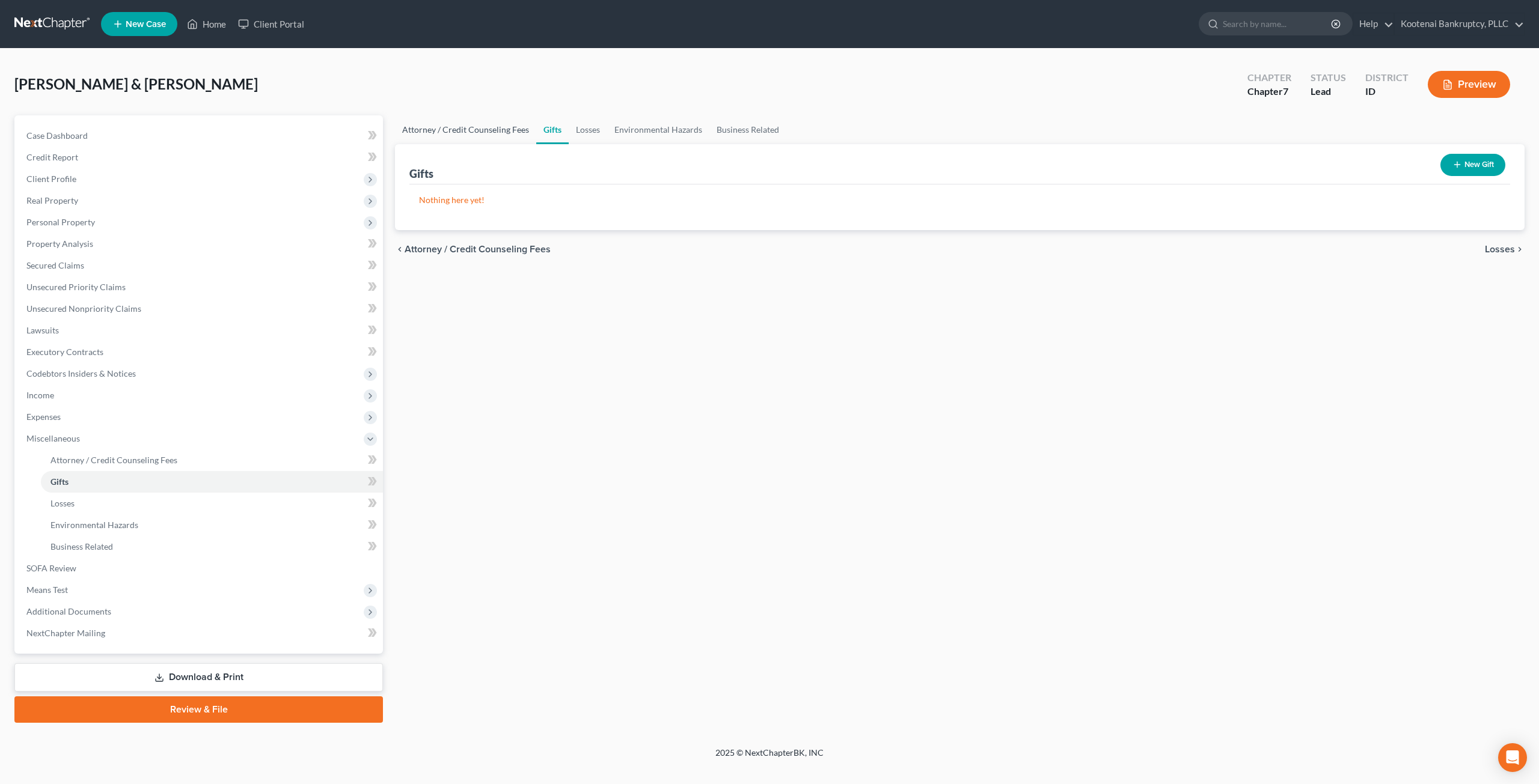
click at [498, 128] on link "Attorney / Credit Counseling Fees" at bounding box center [466, 129] width 141 height 29
select select "3"
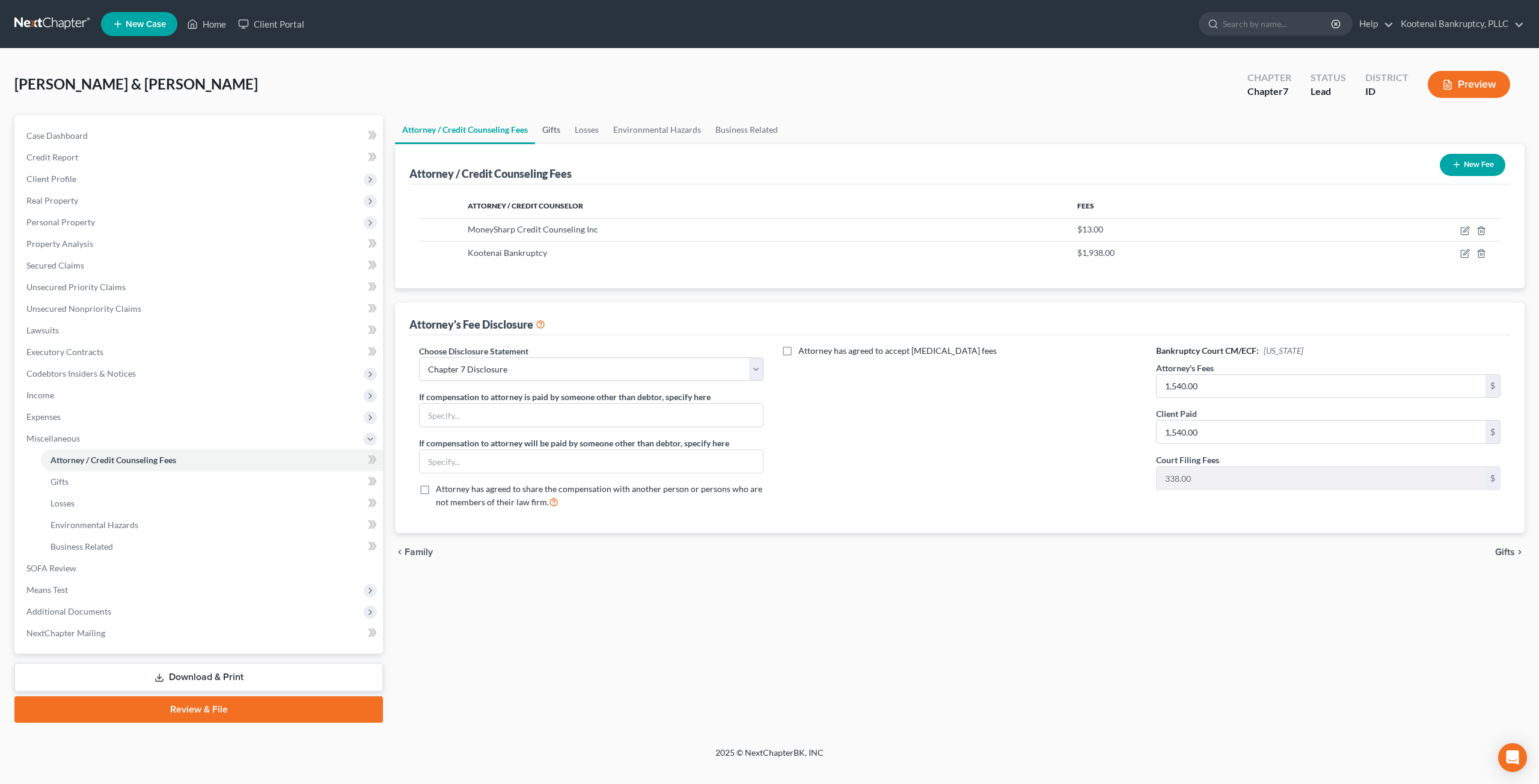
click at [554, 132] on link "Gifts" at bounding box center [551, 129] width 33 height 29
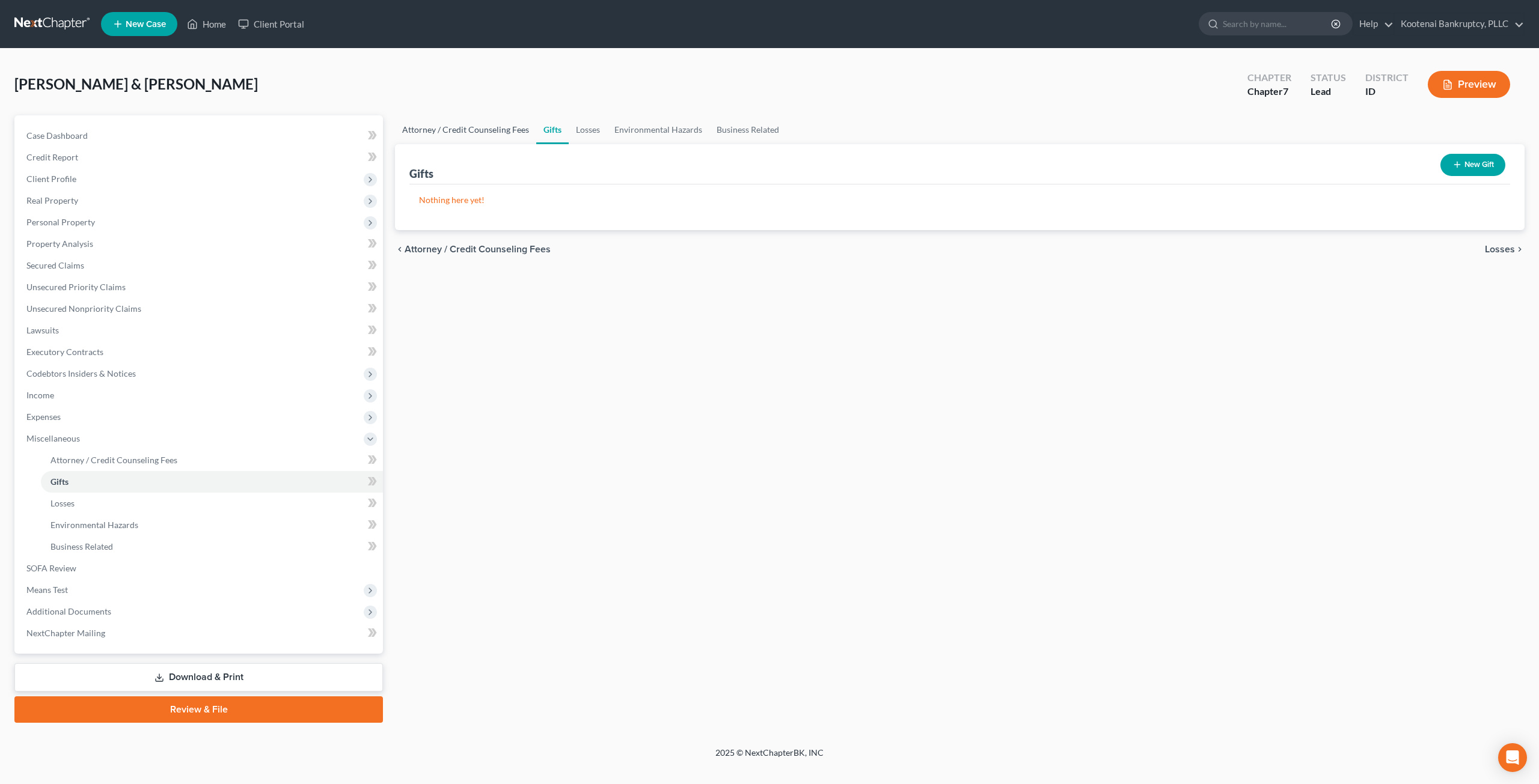
click at [497, 130] on link "Attorney / Credit Counseling Fees" at bounding box center [466, 129] width 141 height 29
select select "3"
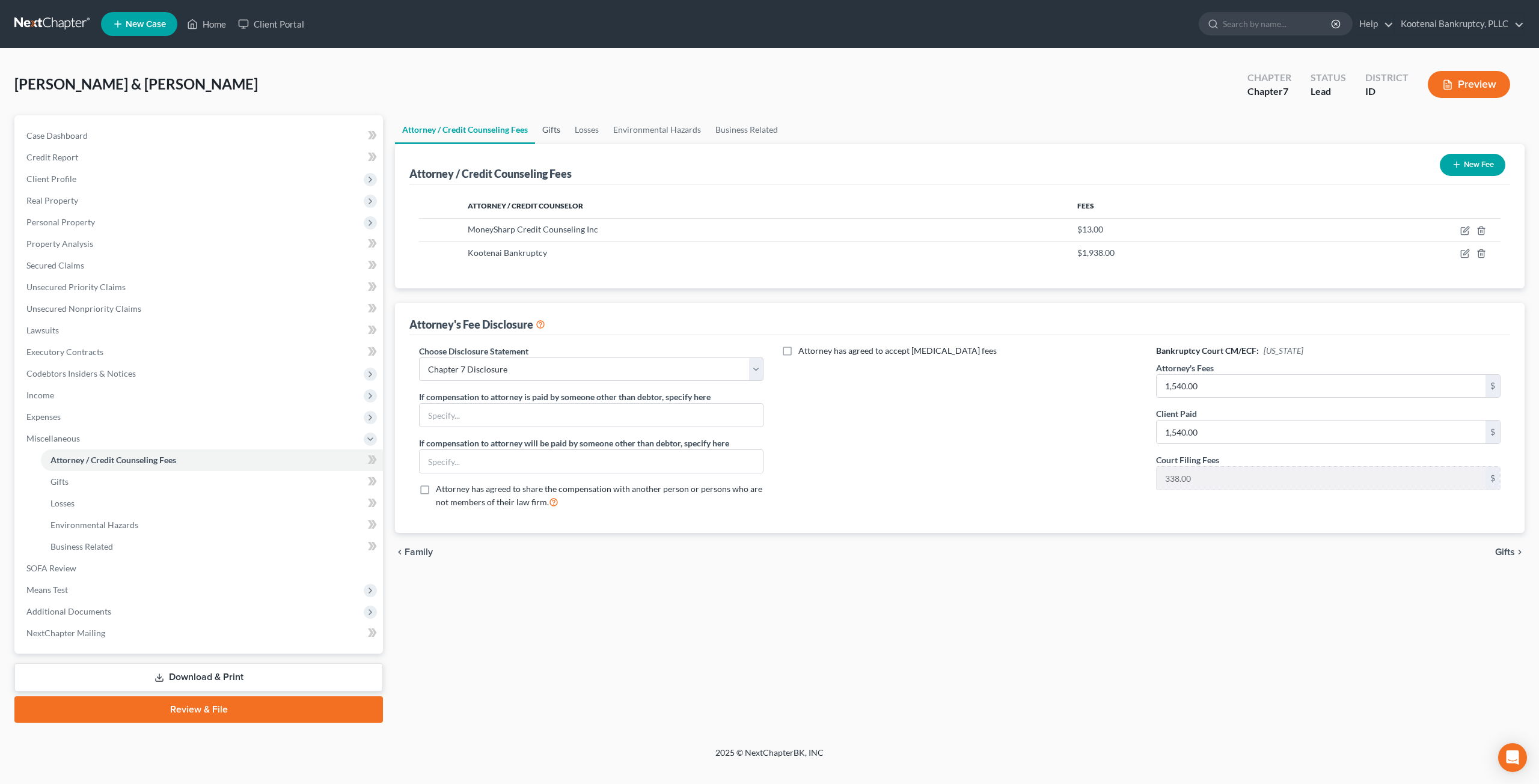
click at [564, 128] on link "Gifts" at bounding box center [551, 129] width 33 height 29
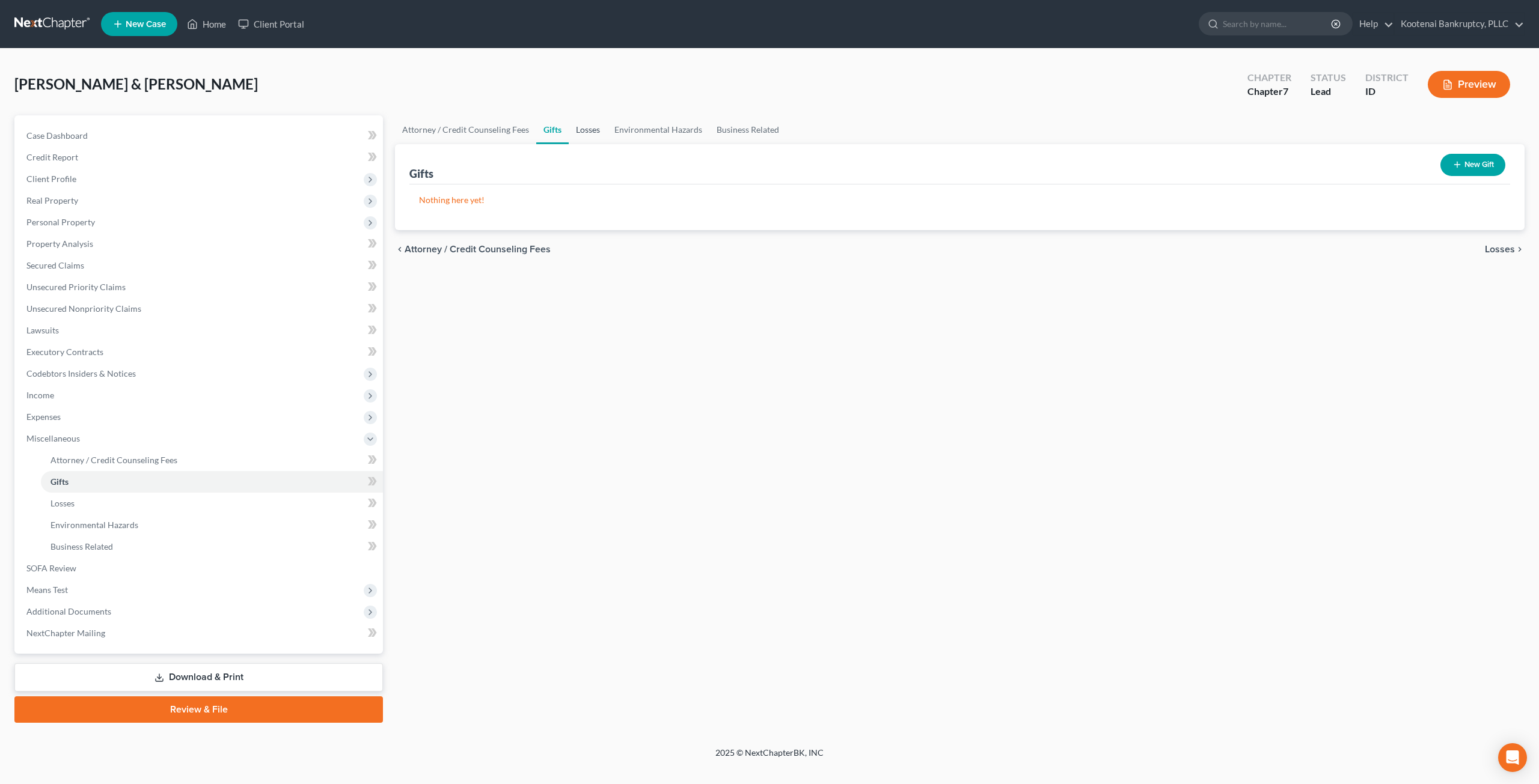
click at [602, 128] on link "Losses" at bounding box center [588, 129] width 39 height 29
click at [643, 127] on link "Environmental Hazards" at bounding box center [659, 129] width 103 height 29
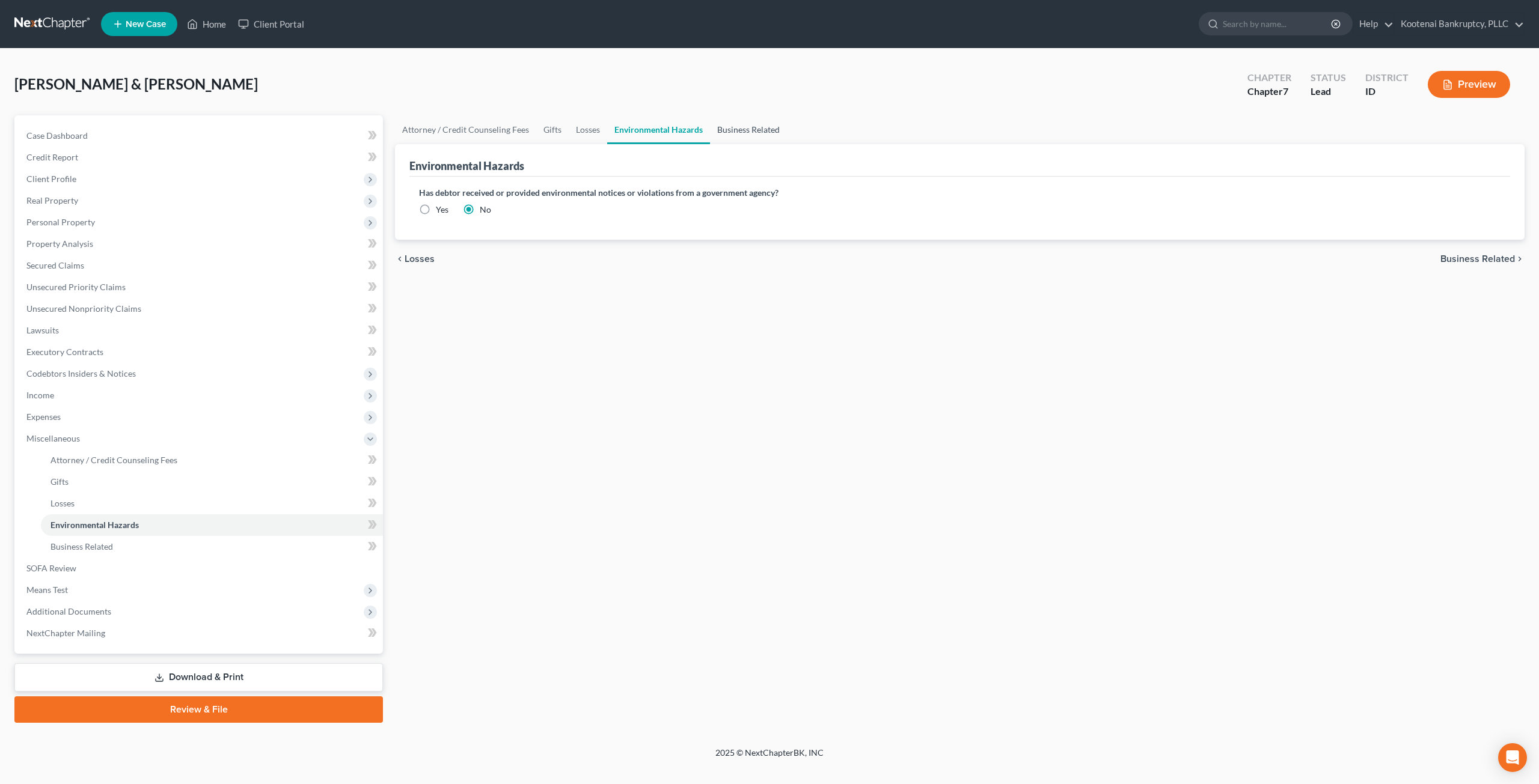
click at [767, 135] on link "Business Related" at bounding box center [749, 129] width 77 height 29
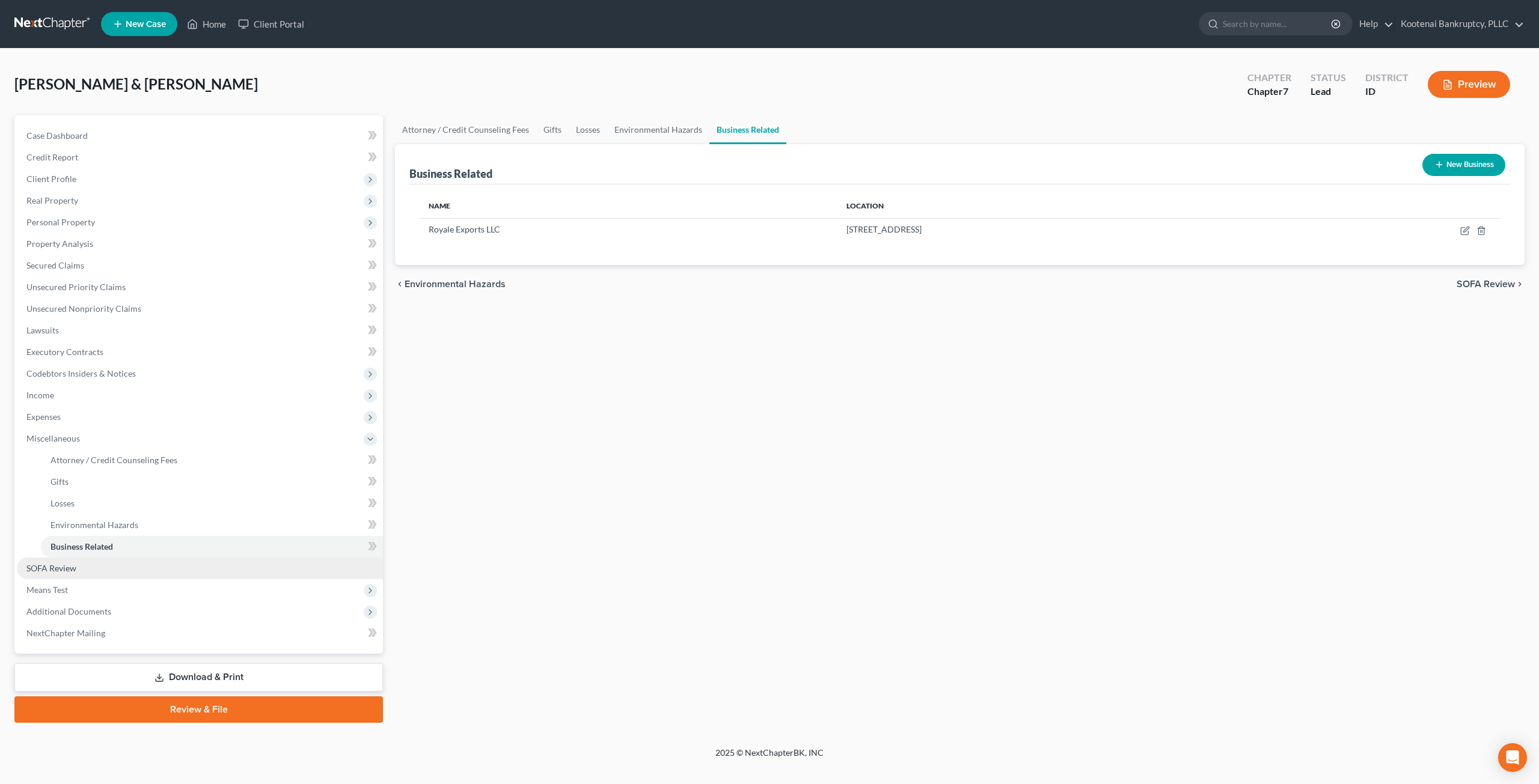
click at [178, 566] on link "SOFA Review" at bounding box center [200, 568] width 366 height 22
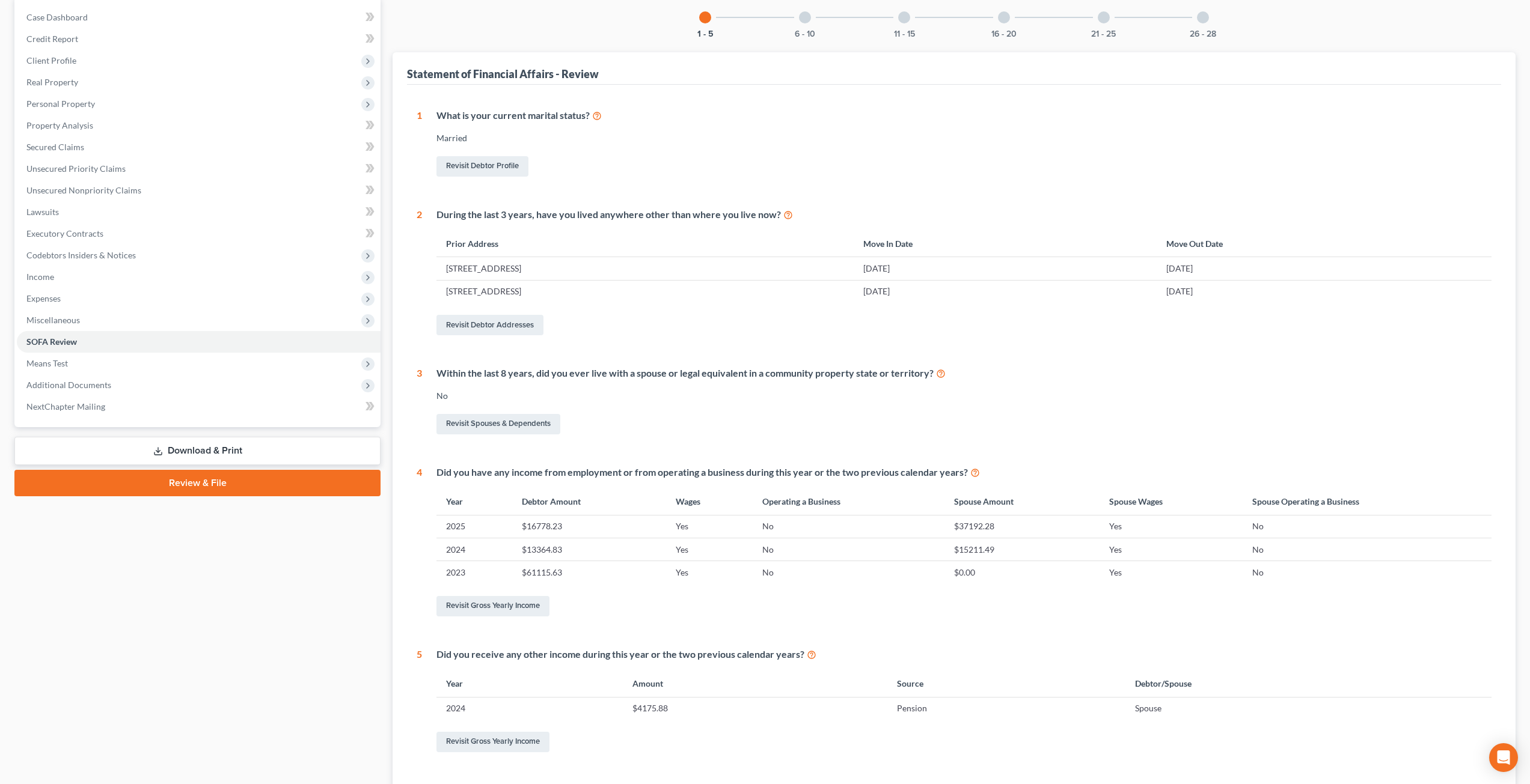
scroll to position [97, 0]
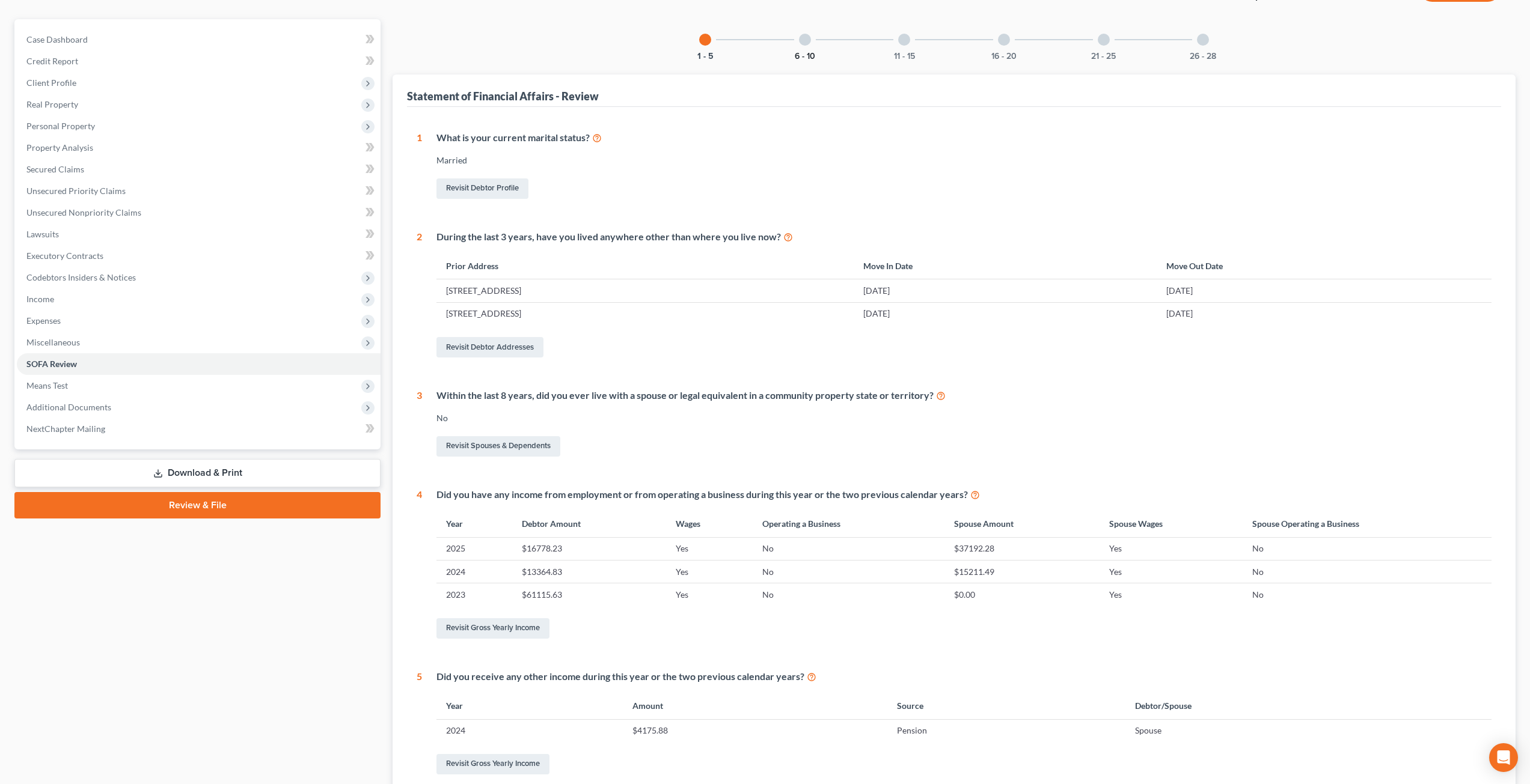
click at [801, 52] on button "6 - 10" at bounding box center [805, 56] width 21 height 8
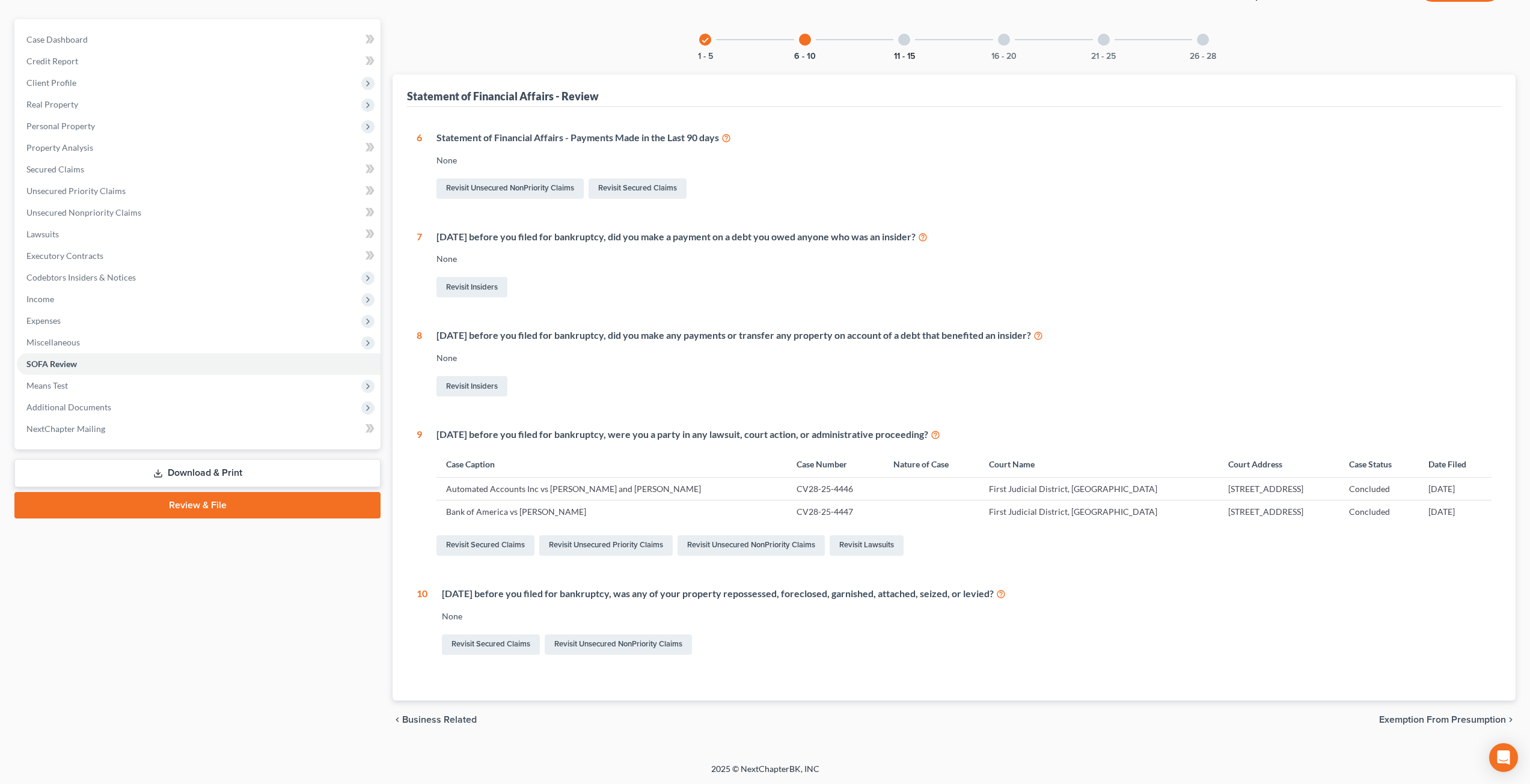
click at [908, 55] on button "11 - 15" at bounding box center [905, 56] width 21 height 8
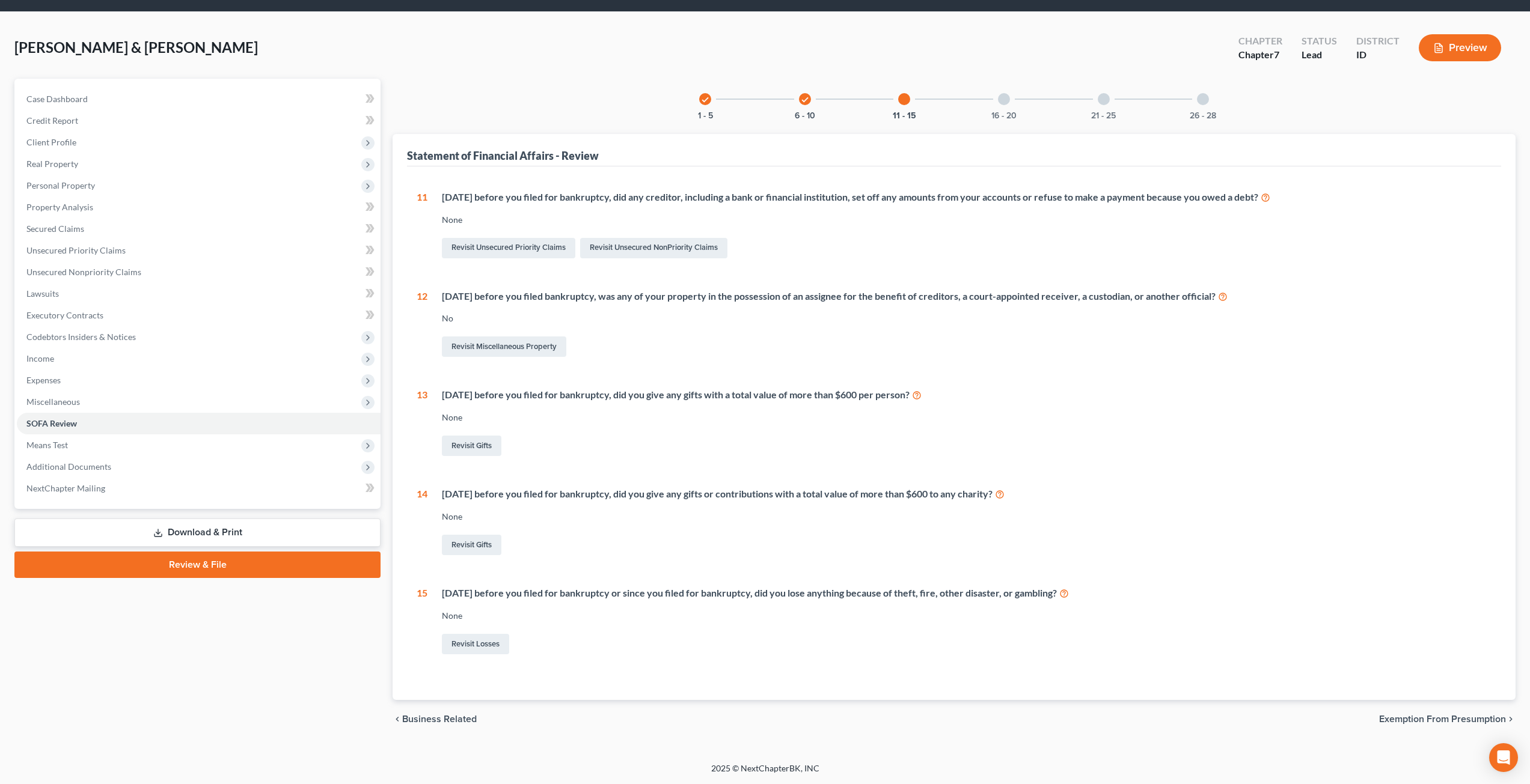
click at [992, 97] on div "16 - 20" at bounding box center [1003, 99] width 41 height 41
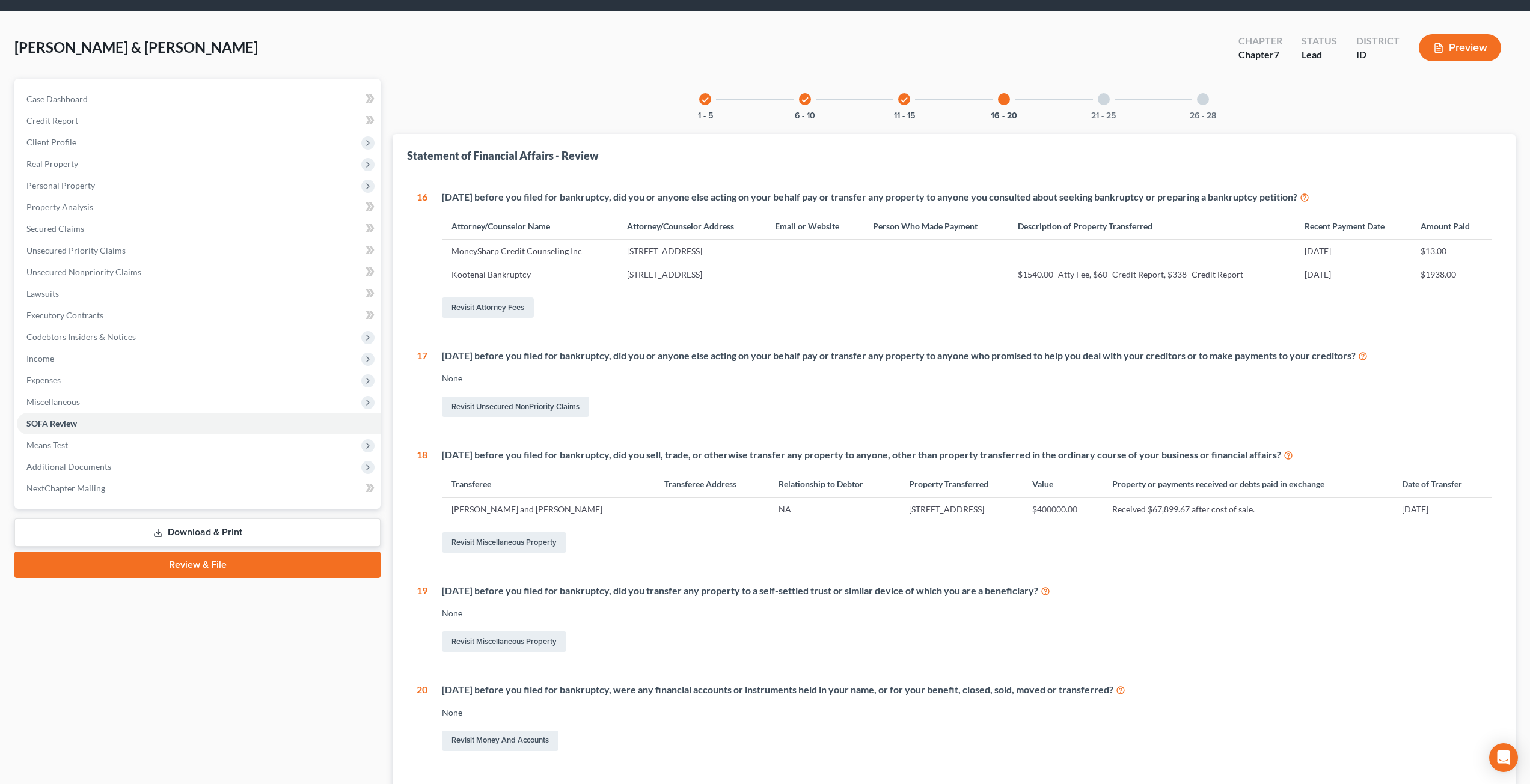
click at [1128, 506] on td "Received $67,899.67 after cost of sale." at bounding box center [1247, 509] width 289 height 23
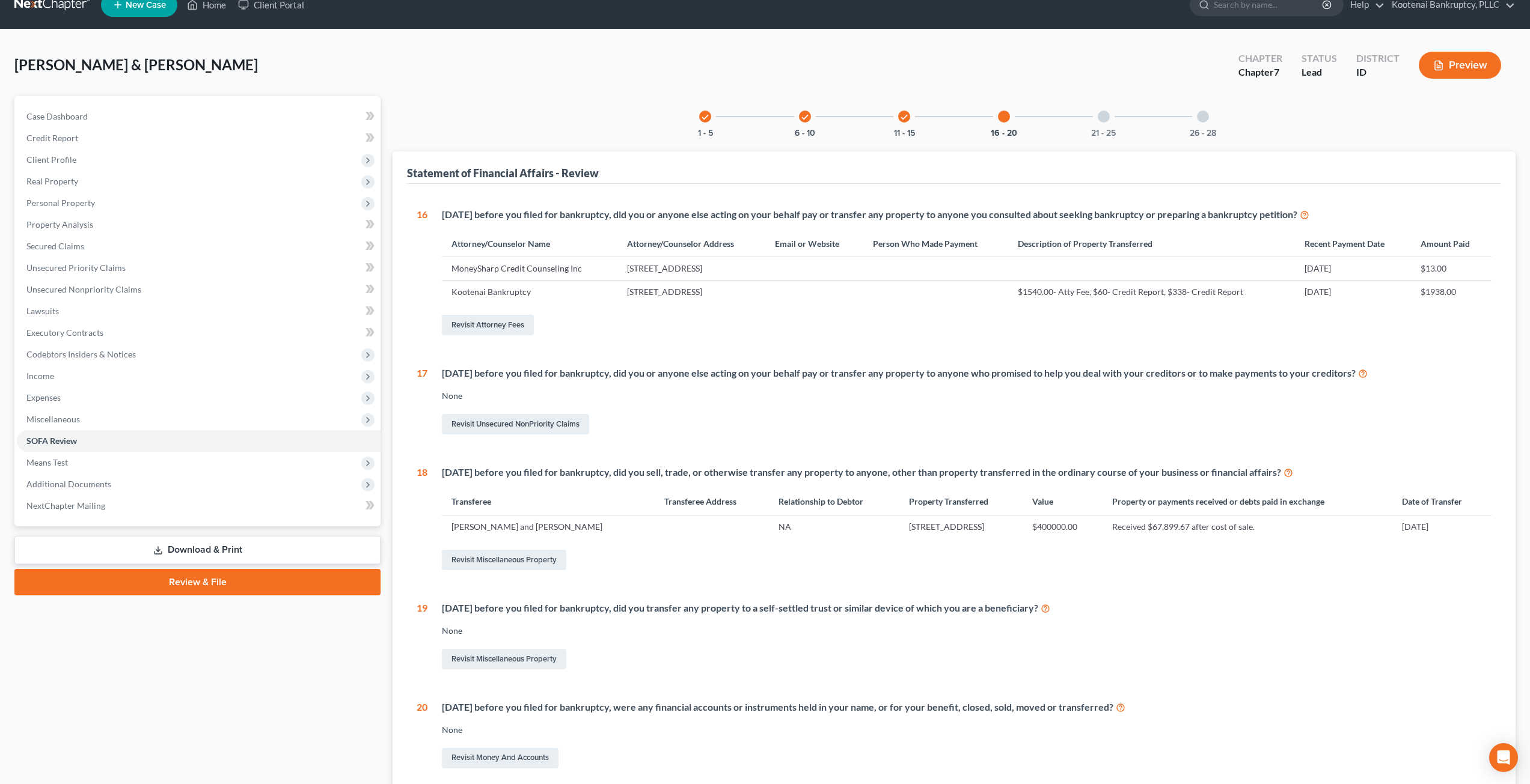
scroll to position [13, 0]
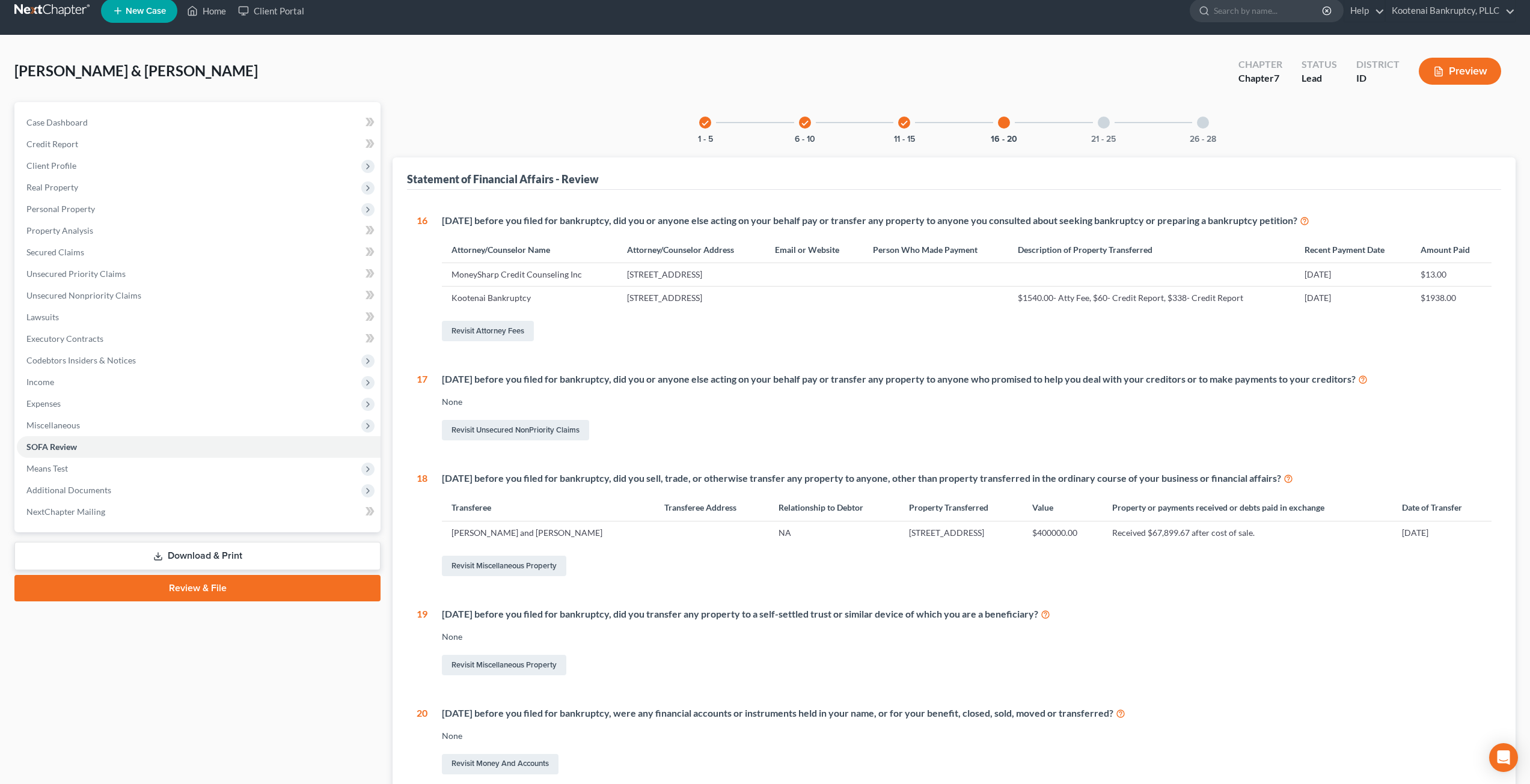
click at [1088, 126] on div "21 - 25" at bounding box center [1104, 122] width 41 height 41
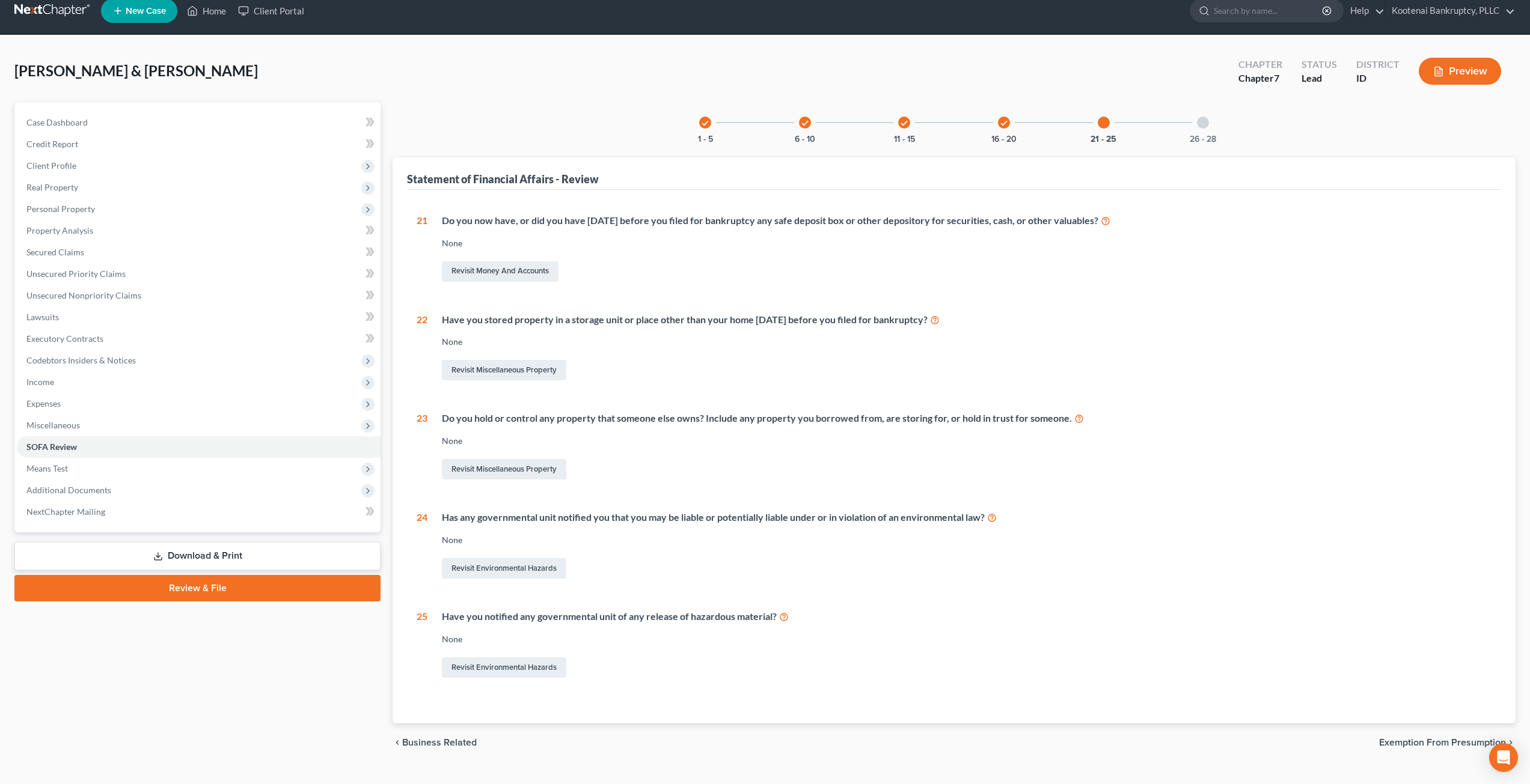
click at [1010, 125] on div "check 16 - 20" at bounding box center [1003, 122] width 41 height 41
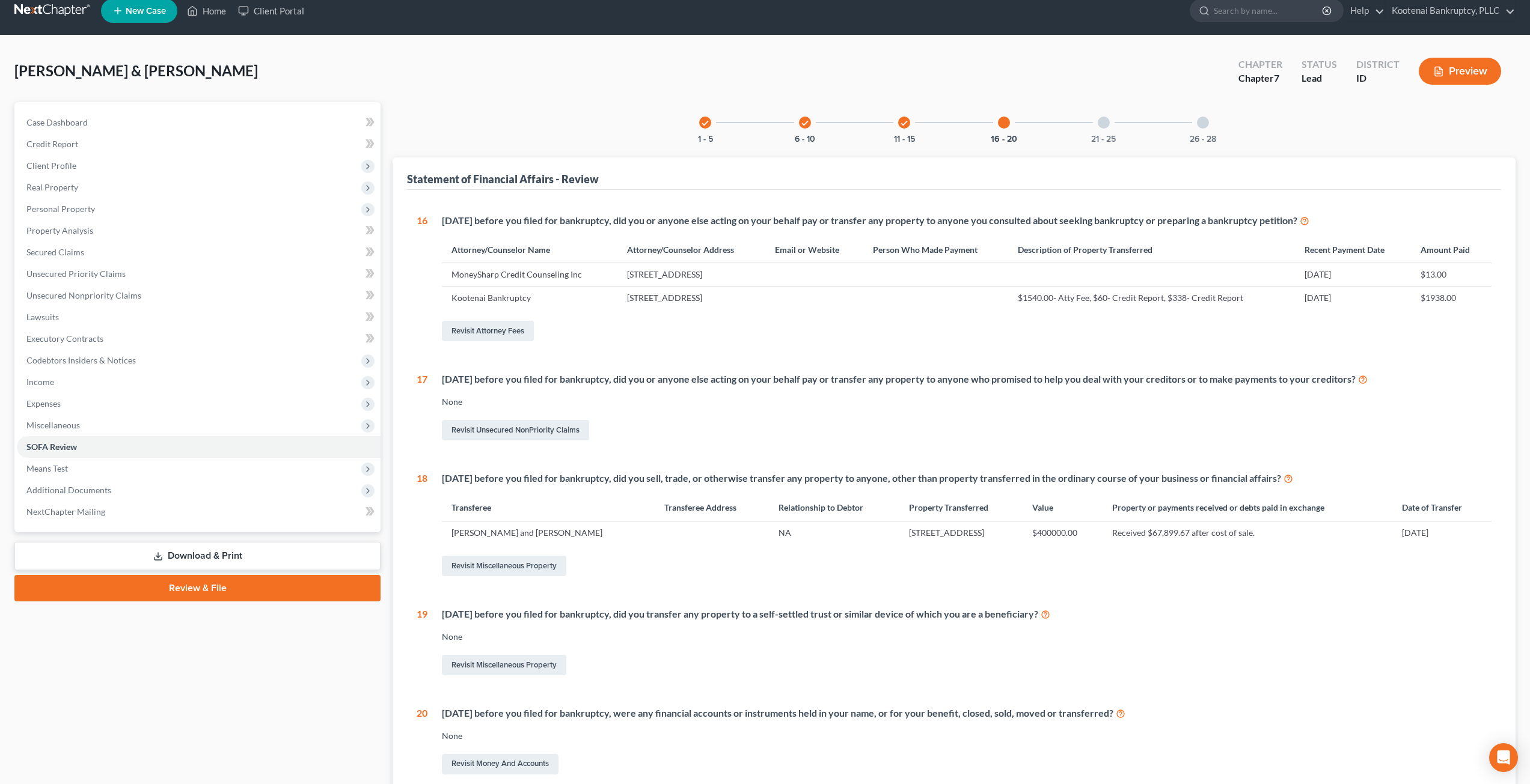
click at [1099, 128] on div "21 - 25" at bounding box center [1104, 122] width 41 height 41
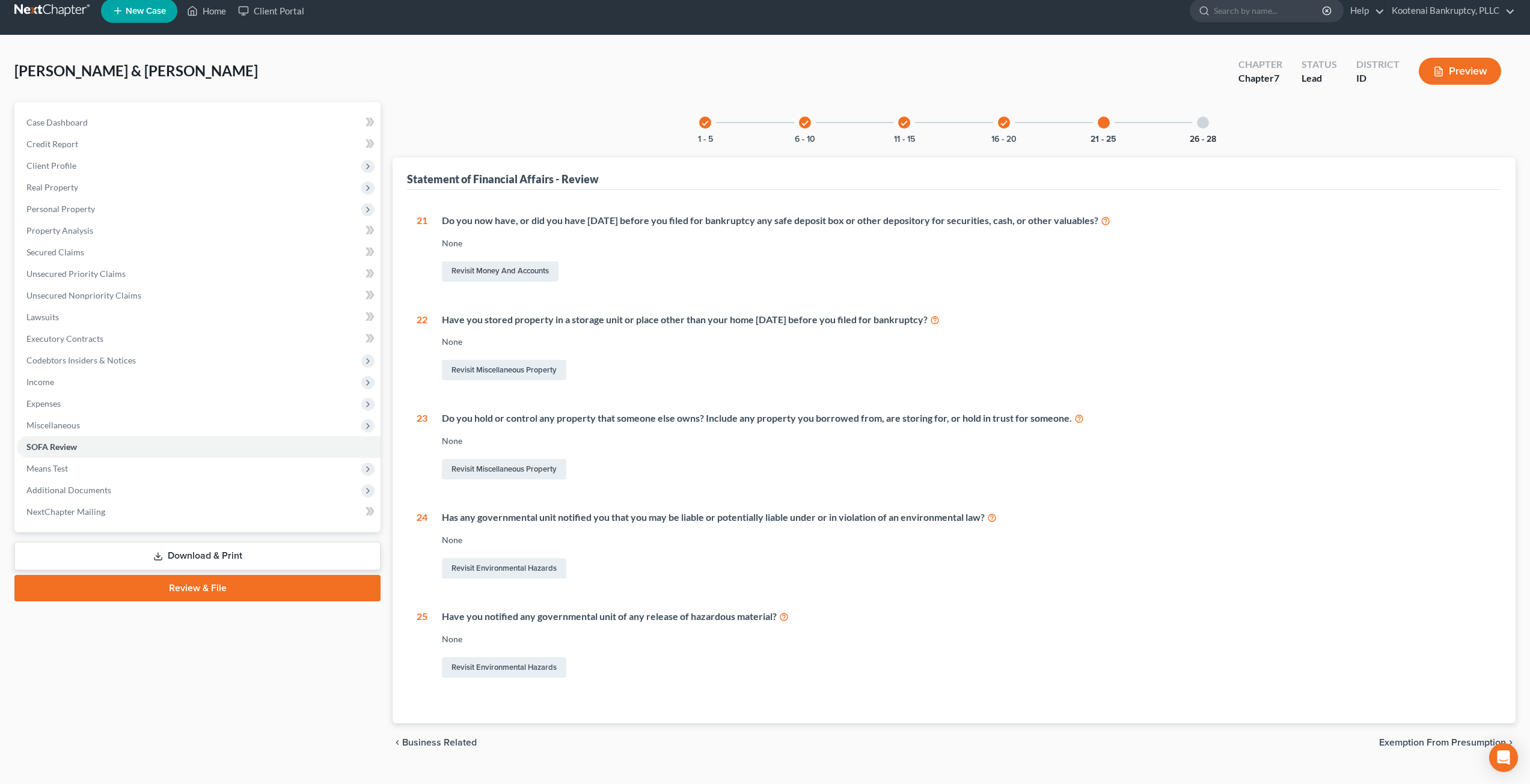
click at [1202, 140] on button "26 - 28" at bounding box center [1203, 139] width 27 height 8
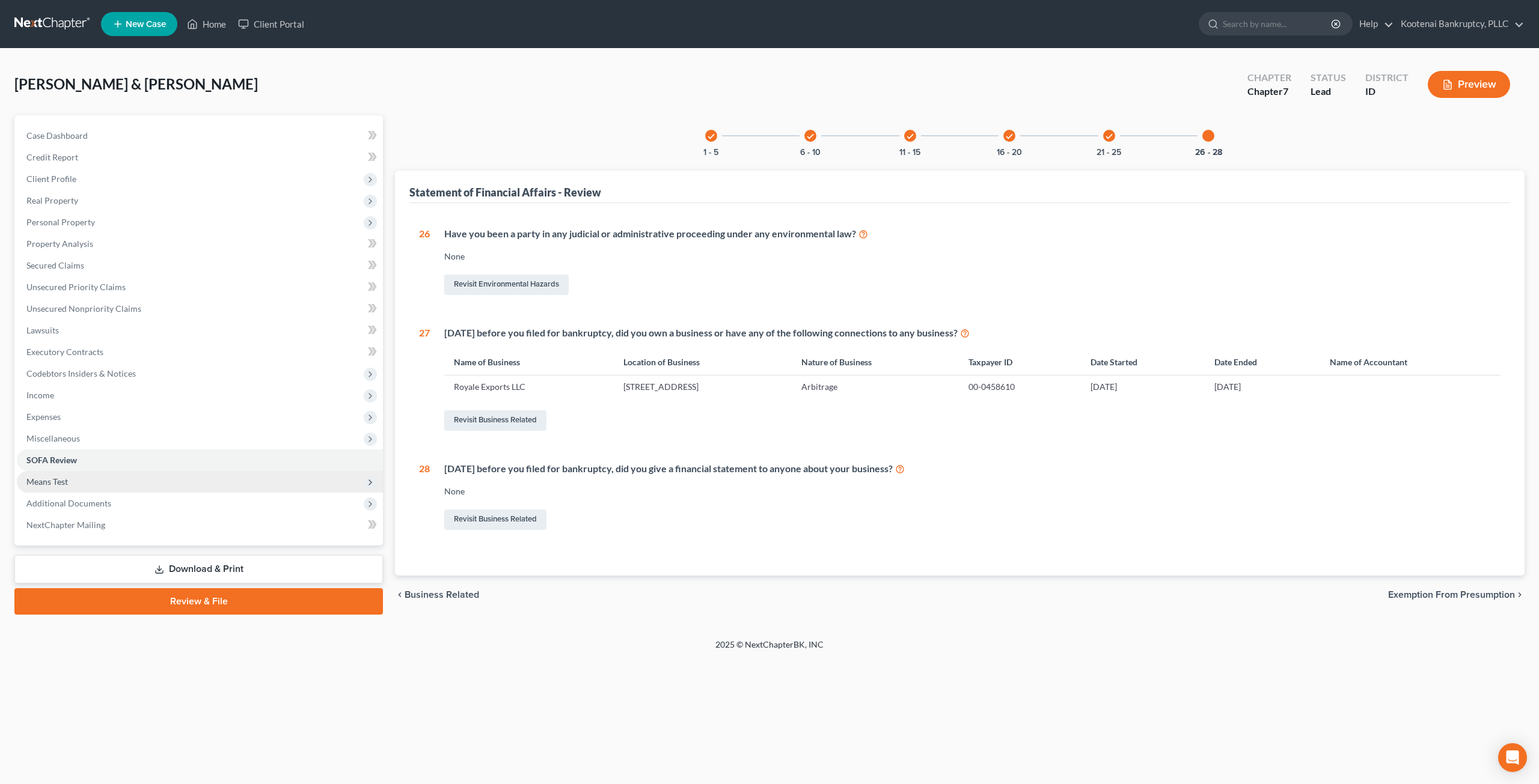
click at [156, 481] on span "Means Test" at bounding box center [200, 482] width 366 height 22
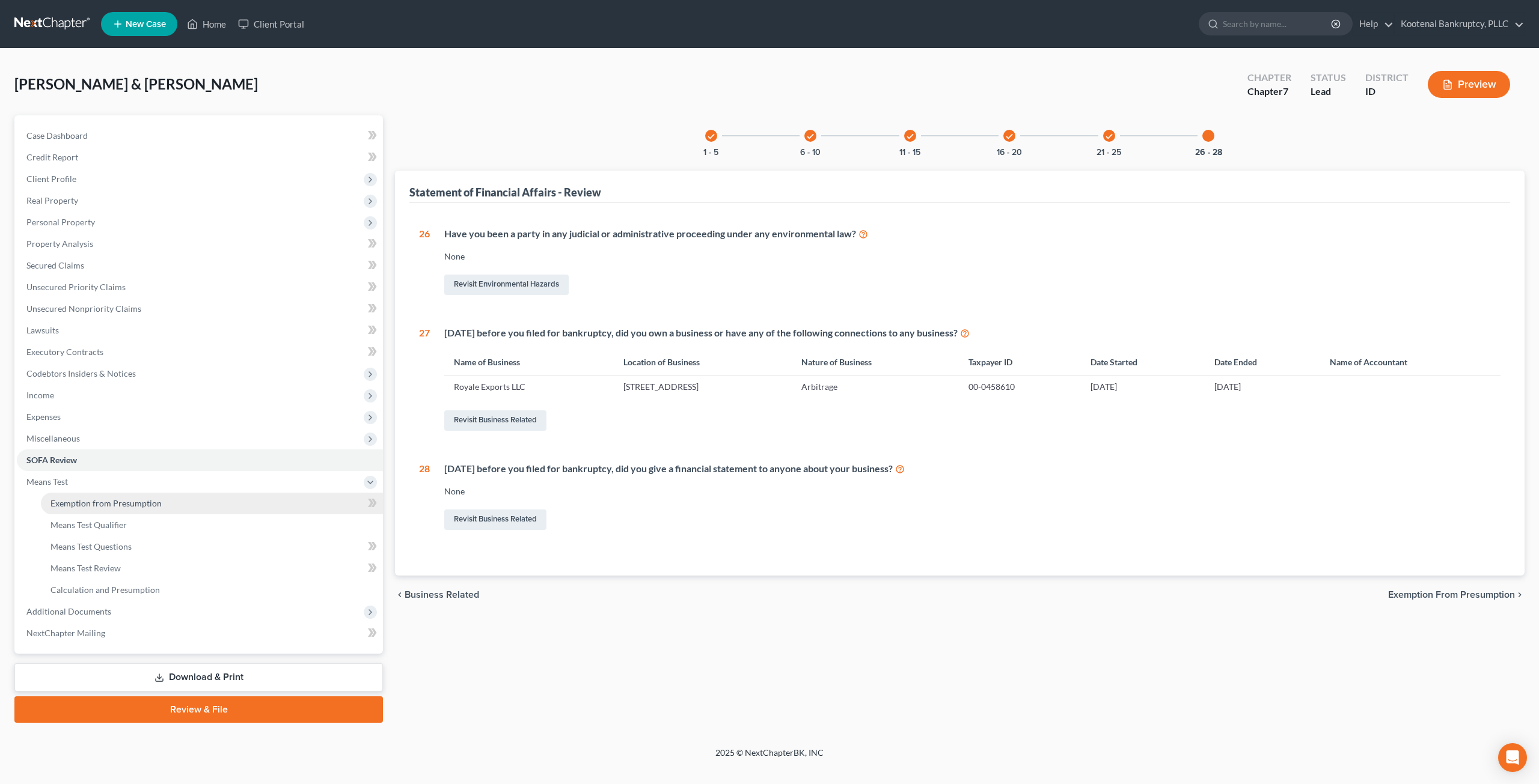
click at [156, 499] on span "Exemption from Presumption" at bounding box center [106, 503] width 111 height 10
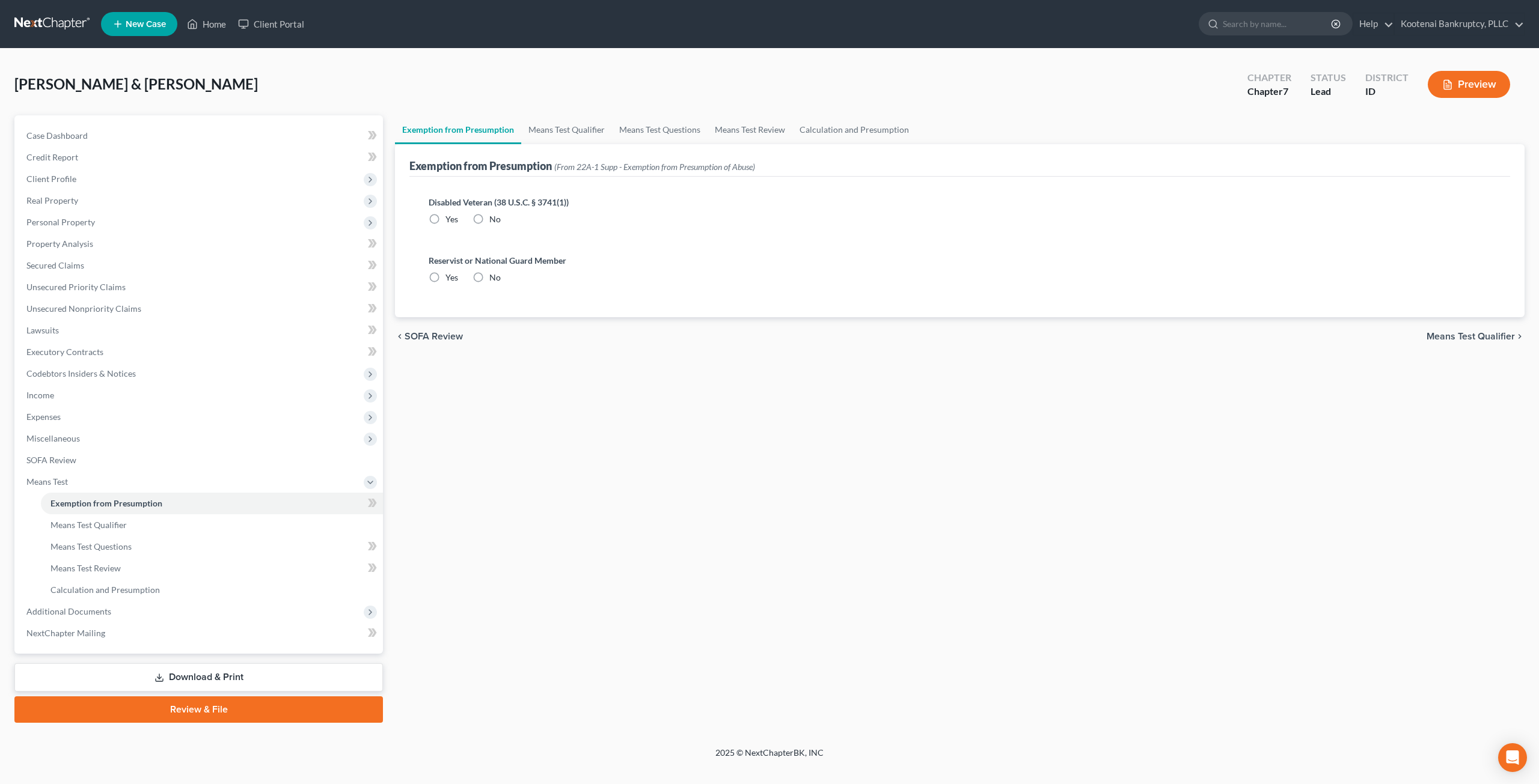
radio input "true"
click at [541, 131] on link "Means Test Qualifier" at bounding box center [567, 129] width 91 height 29
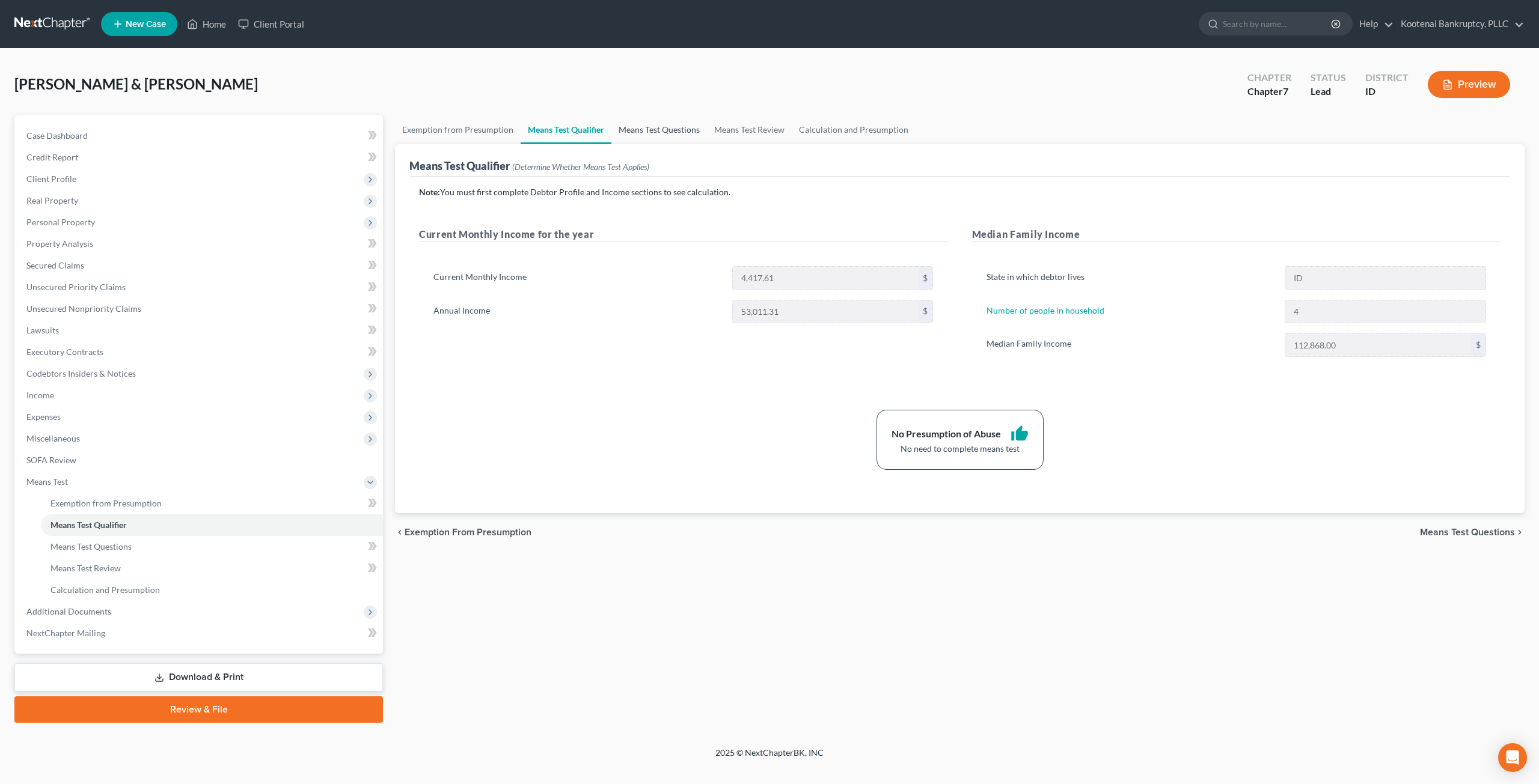
click at [686, 130] on link "Means Test Questions" at bounding box center [659, 129] width 96 height 29
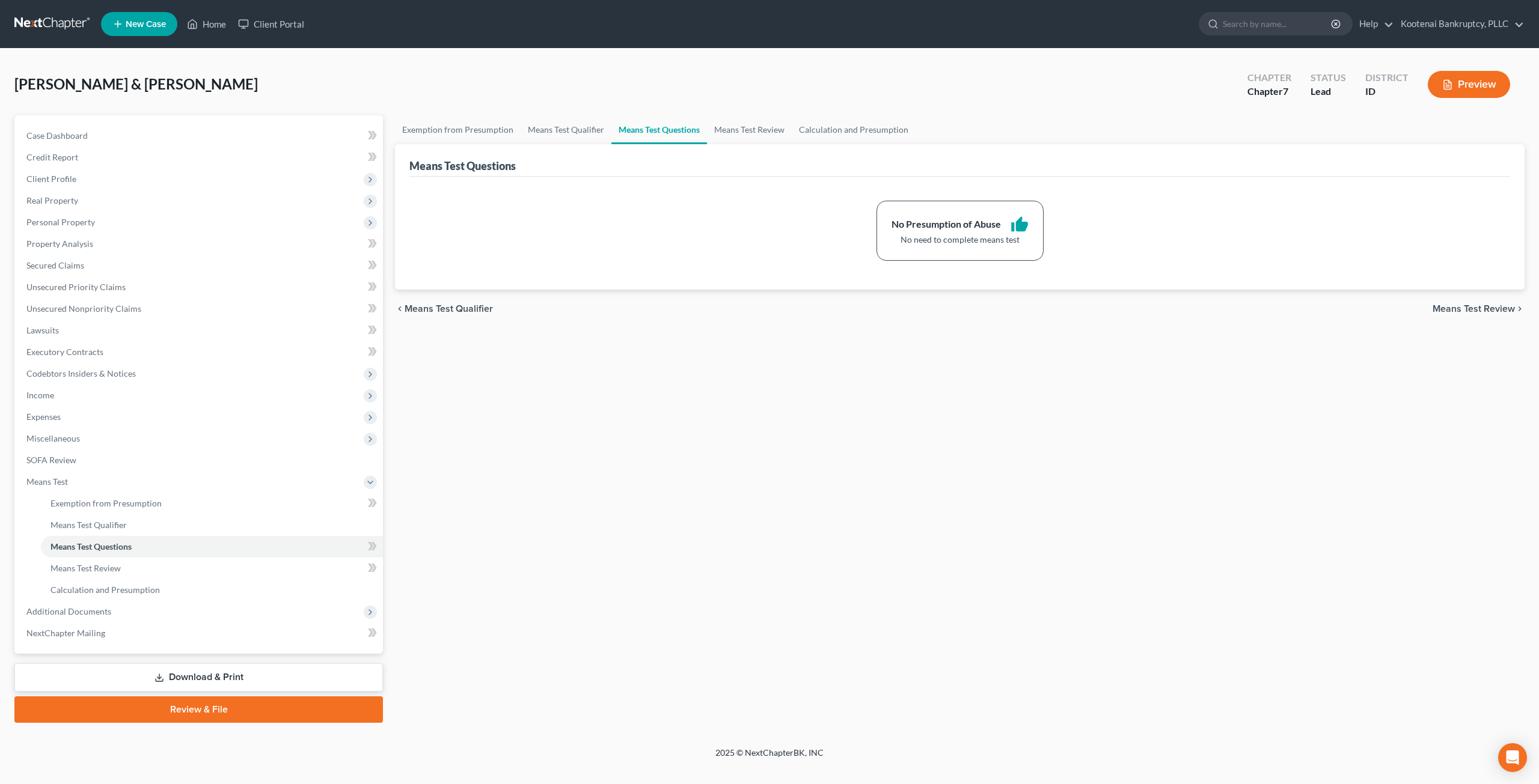
click at [751, 90] on div "[PERSON_NAME] & [PERSON_NAME] Upgraded Chapter Chapter 7 Status Lead District I…" at bounding box center [769, 89] width 1510 height 52
click at [758, 140] on link "Means Test Review" at bounding box center [749, 129] width 85 height 29
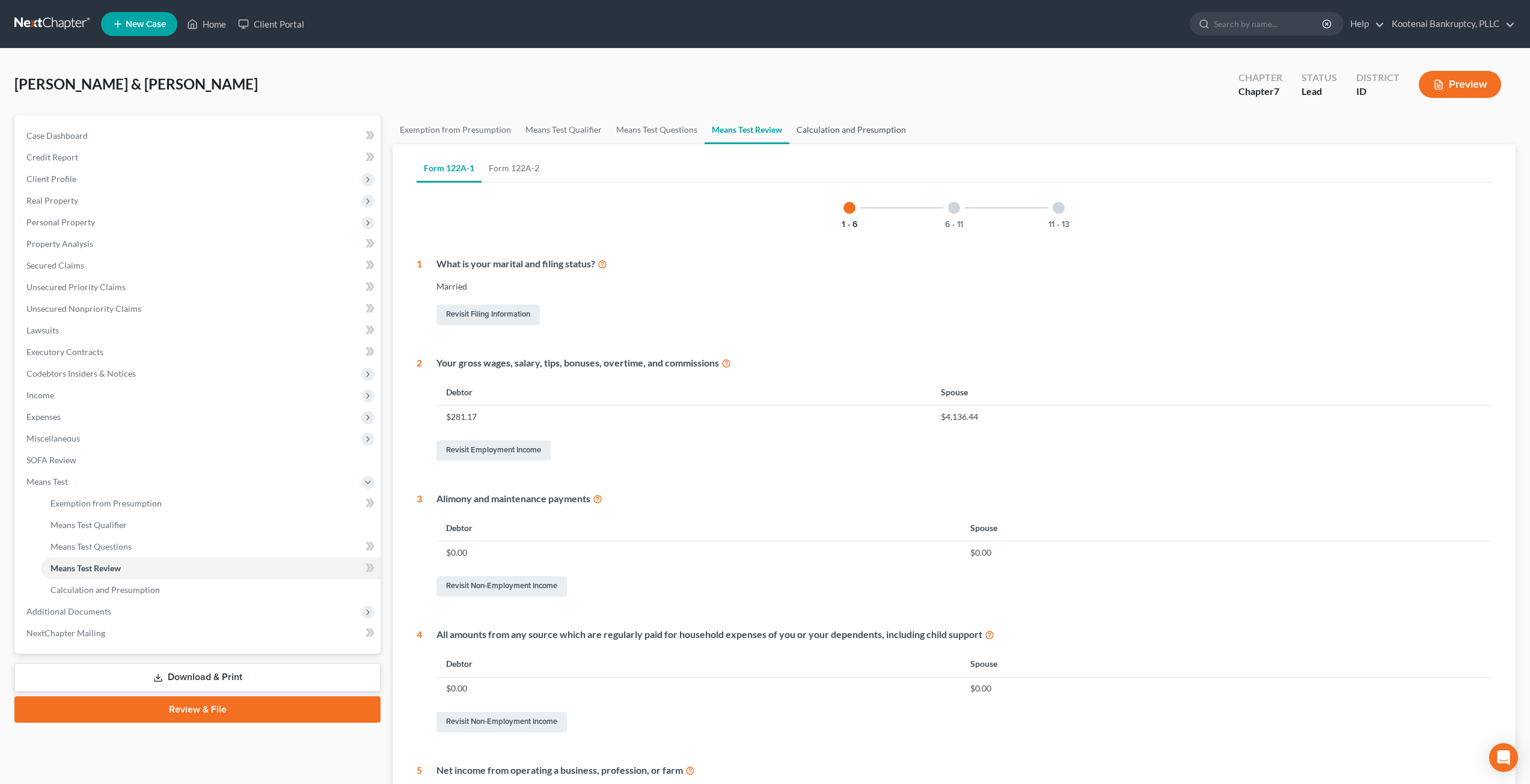
click at [821, 131] on link "Calculation and Presumption" at bounding box center [851, 129] width 124 height 29
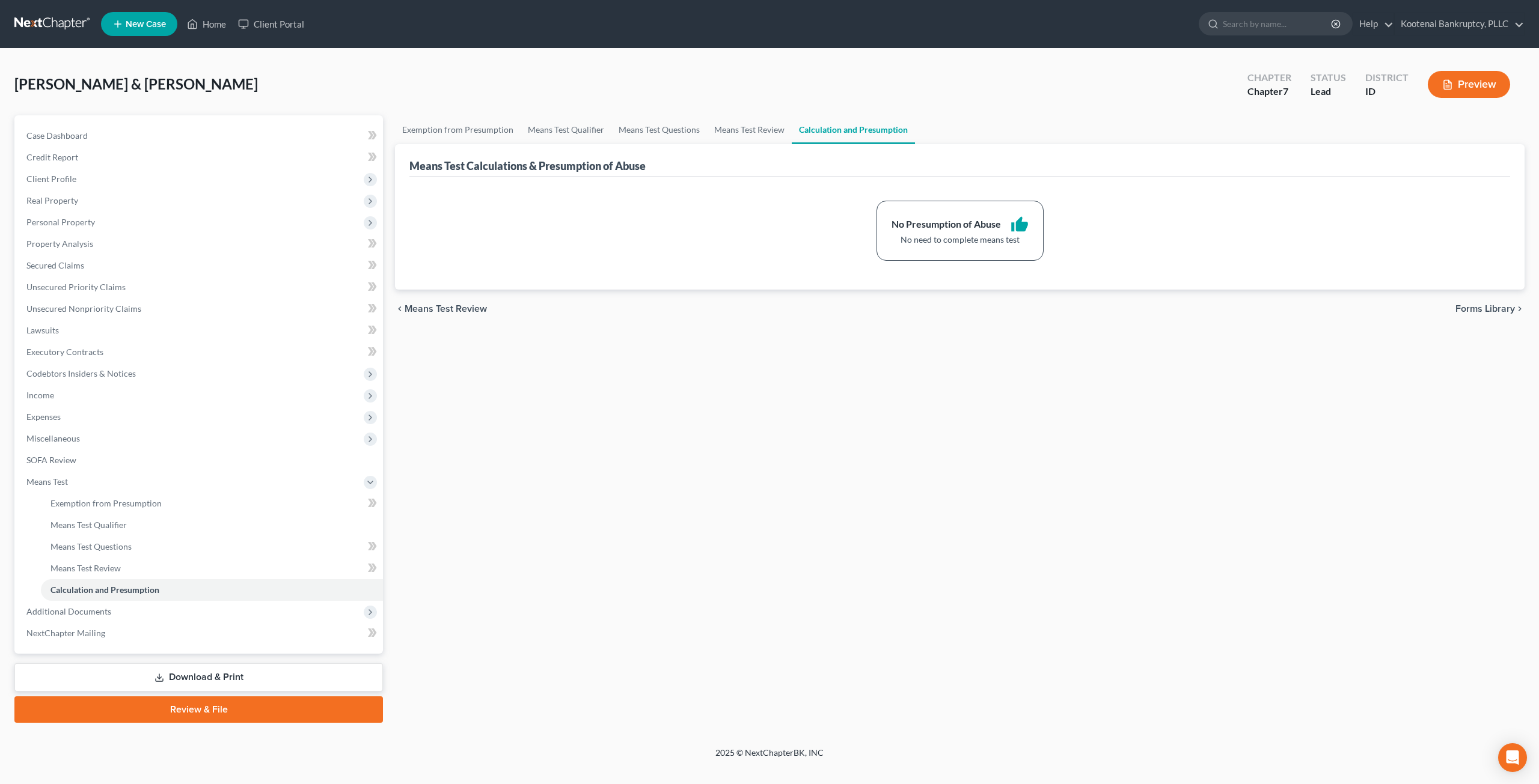
click at [997, 88] on div "[PERSON_NAME] & [PERSON_NAME] Upgraded Chapter Chapter 7 Status Lead District I…" at bounding box center [769, 89] width 1510 height 52
click at [543, 381] on div "Exemption from Presumption Means Test Qualifier Means Test Questions Means Test…" at bounding box center [960, 419] width 1142 height 607
click at [697, 494] on div "Exemption from Presumption Means Test Qualifier Means Test Questions Means Test…" at bounding box center [960, 419] width 1142 height 607
click at [114, 241] on link "Property Analysis" at bounding box center [200, 244] width 366 height 22
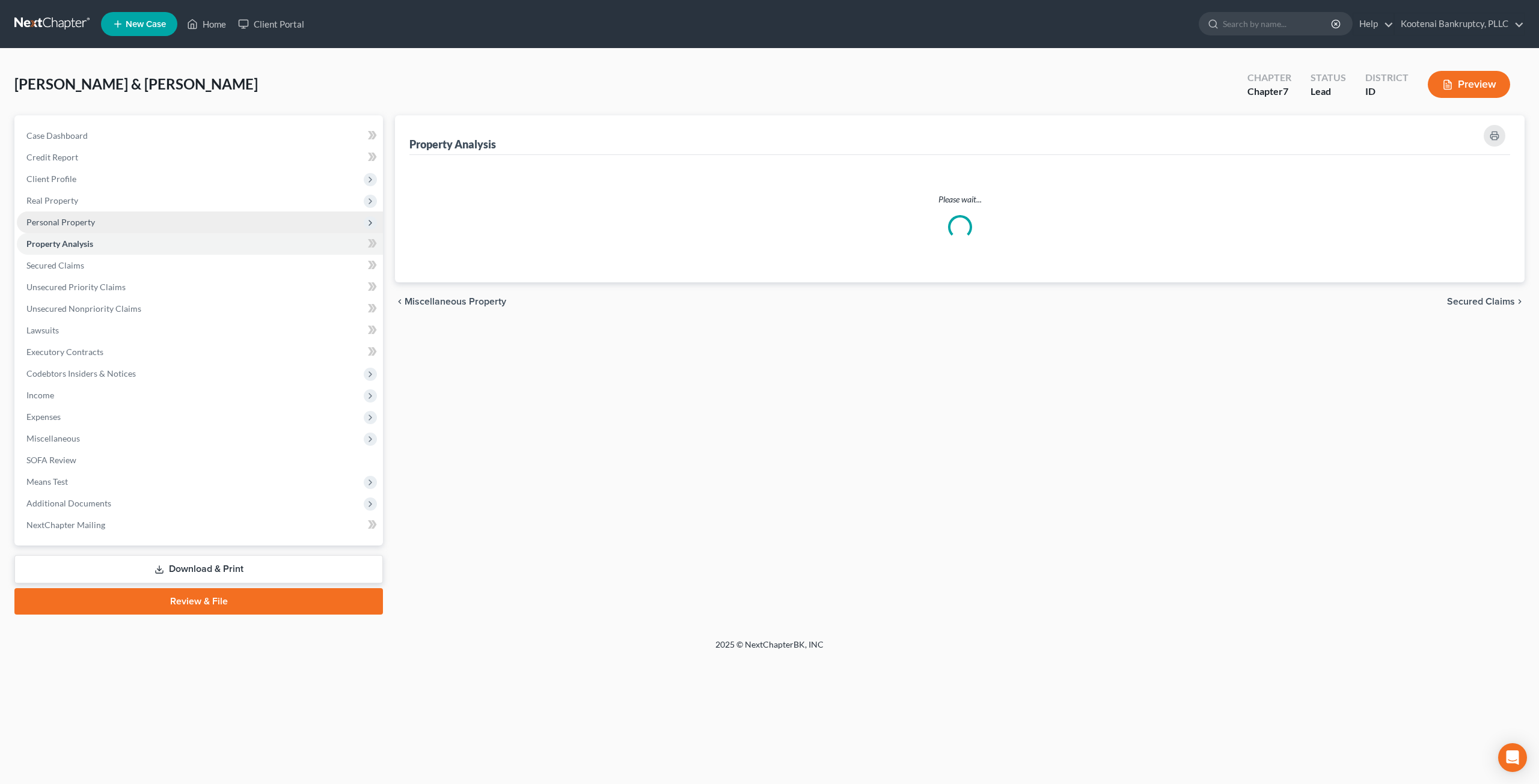
click at [112, 222] on span "Personal Property" at bounding box center [200, 222] width 366 height 22
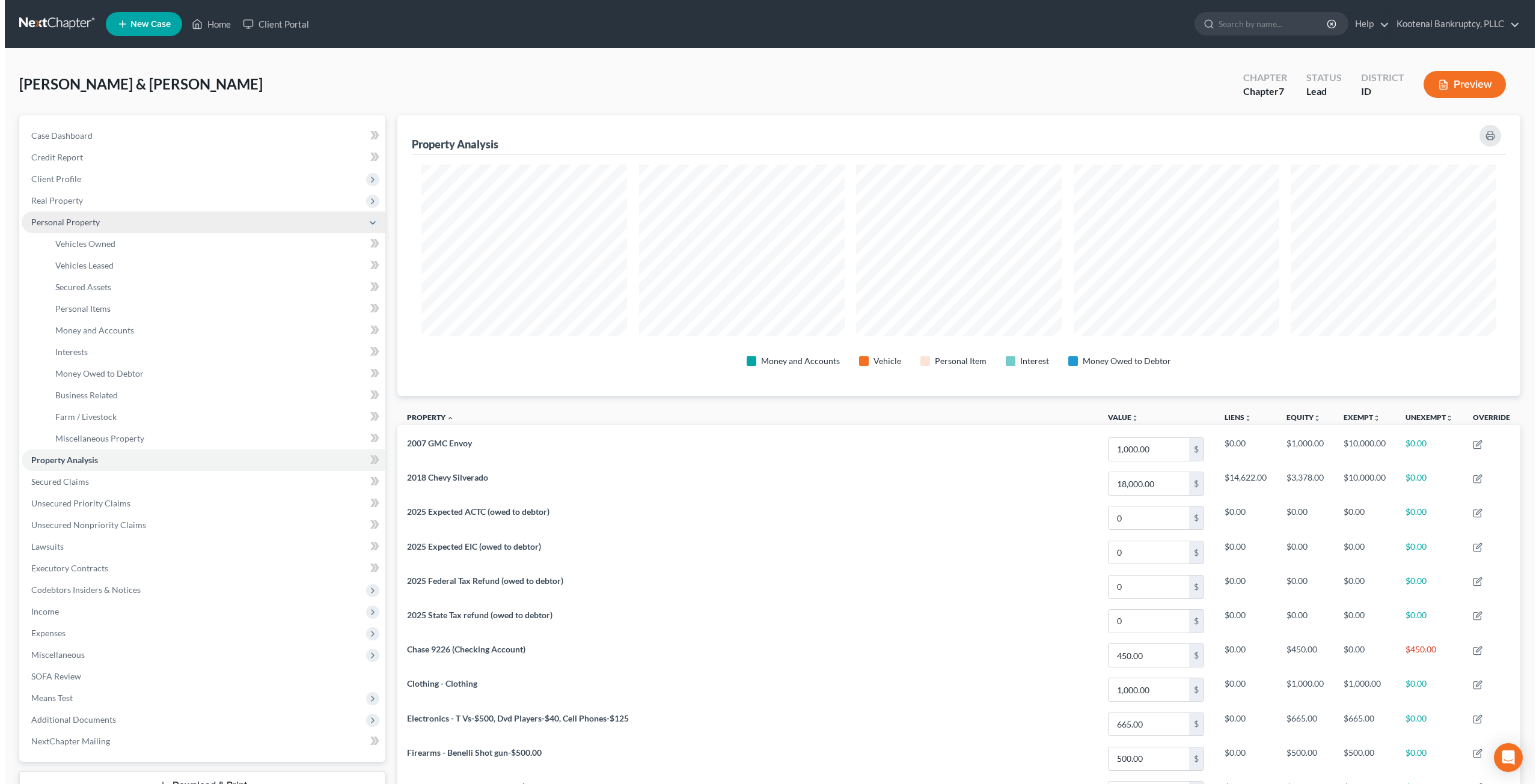
scroll to position [281, 1123]
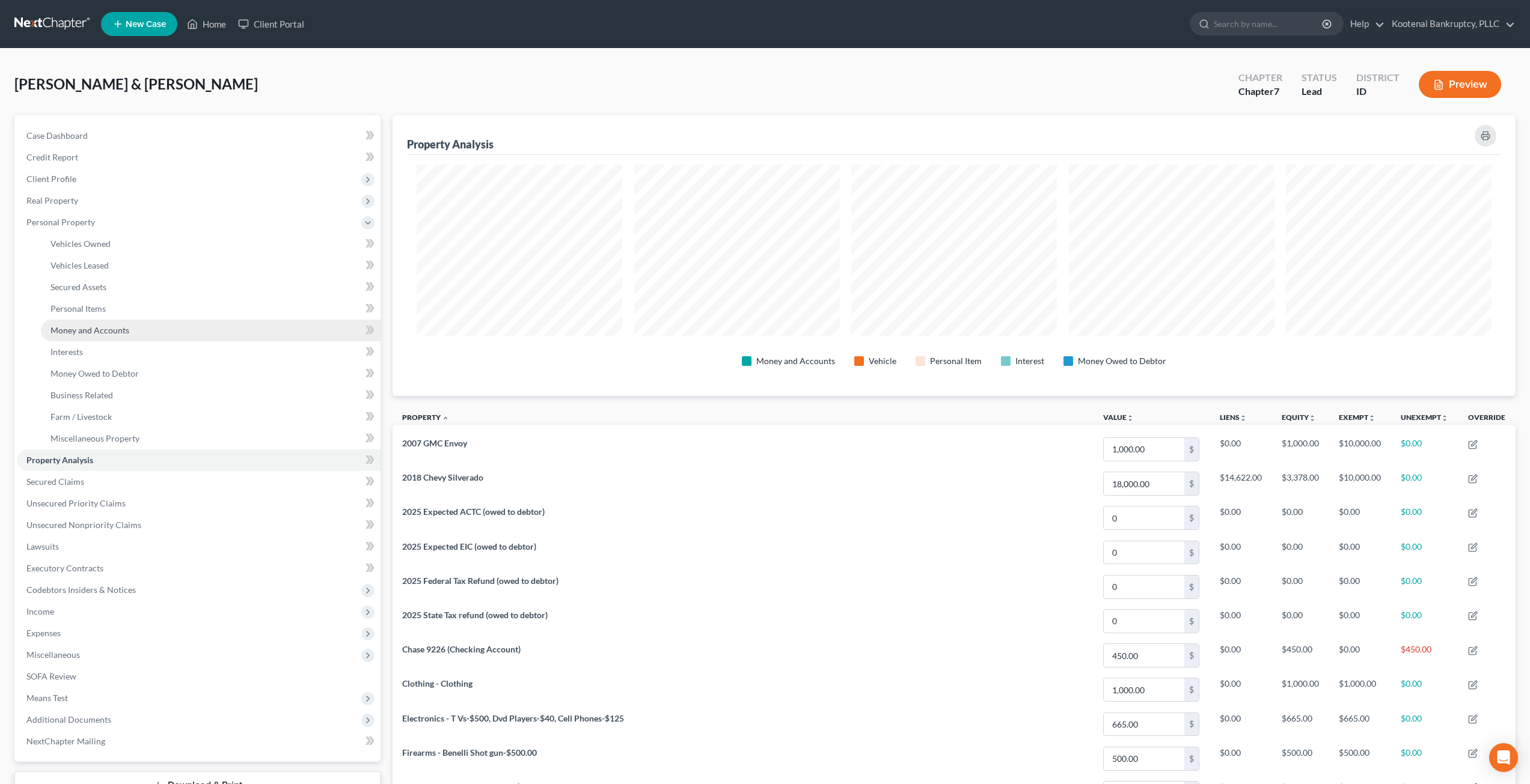
click at [131, 332] on link "Money and Accounts" at bounding box center [210, 330] width 339 height 22
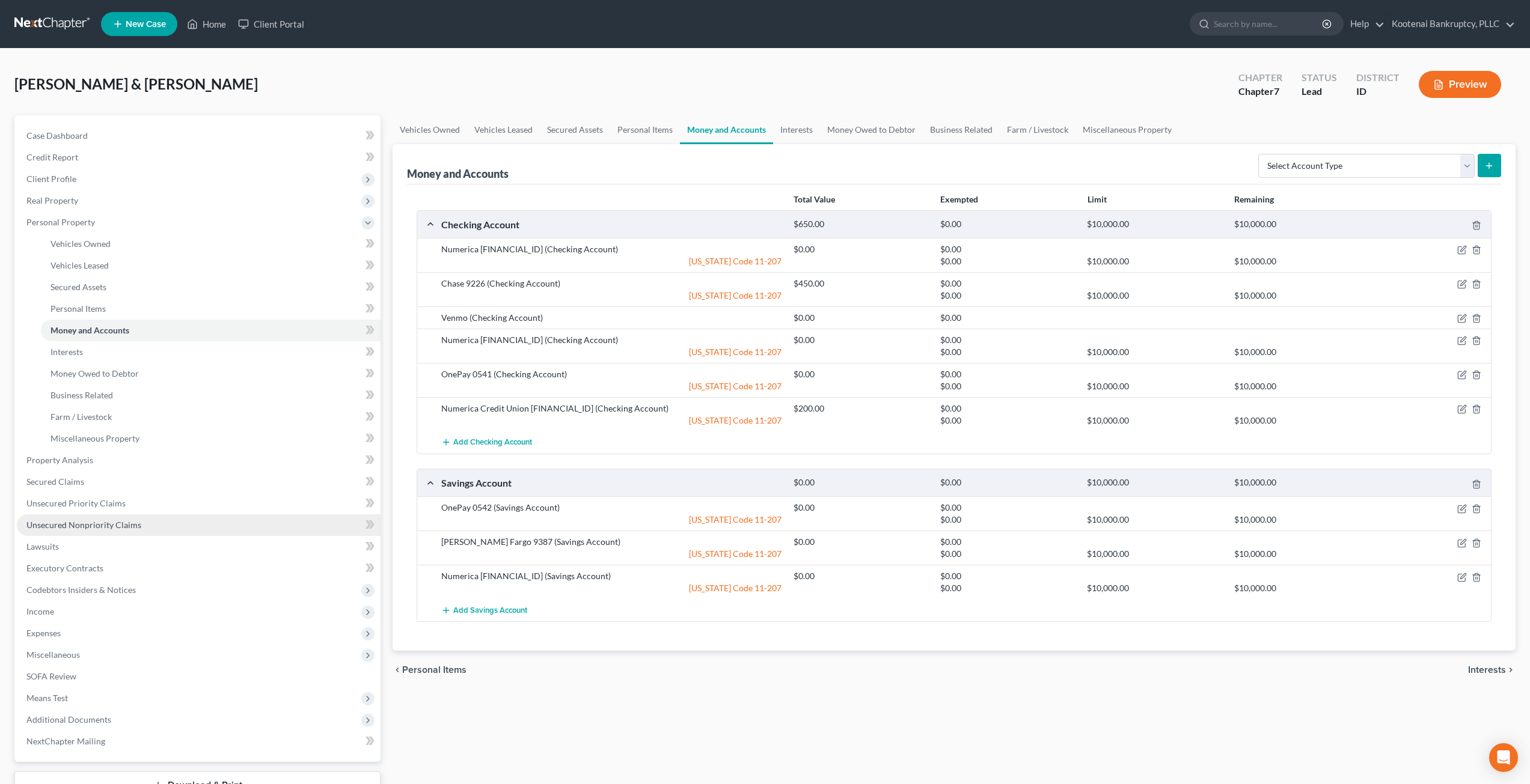
click at [142, 523] on link "Unsecured Nonpriority Claims" at bounding box center [199, 525] width 364 height 22
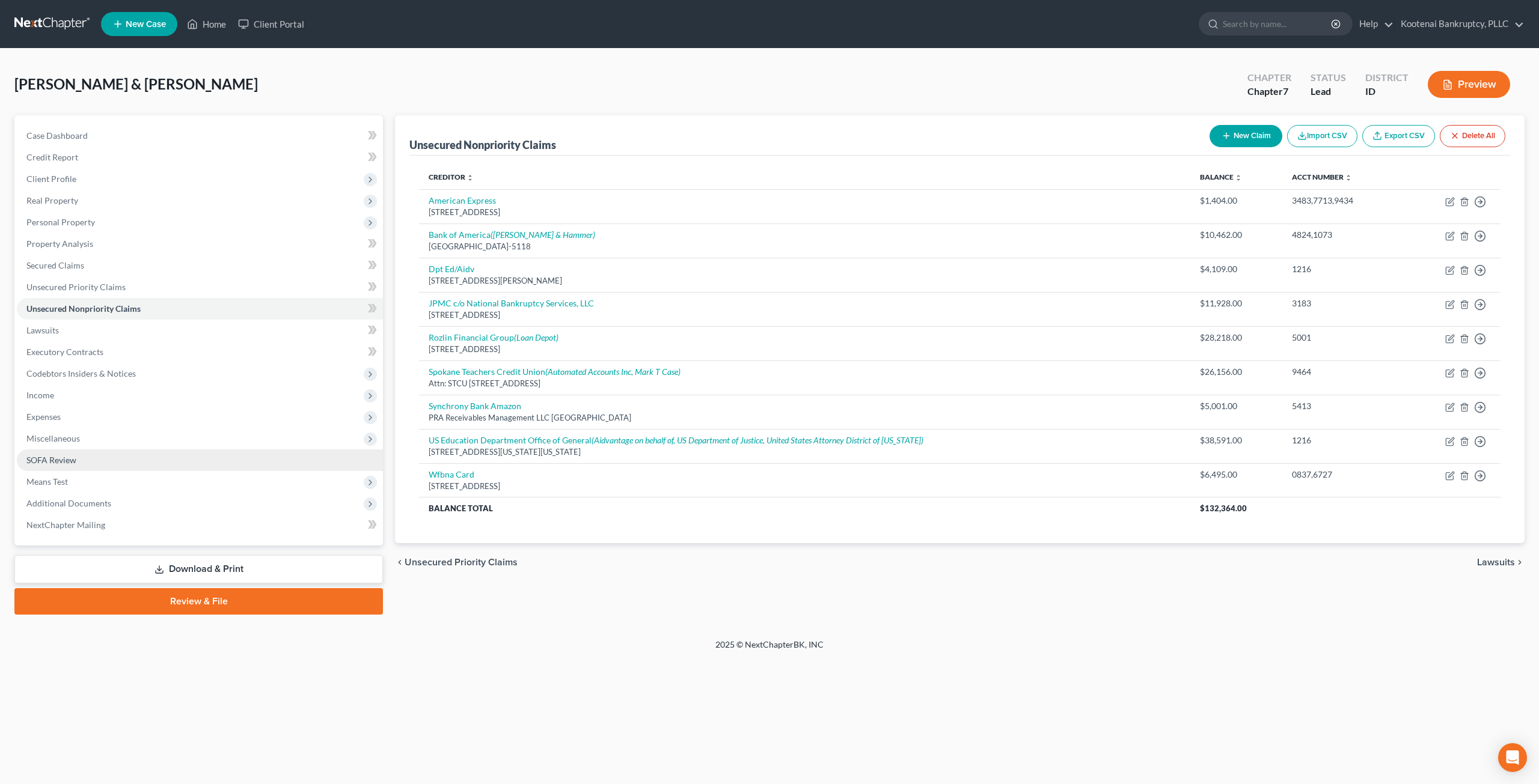
drag, startPoint x: 130, startPoint y: 456, endPoint x: 137, endPoint y: 451, distance: 8.6
click at [130, 456] on link "SOFA Review" at bounding box center [200, 460] width 366 height 22
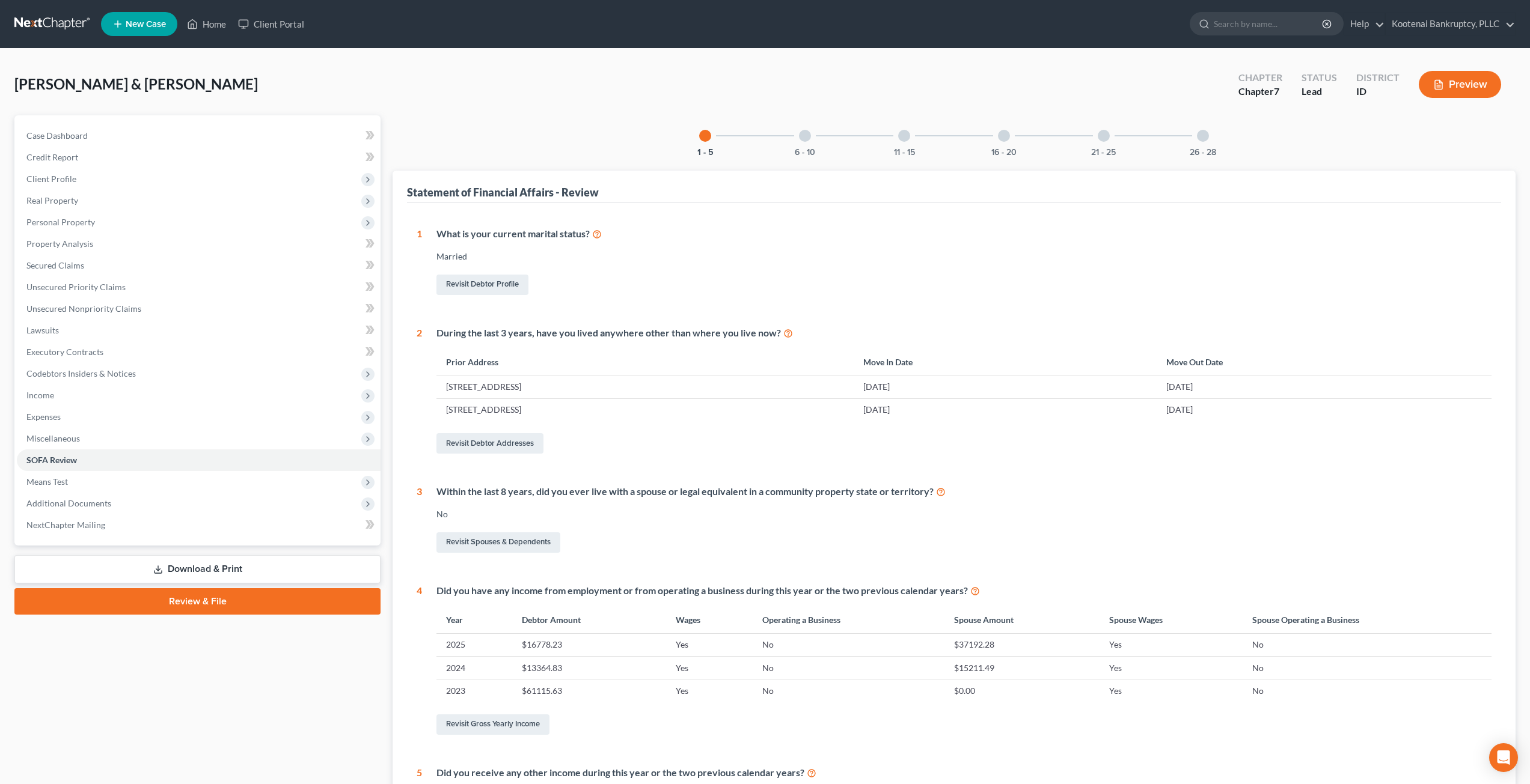
click at [1207, 134] on div at bounding box center [1203, 136] width 12 height 12
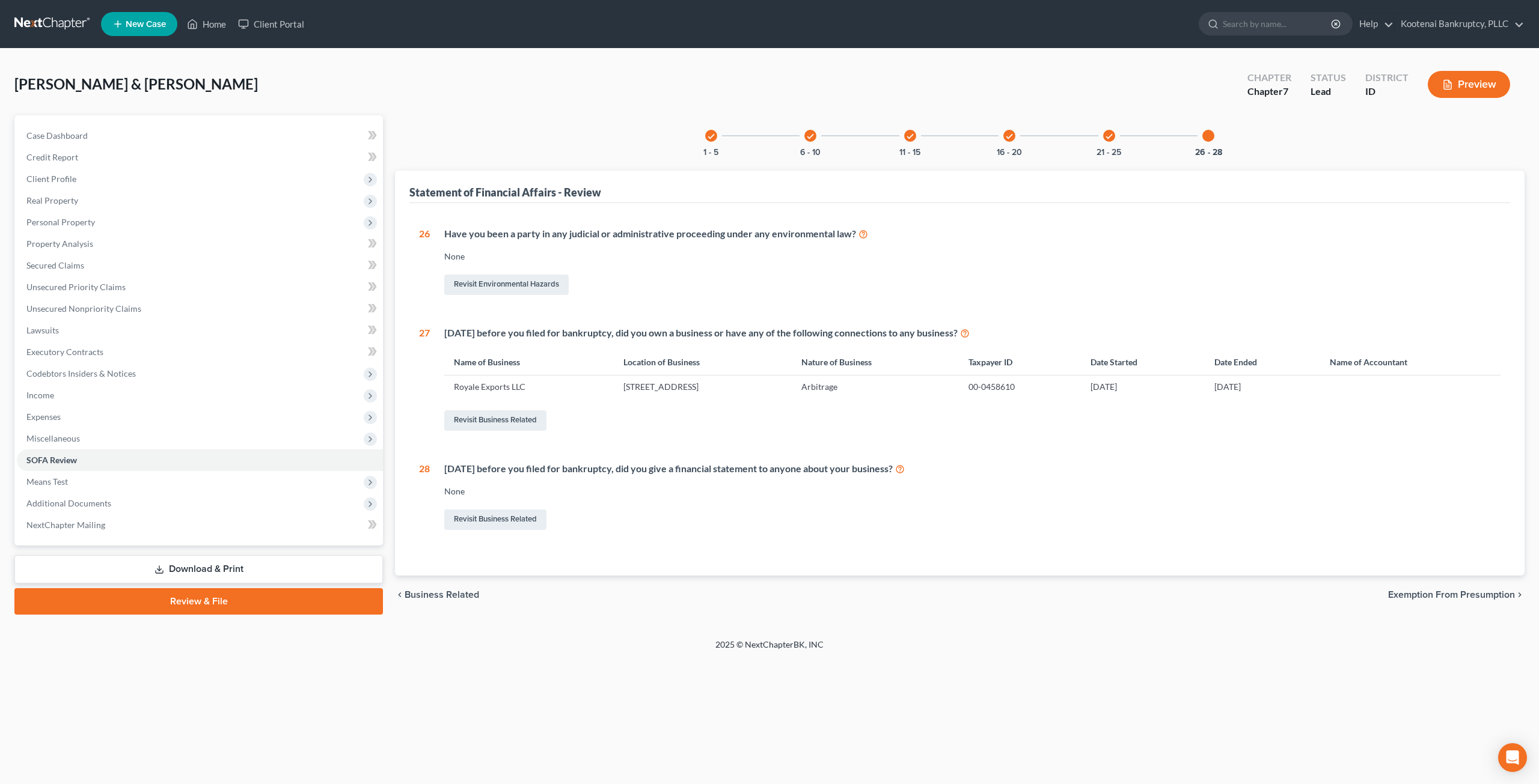
click at [536, 71] on div "[PERSON_NAME] & [PERSON_NAME] Upgraded Chapter Chapter 7 Status Lead District I…" at bounding box center [769, 89] width 1510 height 52
